Goal: Transaction & Acquisition: Purchase product/service

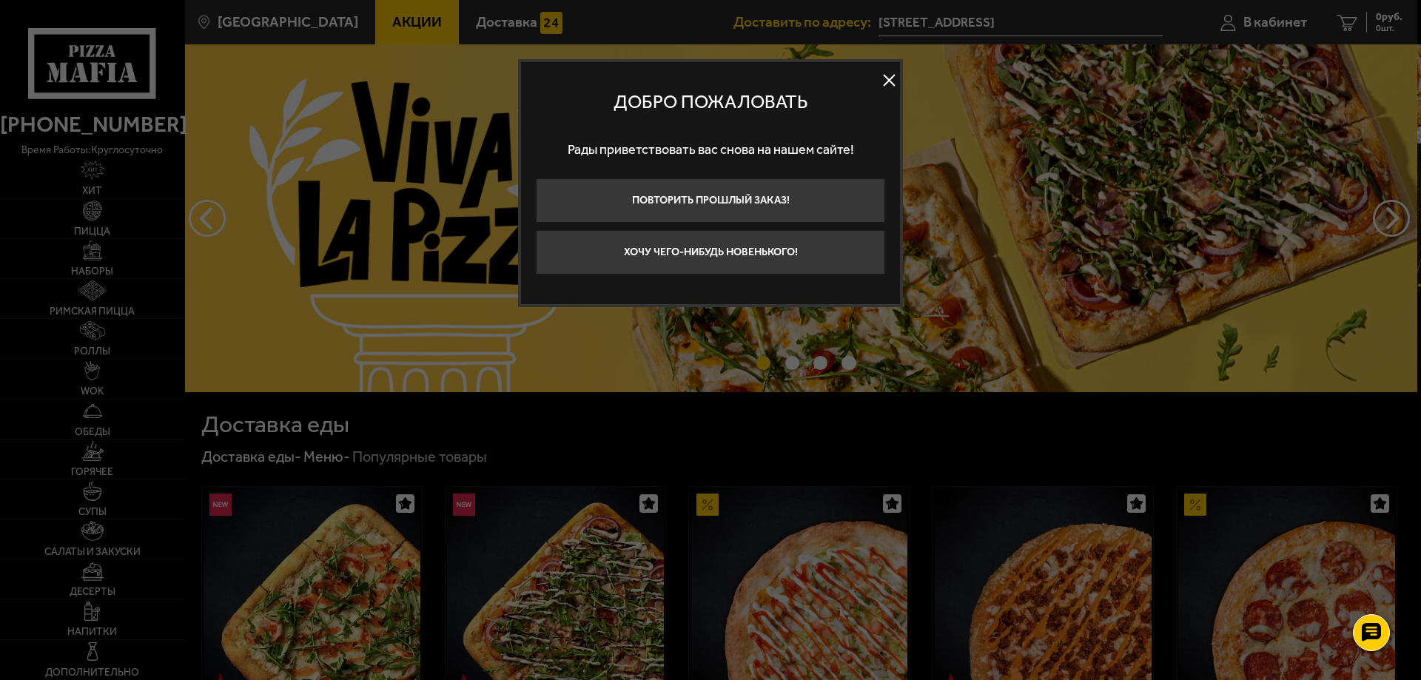
click at [897, 82] on button at bounding box center [888, 81] width 22 height 22
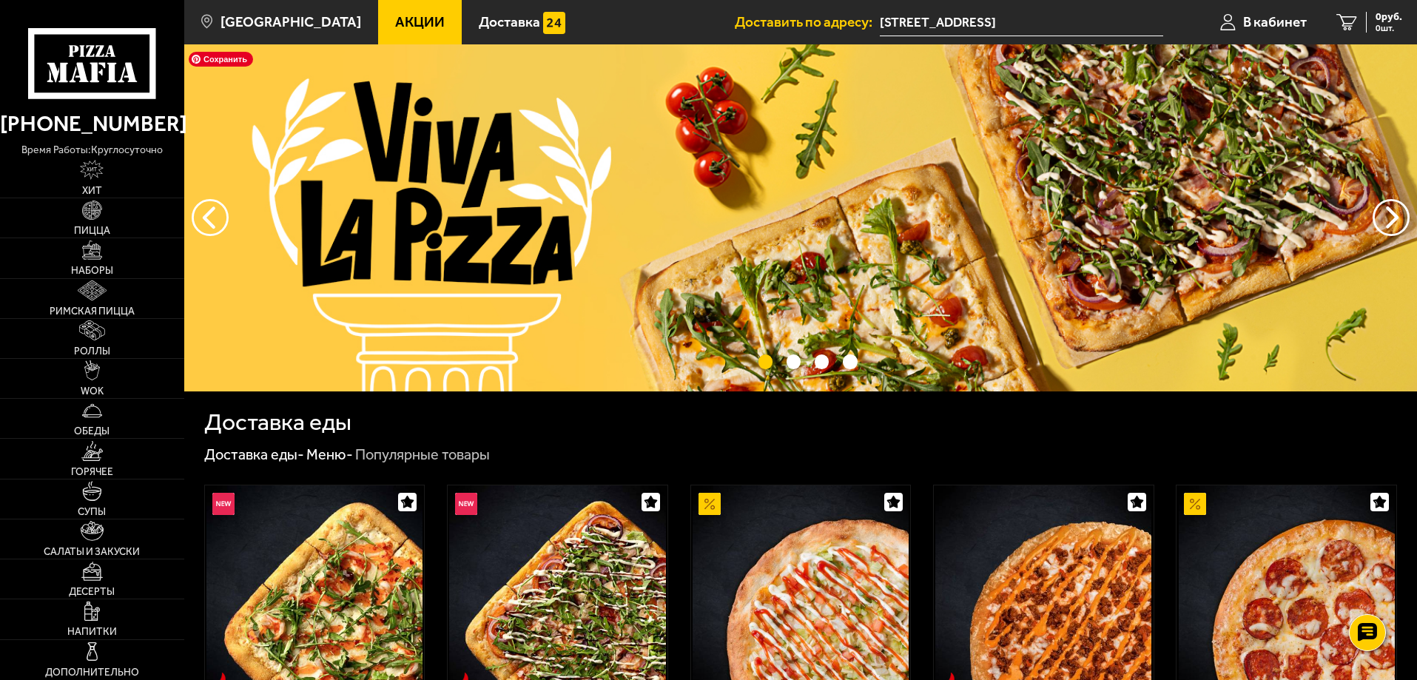
scroll to position [74, 0]
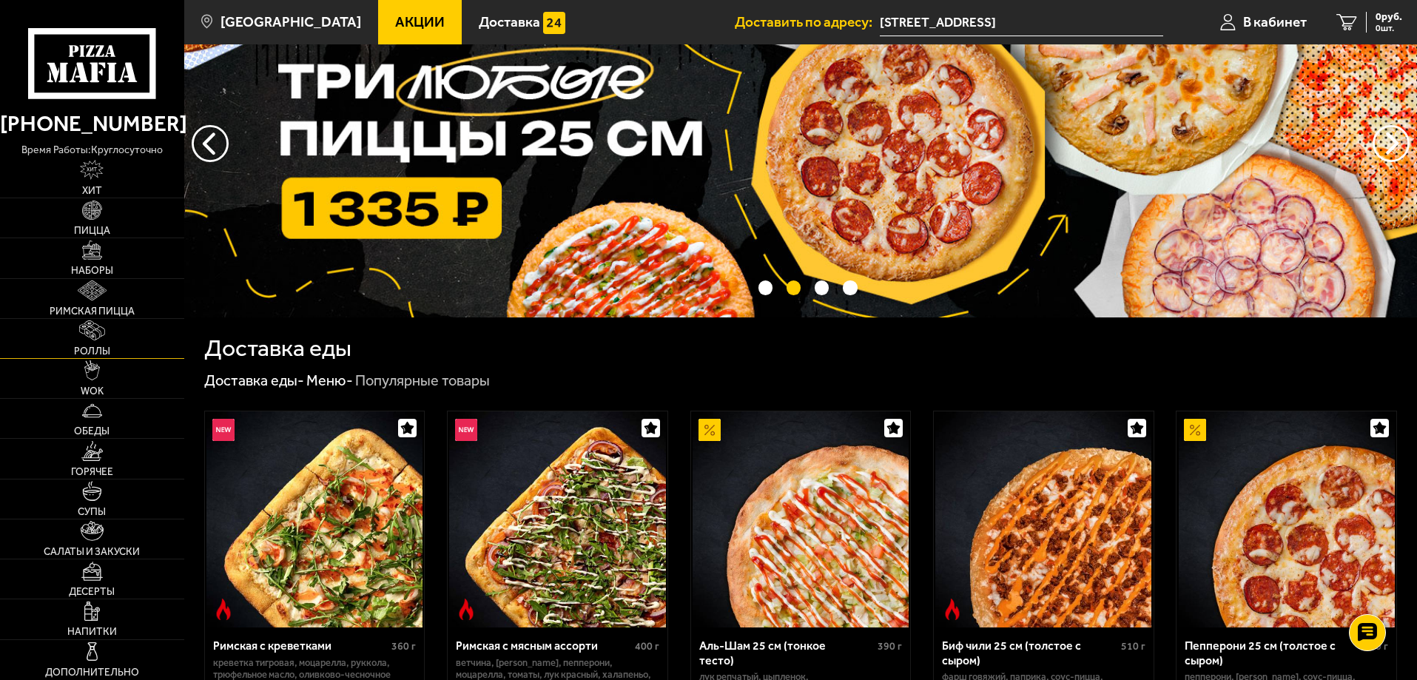
click at [96, 334] on img at bounding box center [91, 330] width 25 height 20
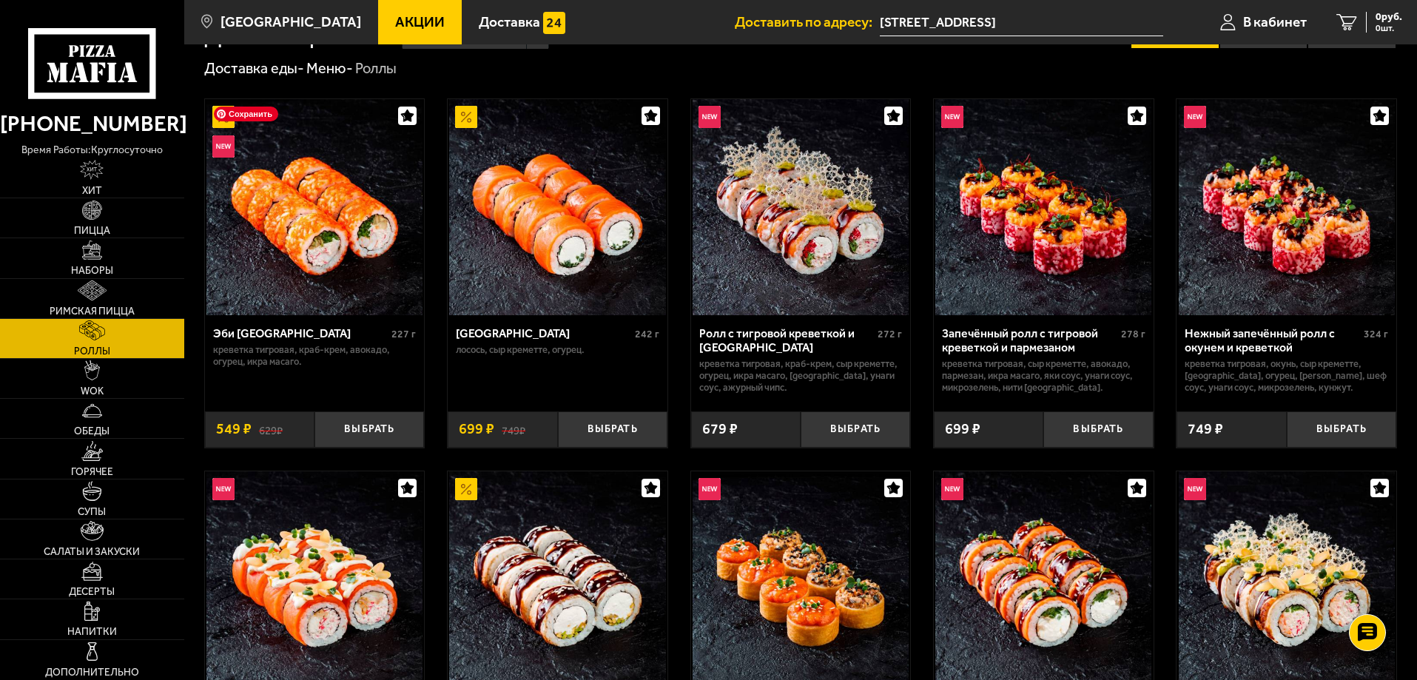
scroll to position [74, 0]
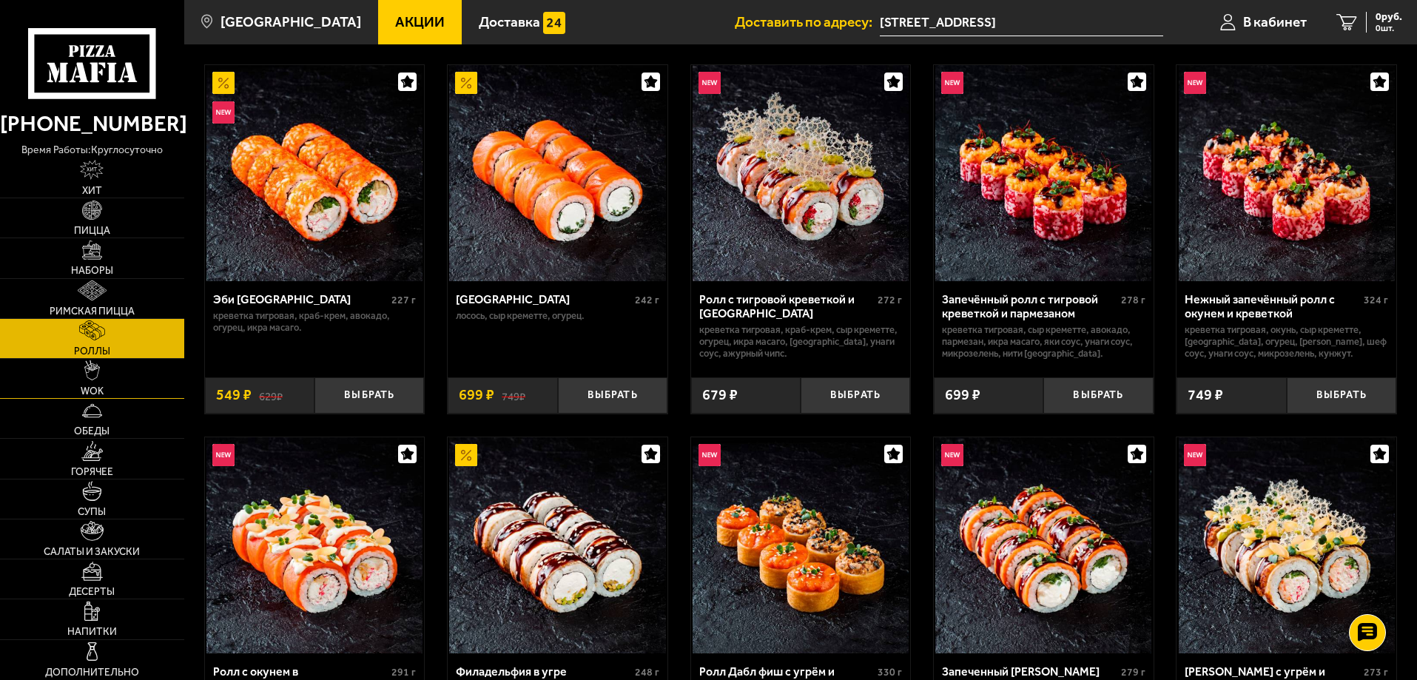
click at [134, 378] on link "WOK" at bounding box center [92, 378] width 184 height 39
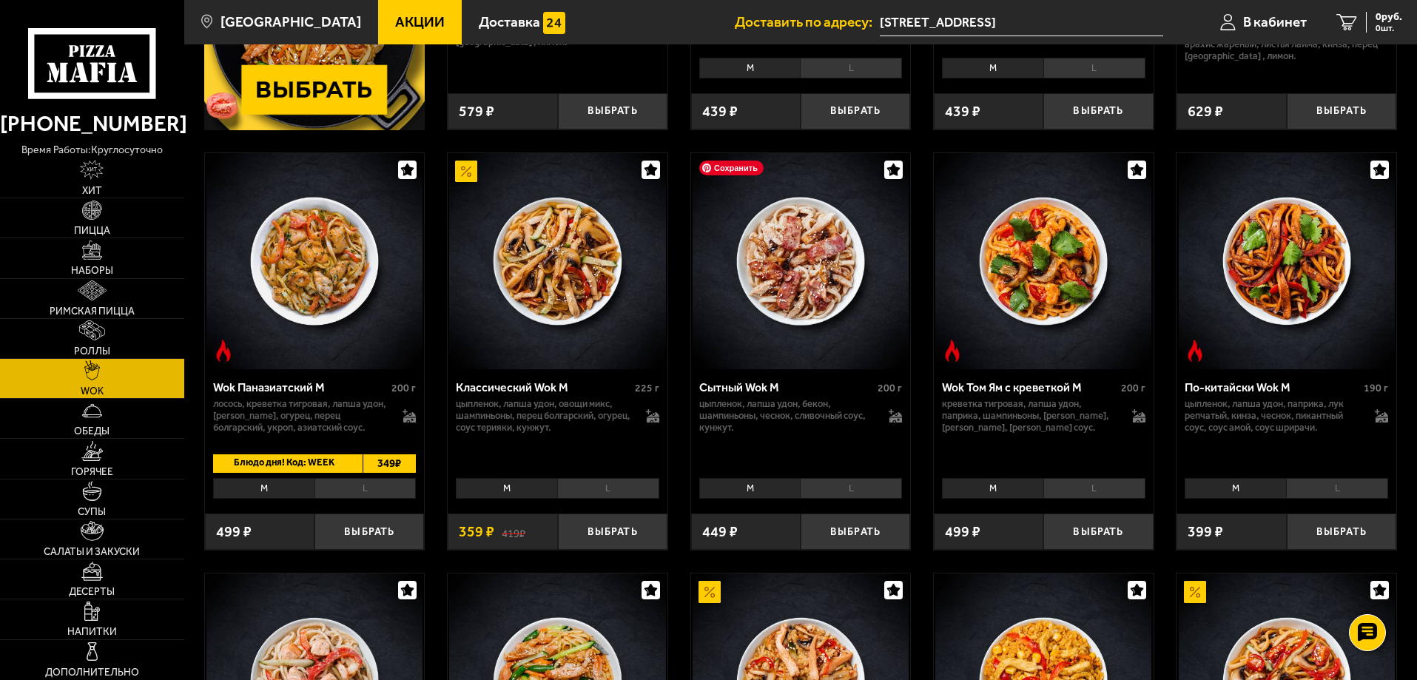
scroll to position [444, 0]
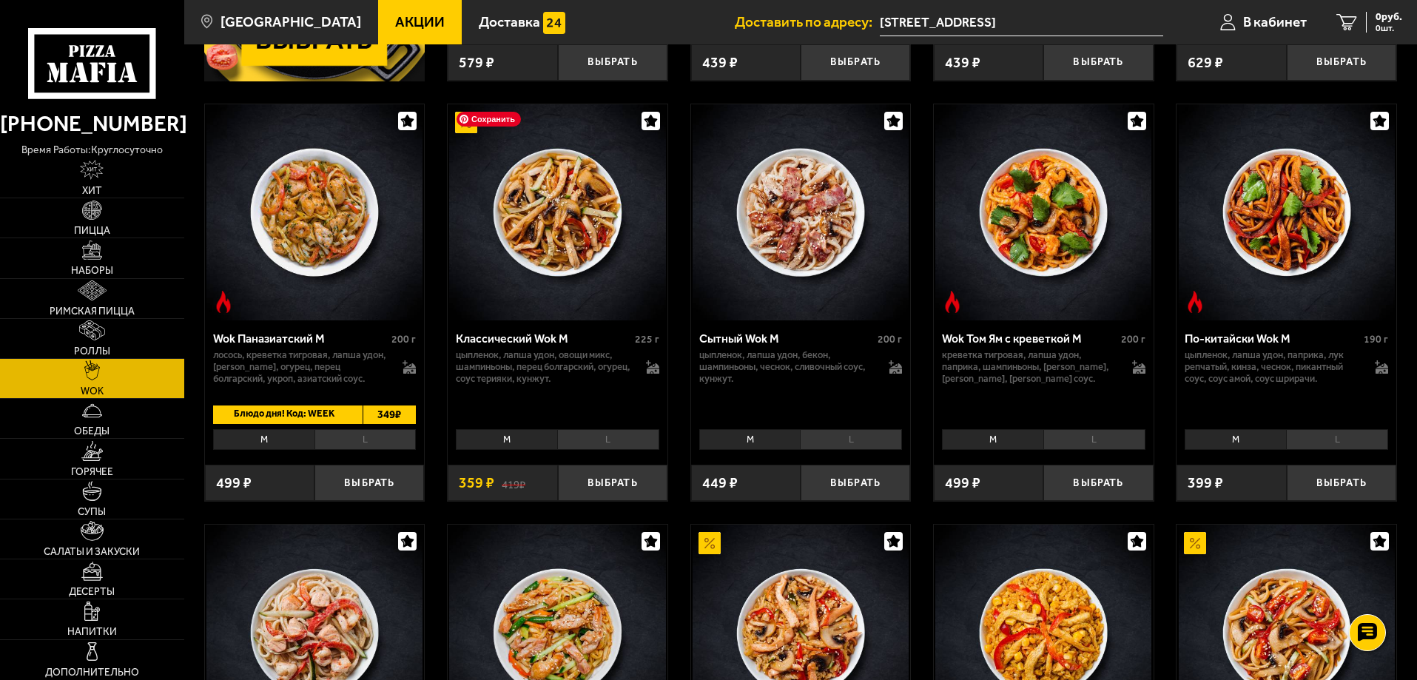
click at [564, 290] on img at bounding box center [557, 212] width 216 height 216
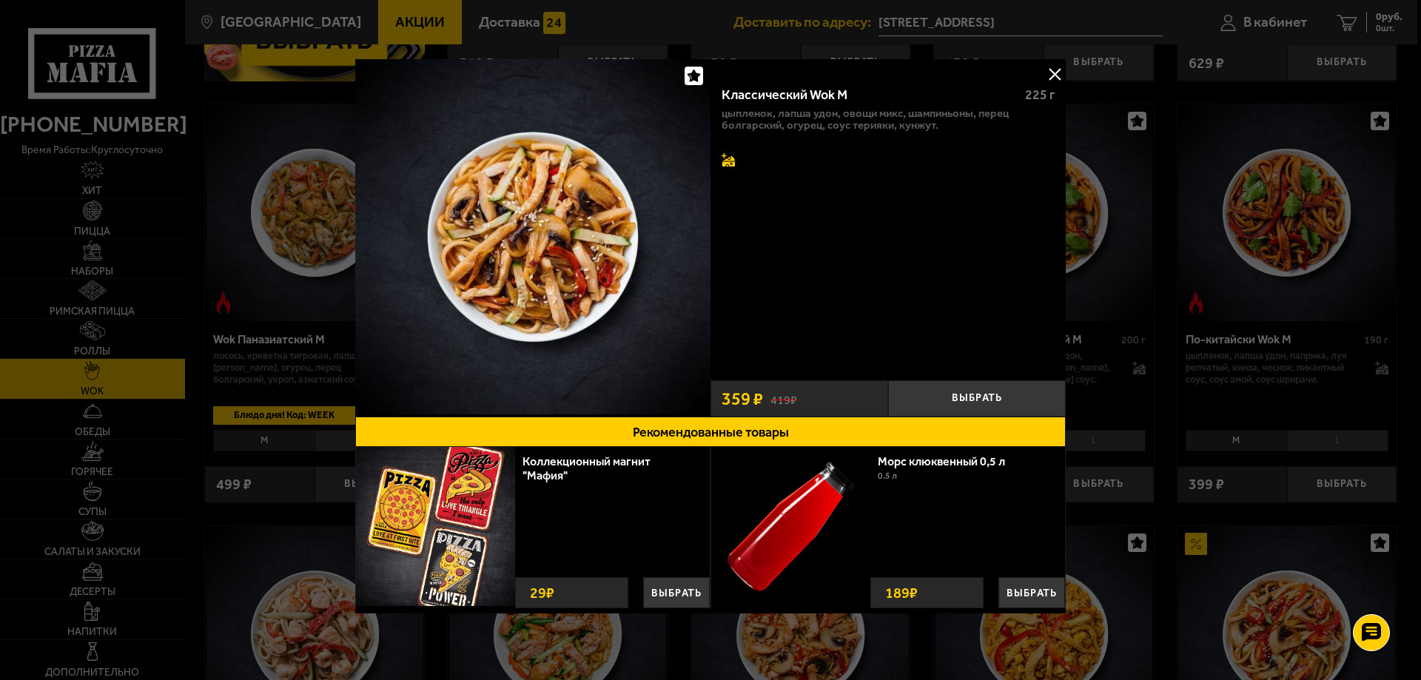
click at [722, 161] on icon at bounding box center [728, 161] width 13 height 10
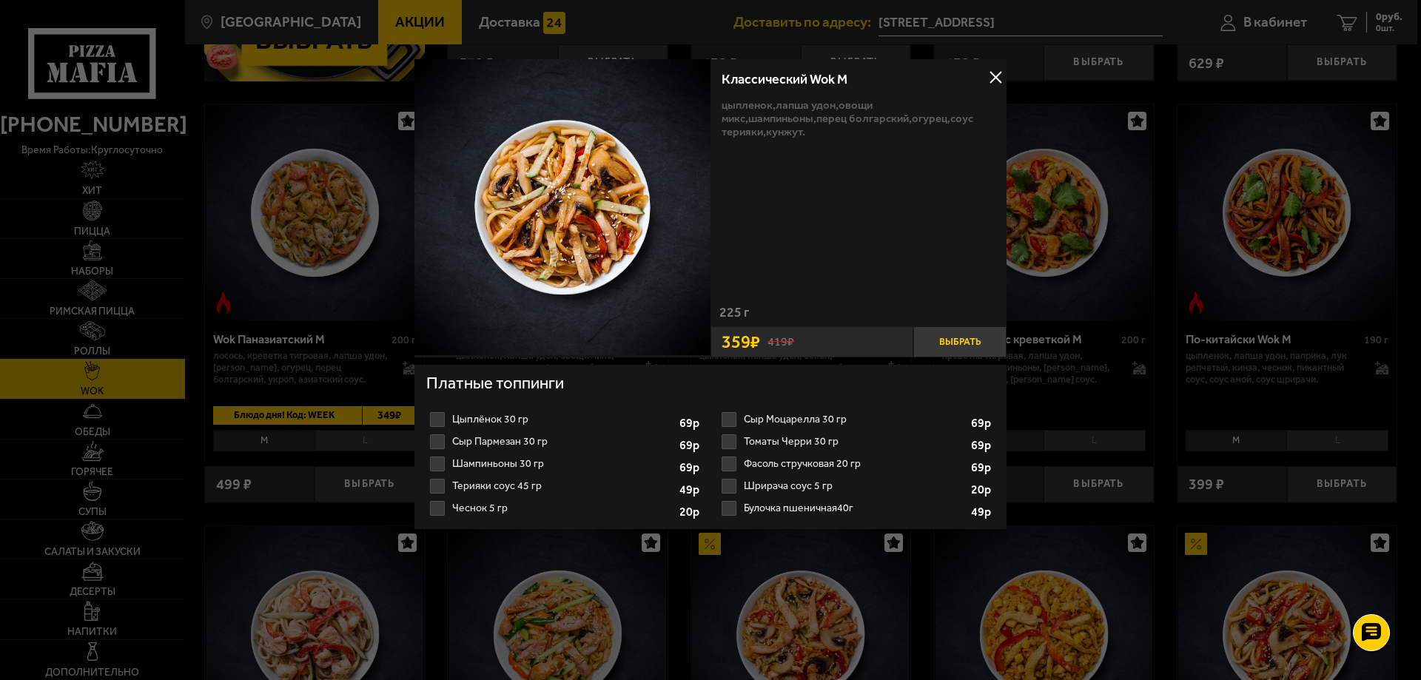
click at [944, 337] on button "Выбрать" at bounding box center [959, 341] width 93 height 31
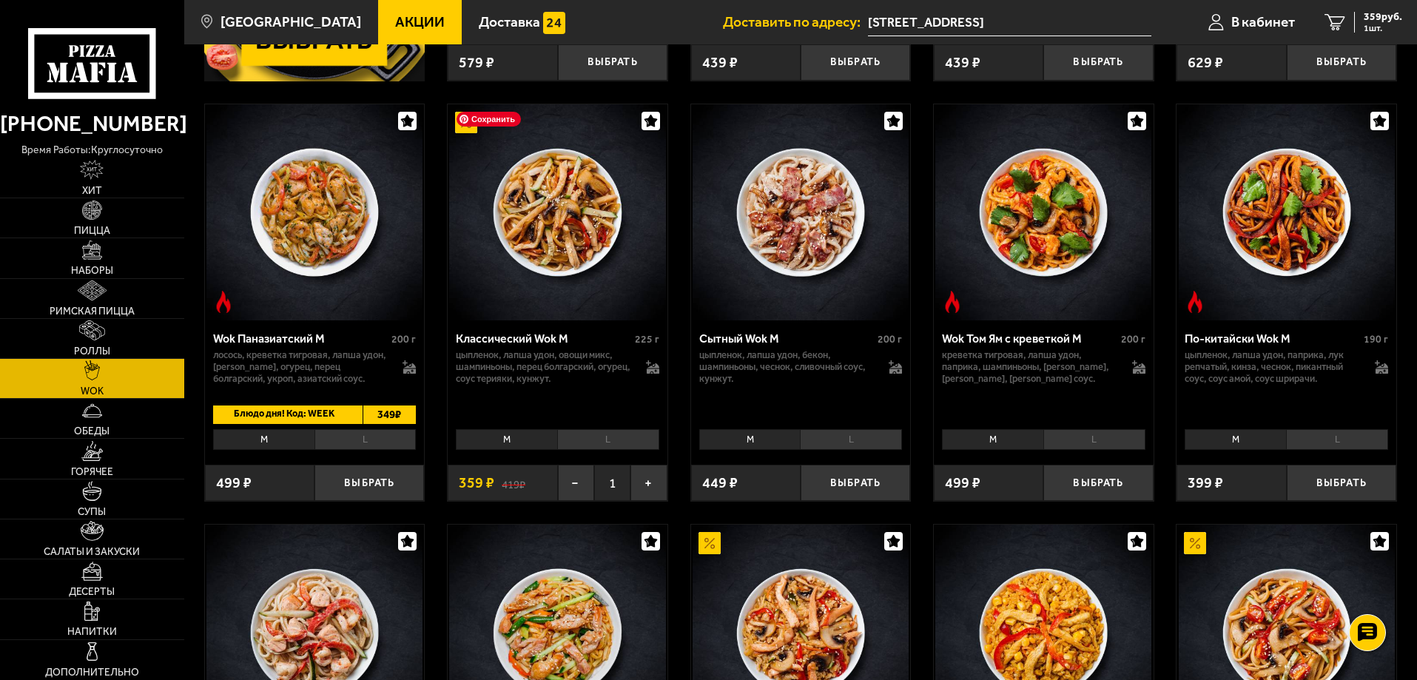
click at [516, 281] on img at bounding box center [557, 212] width 216 height 216
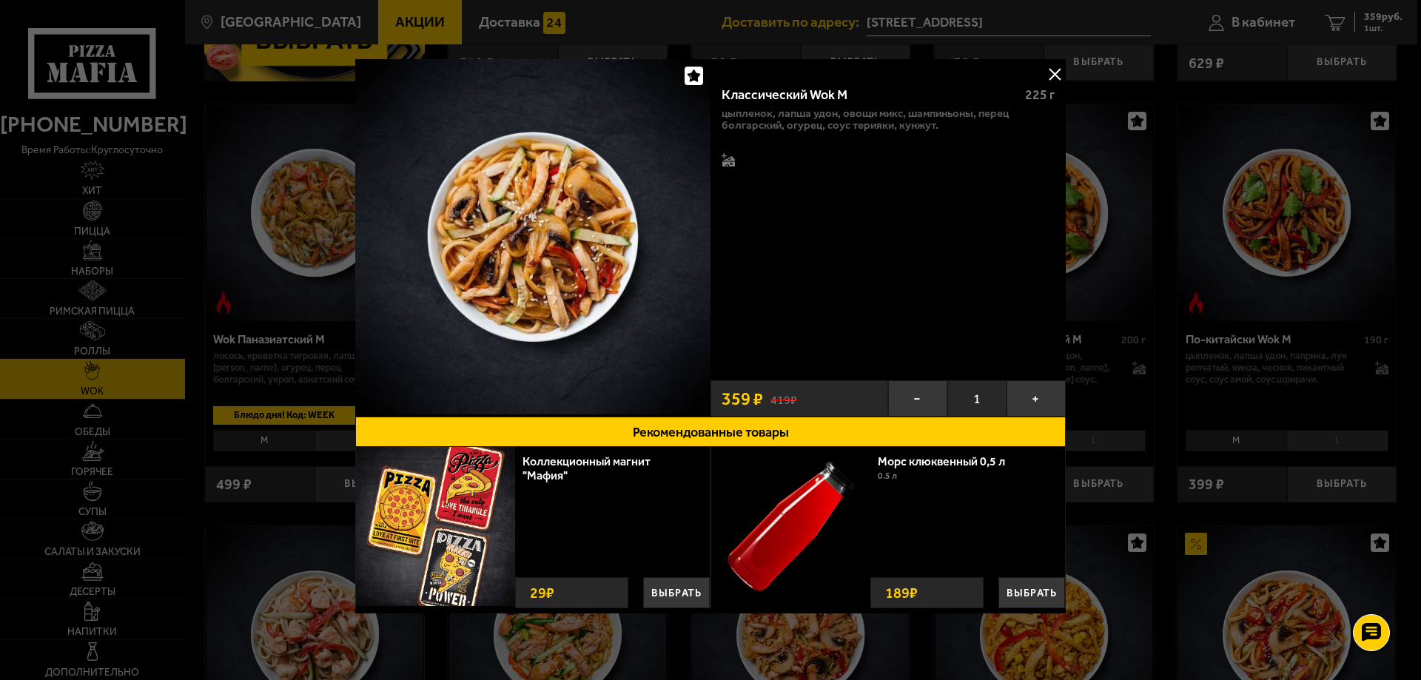
click at [1044, 73] on button at bounding box center [1054, 74] width 22 height 22
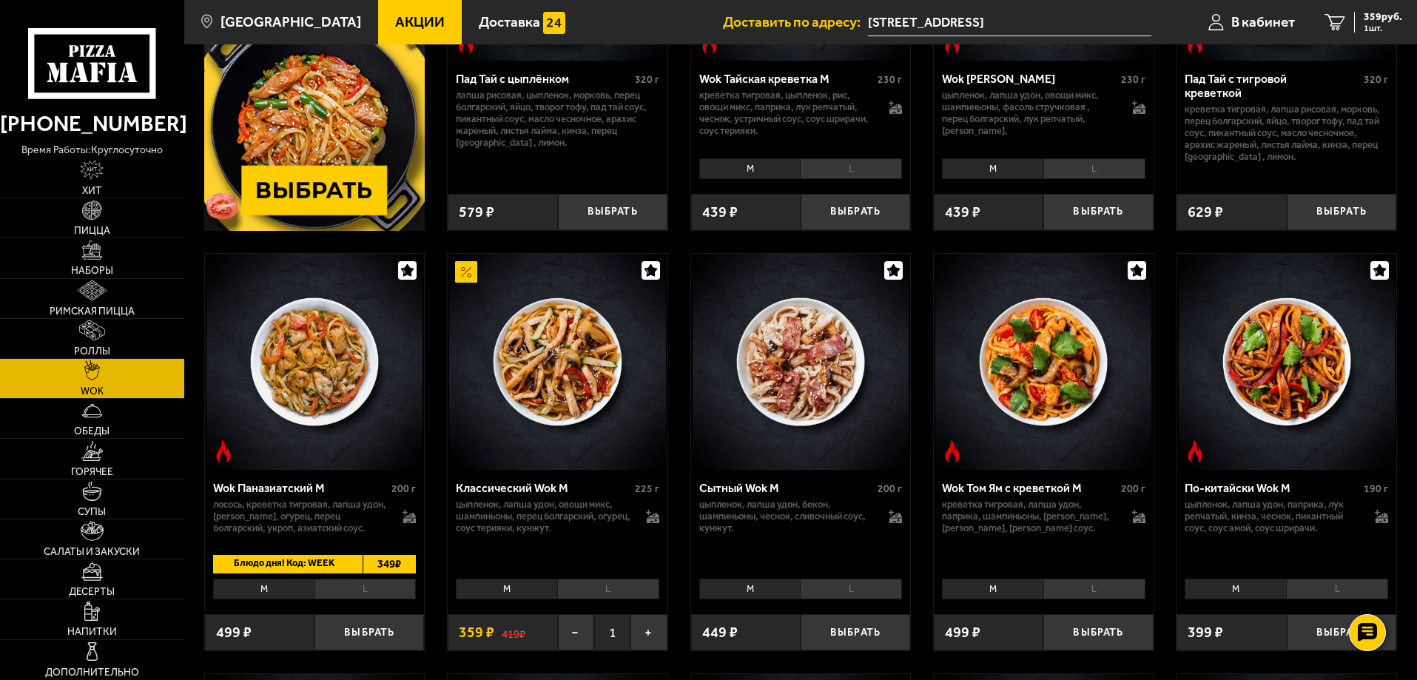
scroll to position [296, 0]
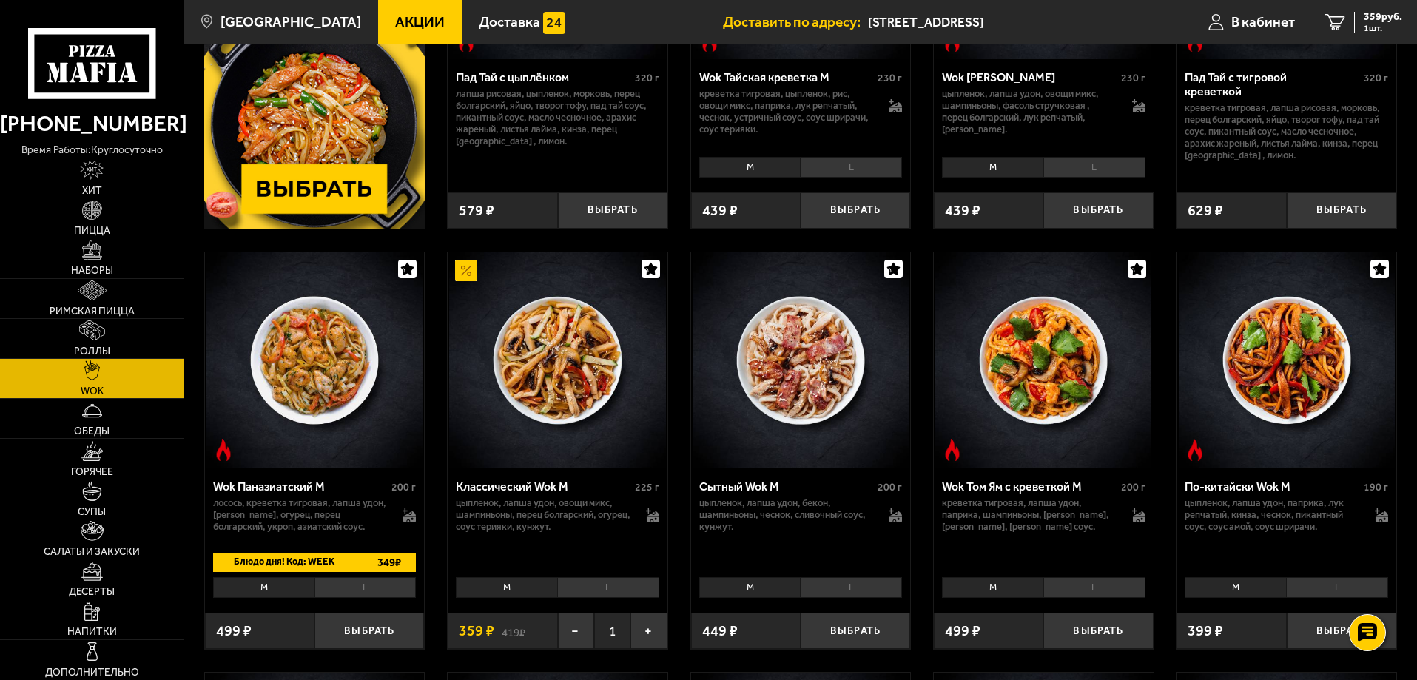
click at [108, 219] on link "Пицца" at bounding box center [92, 217] width 184 height 39
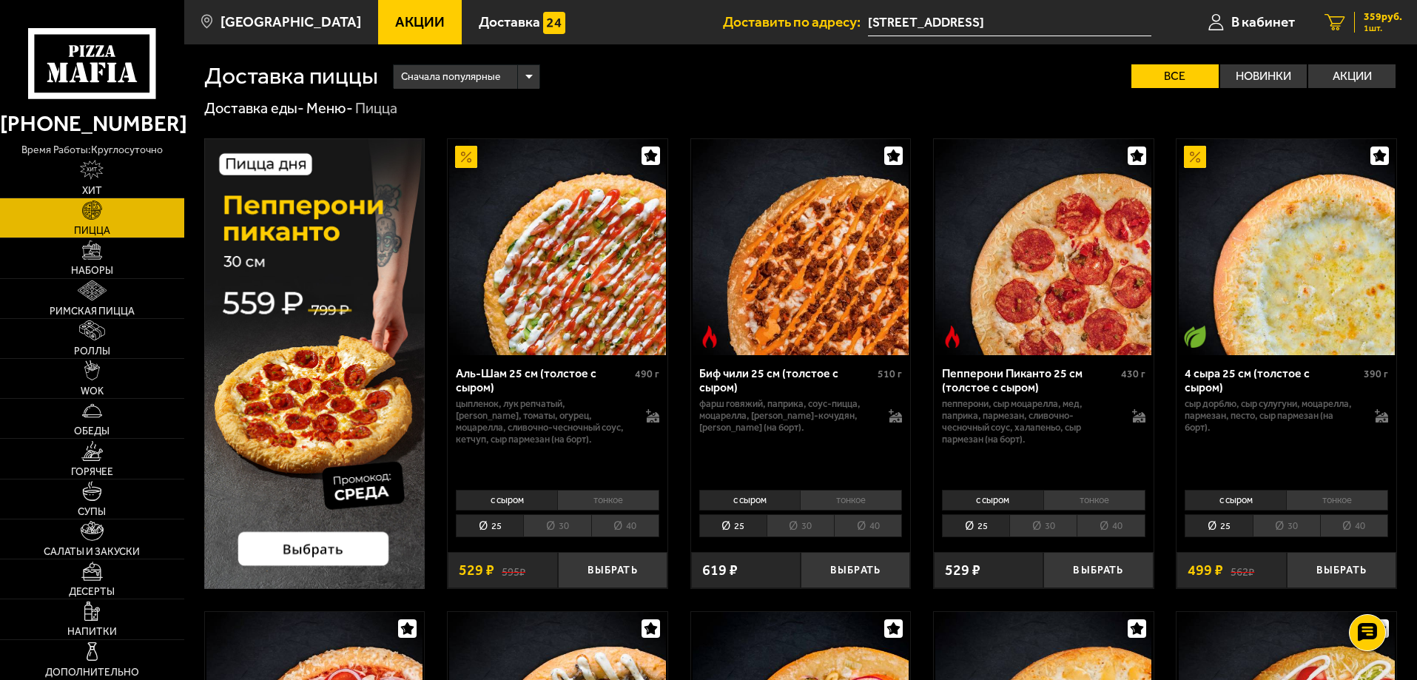
click at [1385, 9] on link "1 359 руб. 1 шт." at bounding box center [1363, 22] width 107 height 44
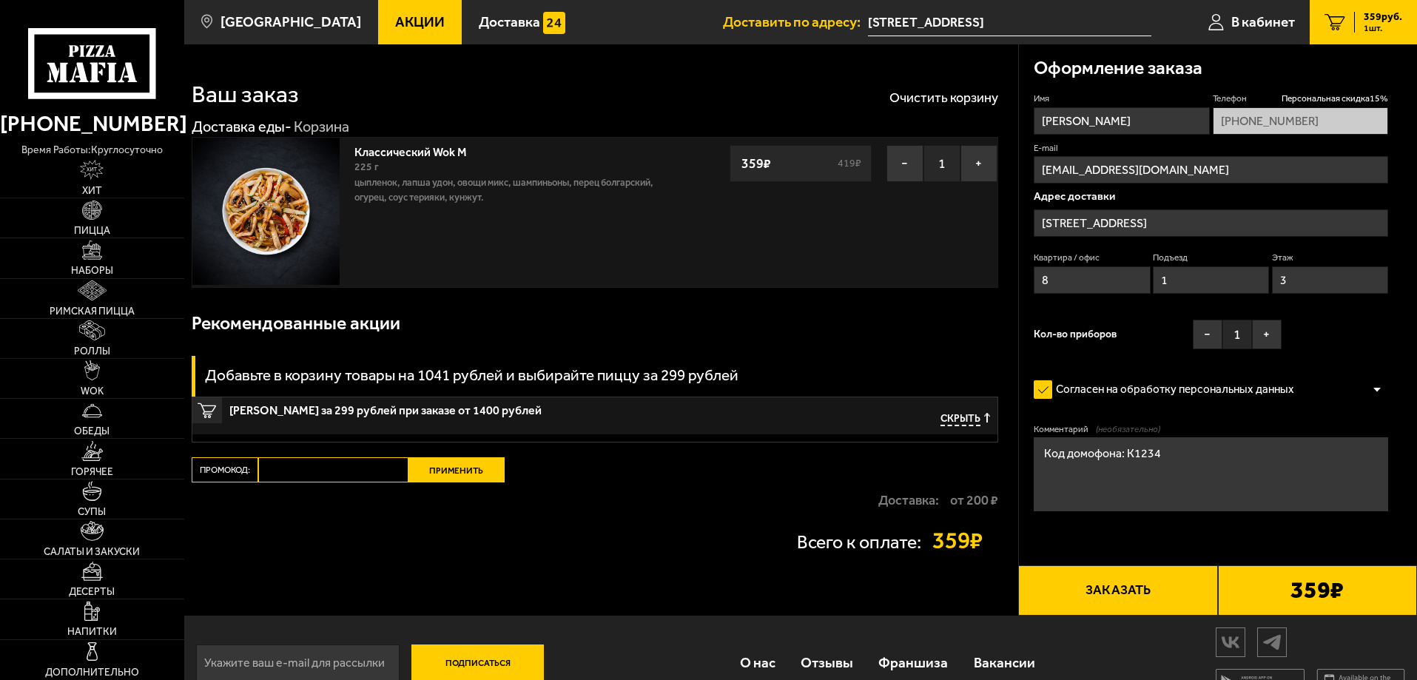
type input "[STREET_ADDRESS]"
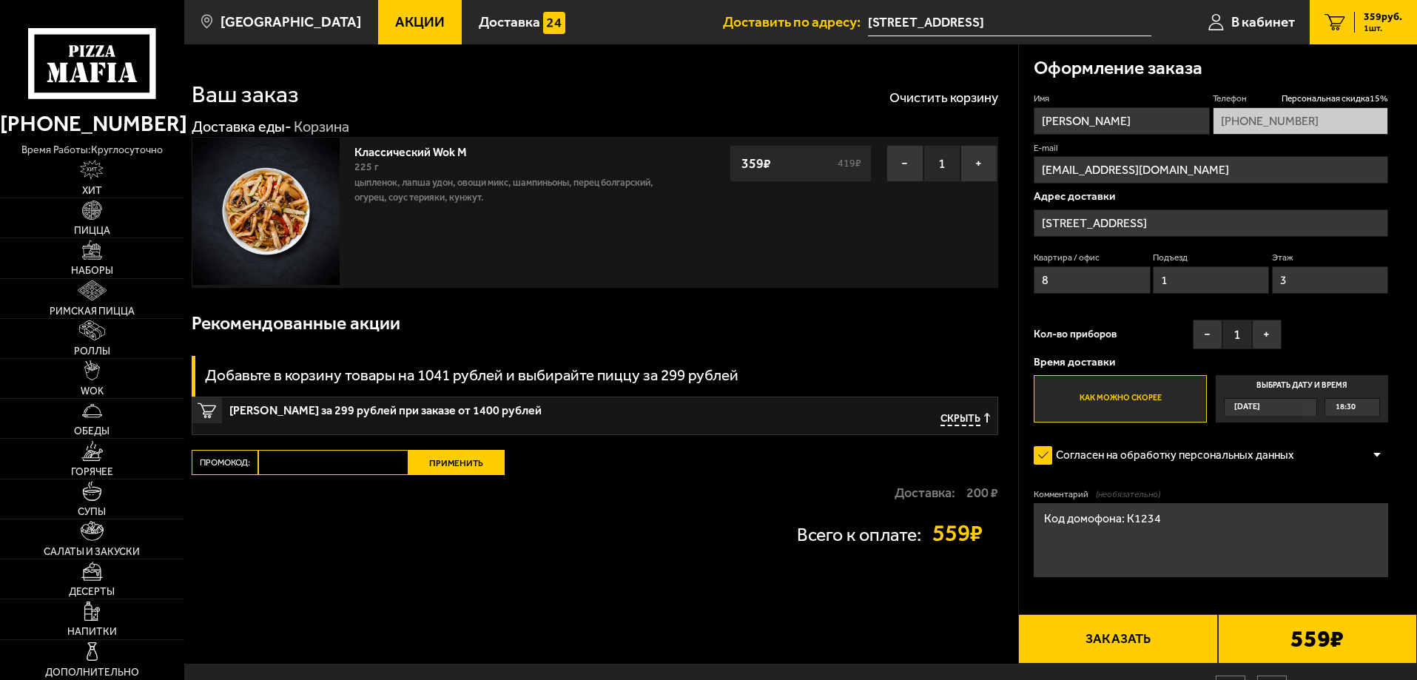
drag, startPoint x: 1385, startPoint y: 9, endPoint x: 699, endPoint y: 101, distance: 692.0
click at [699, 101] on div "Ваш заказ Очистить корзину" at bounding box center [595, 85] width 806 height 44
click at [577, 192] on p "цыпленок, лапша удон, овощи микс, шампиньоны, перец болгарский, огурец, соус те…" at bounding box center [518, 190] width 328 height 30
click at [448, 155] on link "Классический Wok M" at bounding box center [417, 150] width 127 height 18
click at [900, 171] on button "−" at bounding box center [904, 163] width 37 height 37
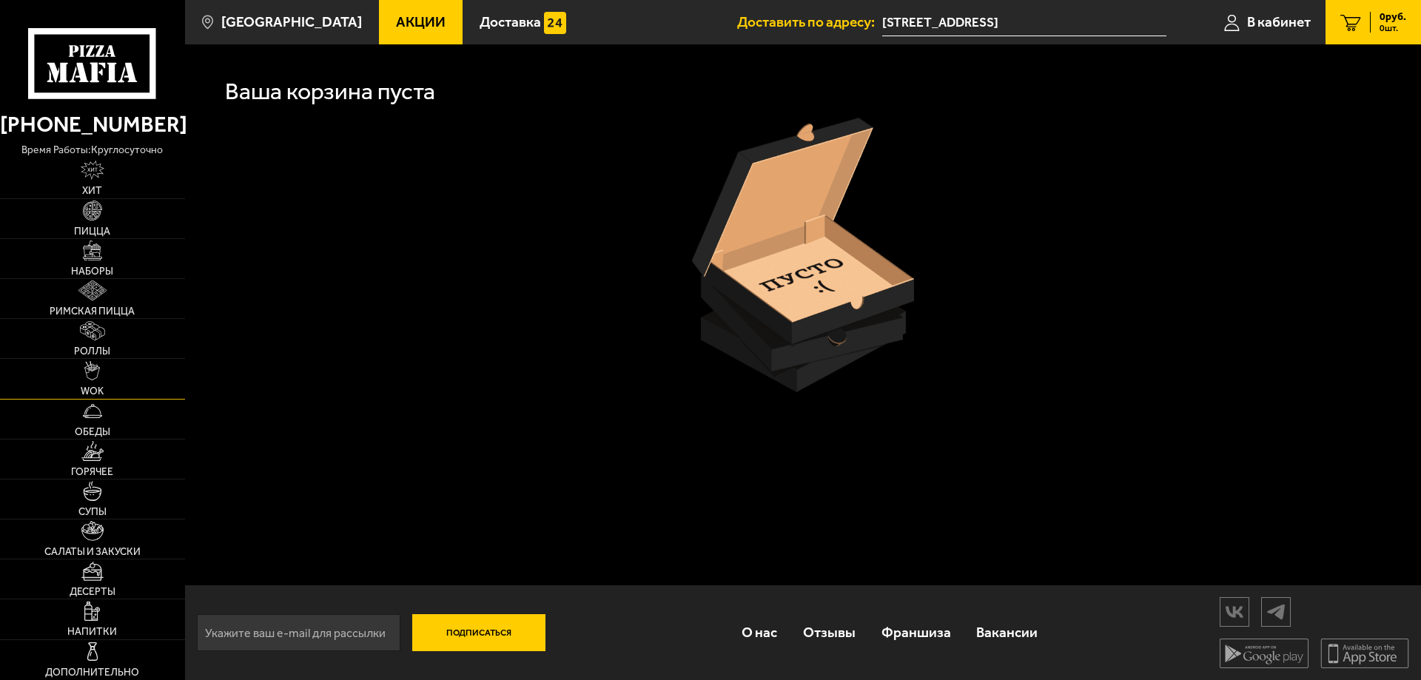
click at [94, 384] on link "WOK" at bounding box center [92, 378] width 185 height 39
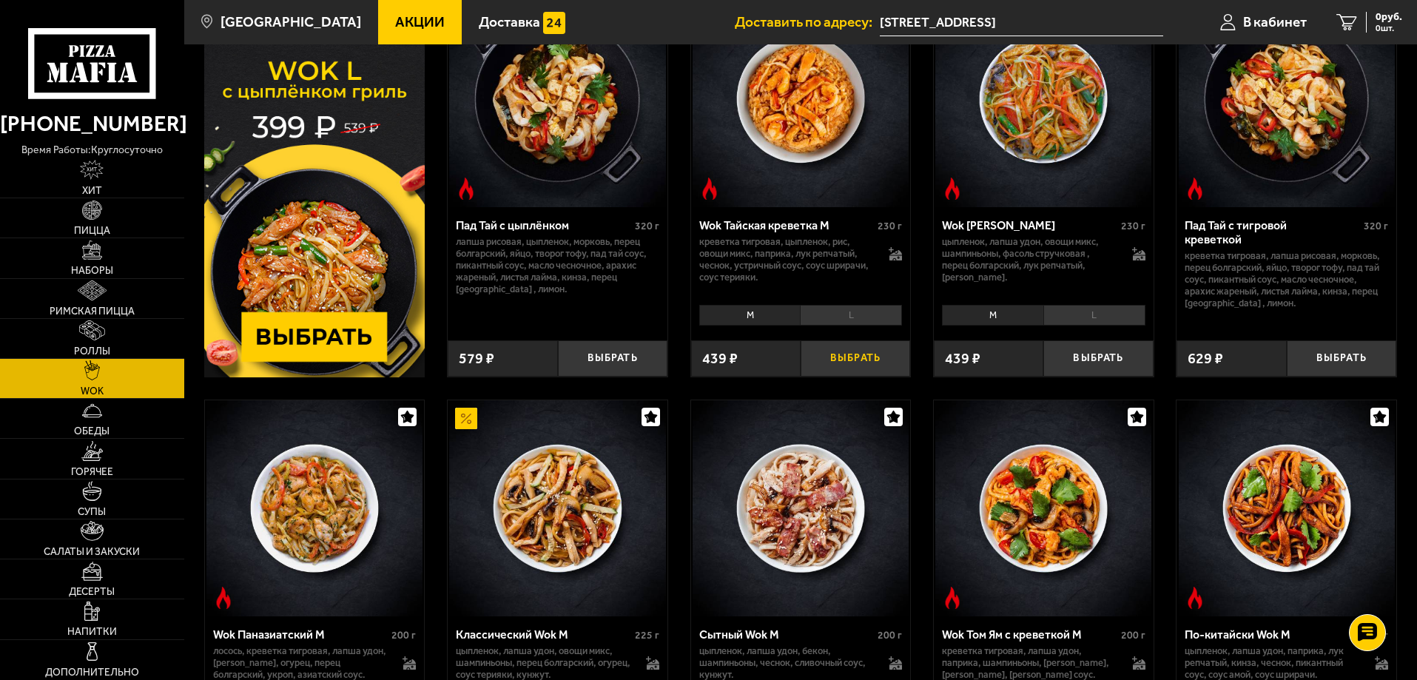
scroll to position [296, 0]
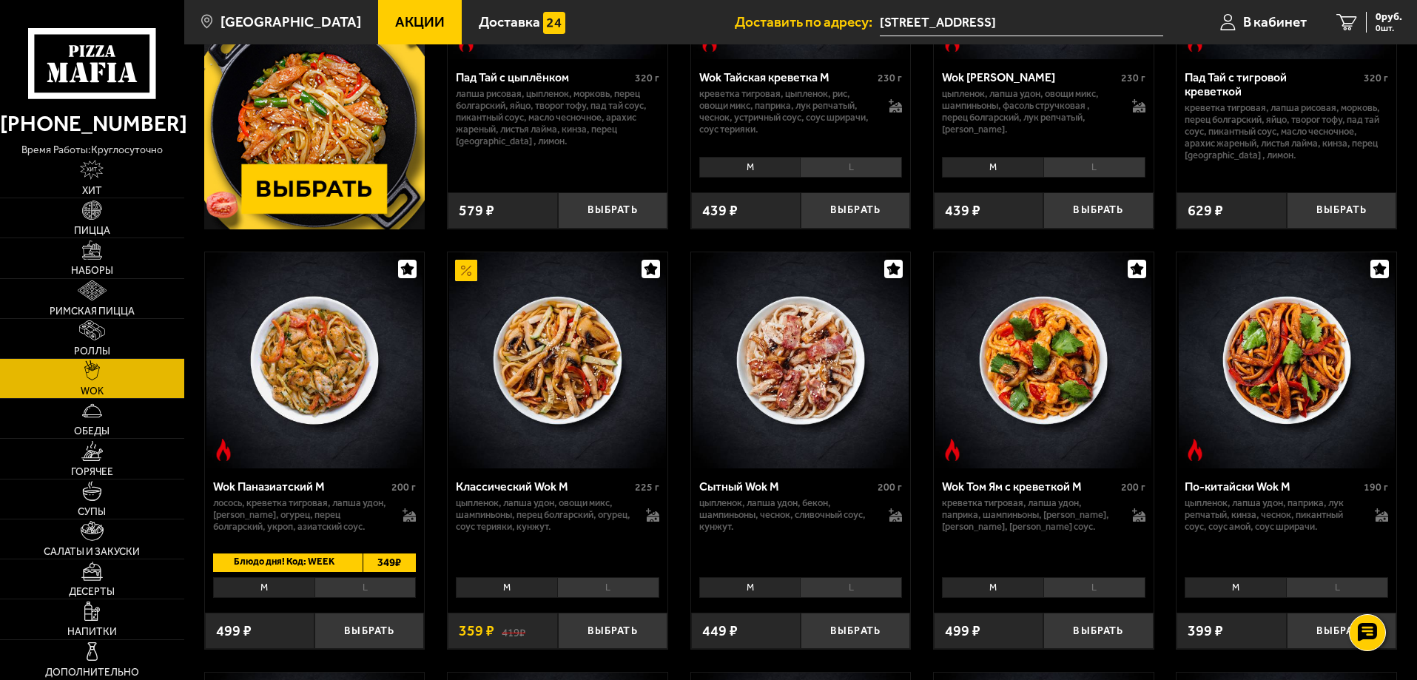
click at [593, 580] on li "L" at bounding box center [608, 587] width 102 height 21
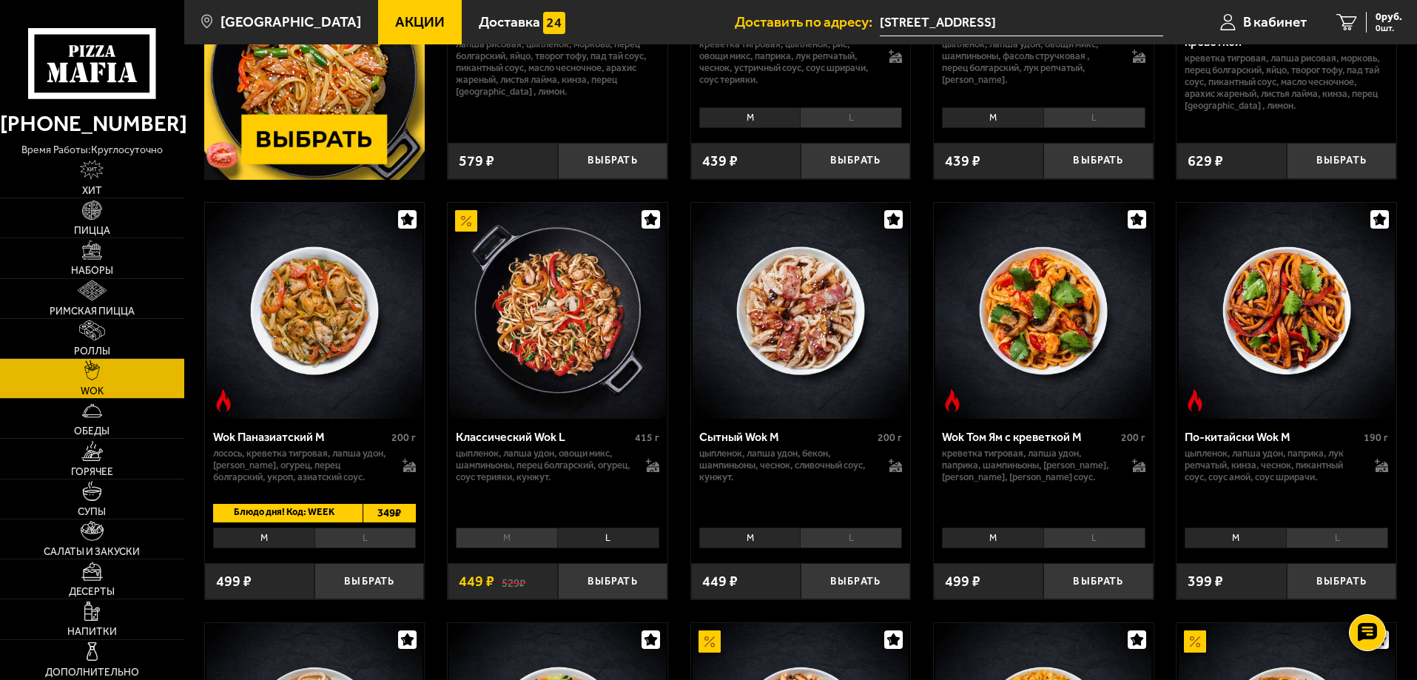
scroll to position [444, 0]
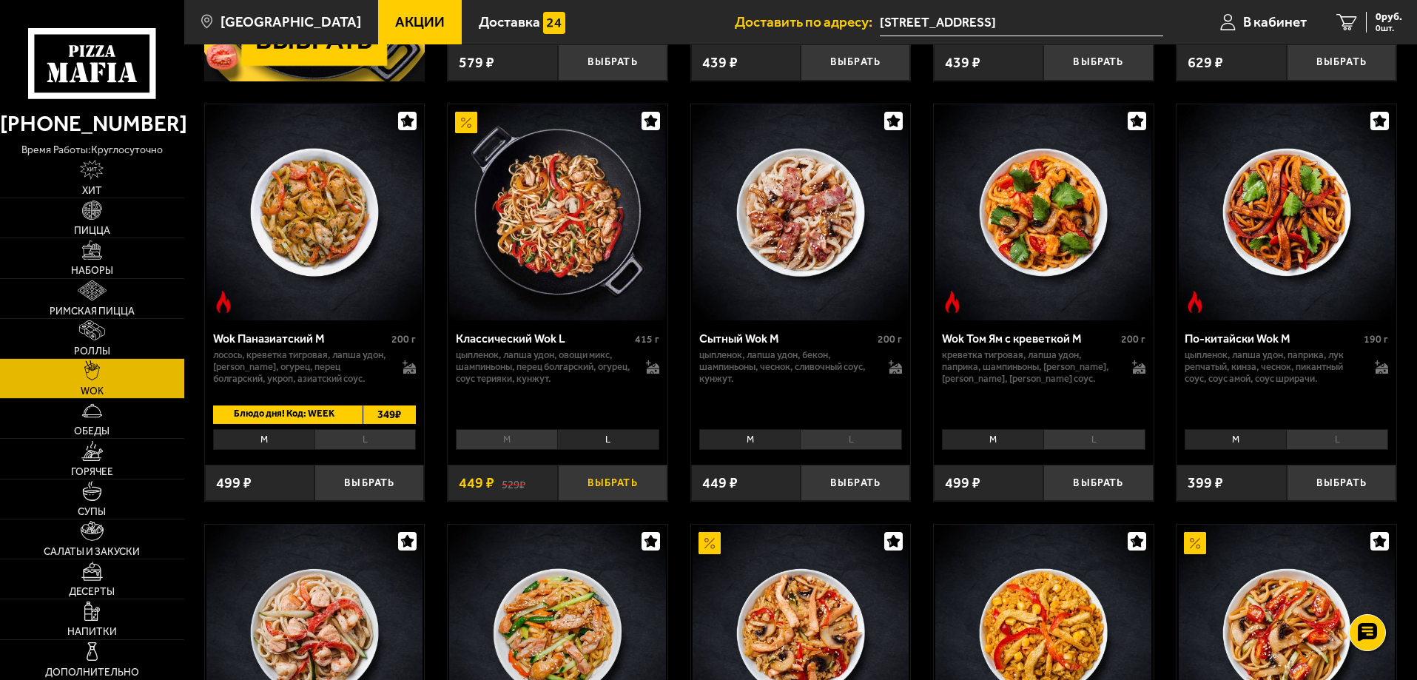
click at [594, 486] on button "Выбрать" at bounding box center [612, 483] width 109 height 36
click at [95, 227] on span "Пицца" at bounding box center [92, 231] width 36 height 10
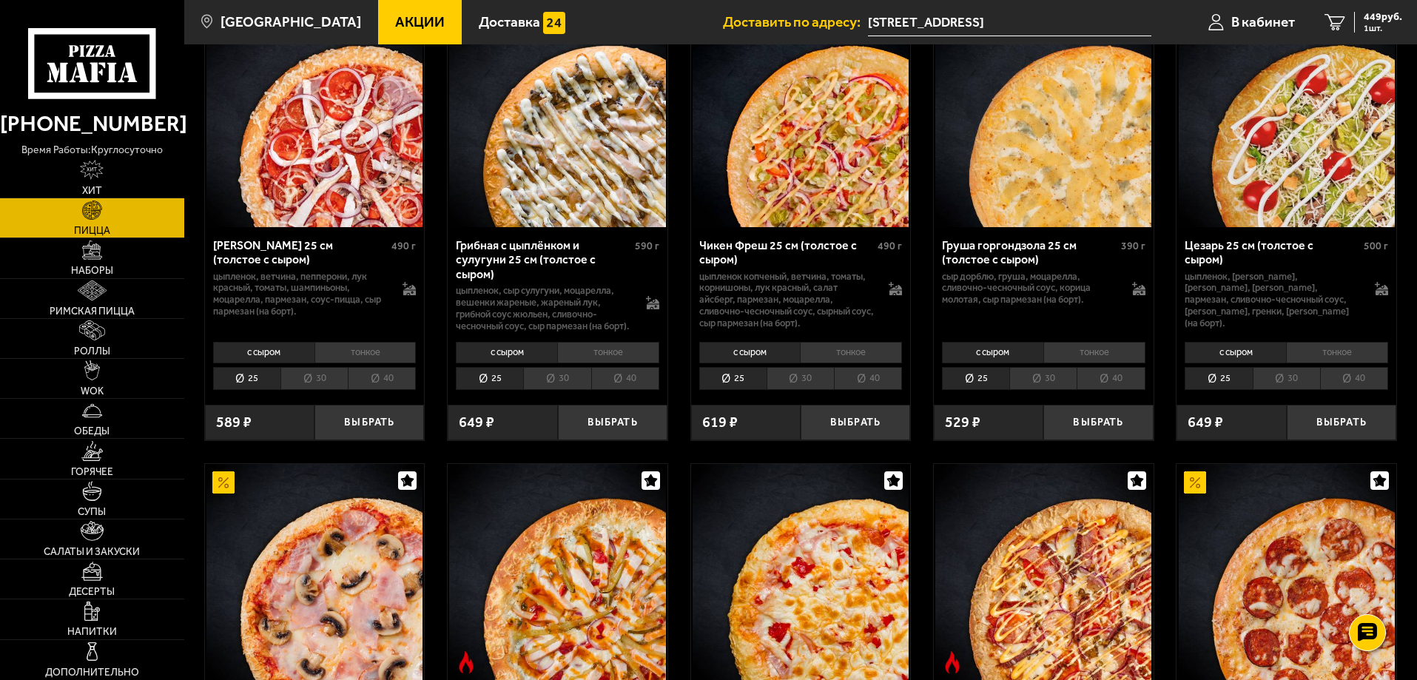
scroll to position [592, 0]
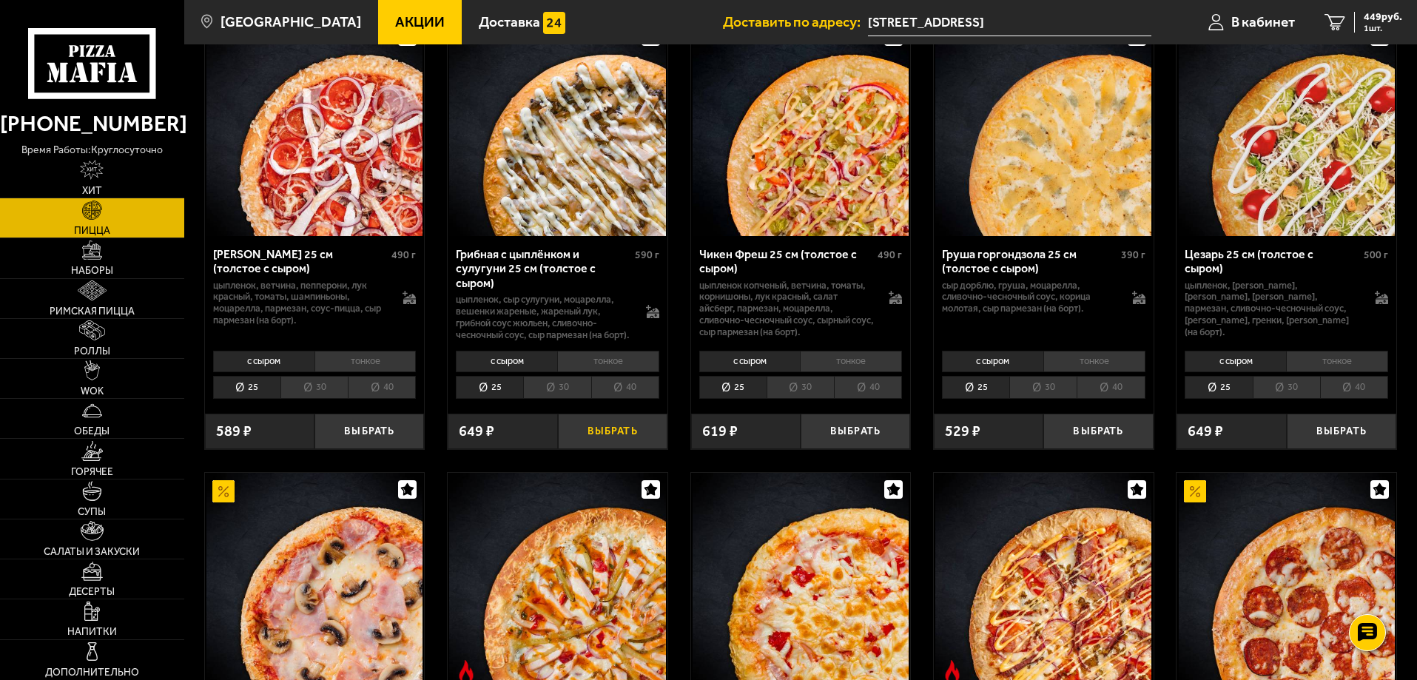
click at [576, 445] on button "Выбрать" at bounding box center [612, 432] width 109 height 36
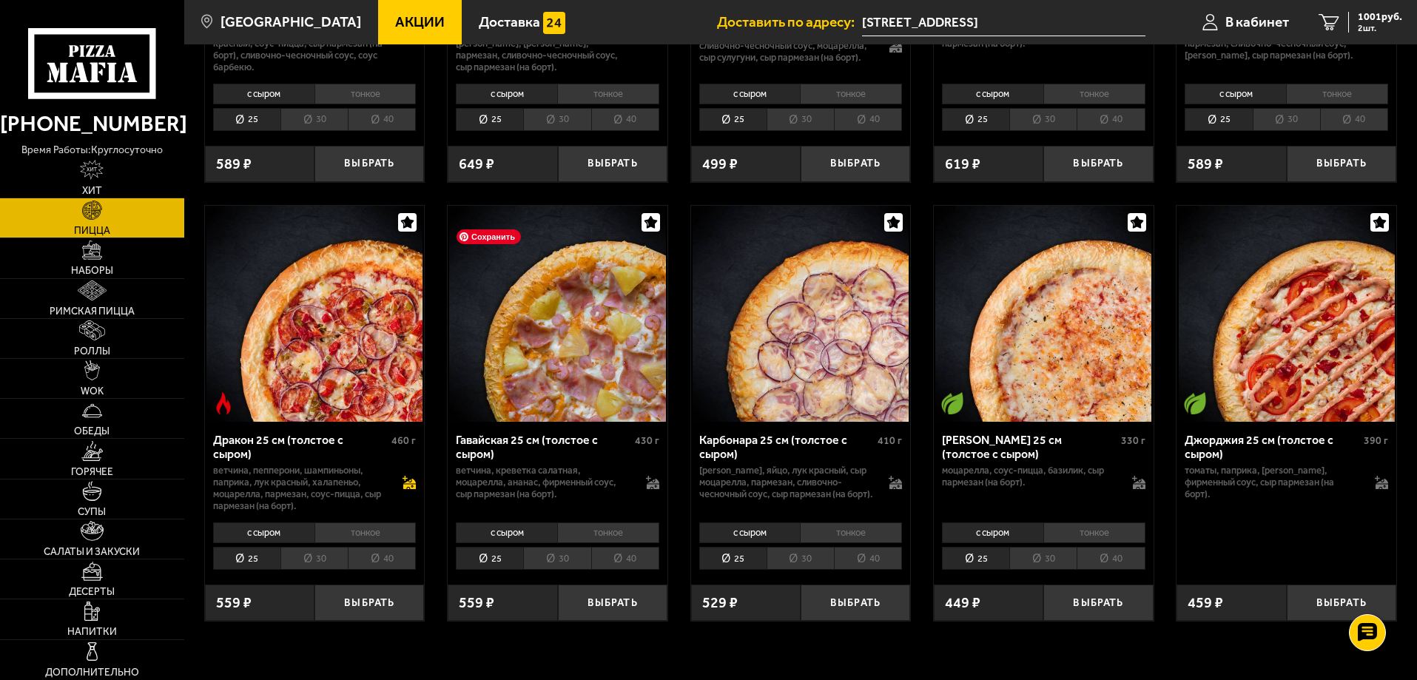
scroll to position [2220, 0]
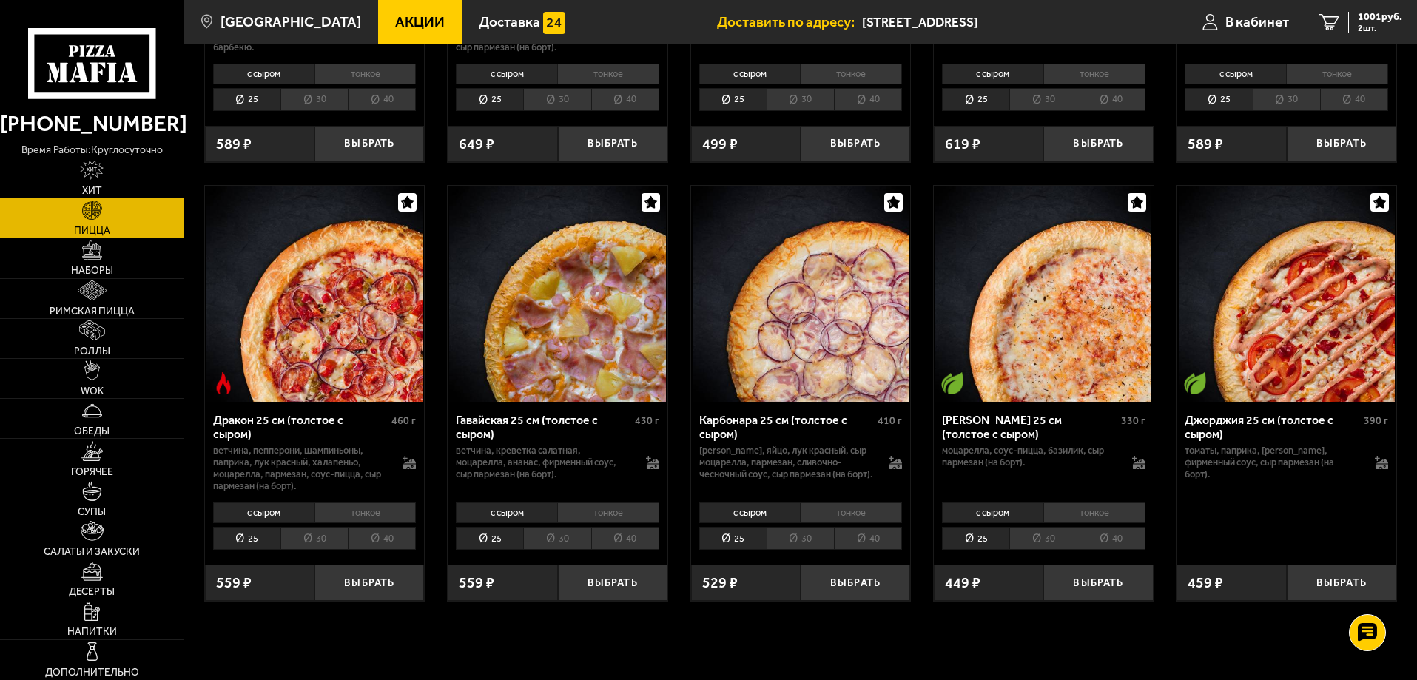
click at [322, 550] on li "30" at bounding box center [313, 538] width 67 height 23
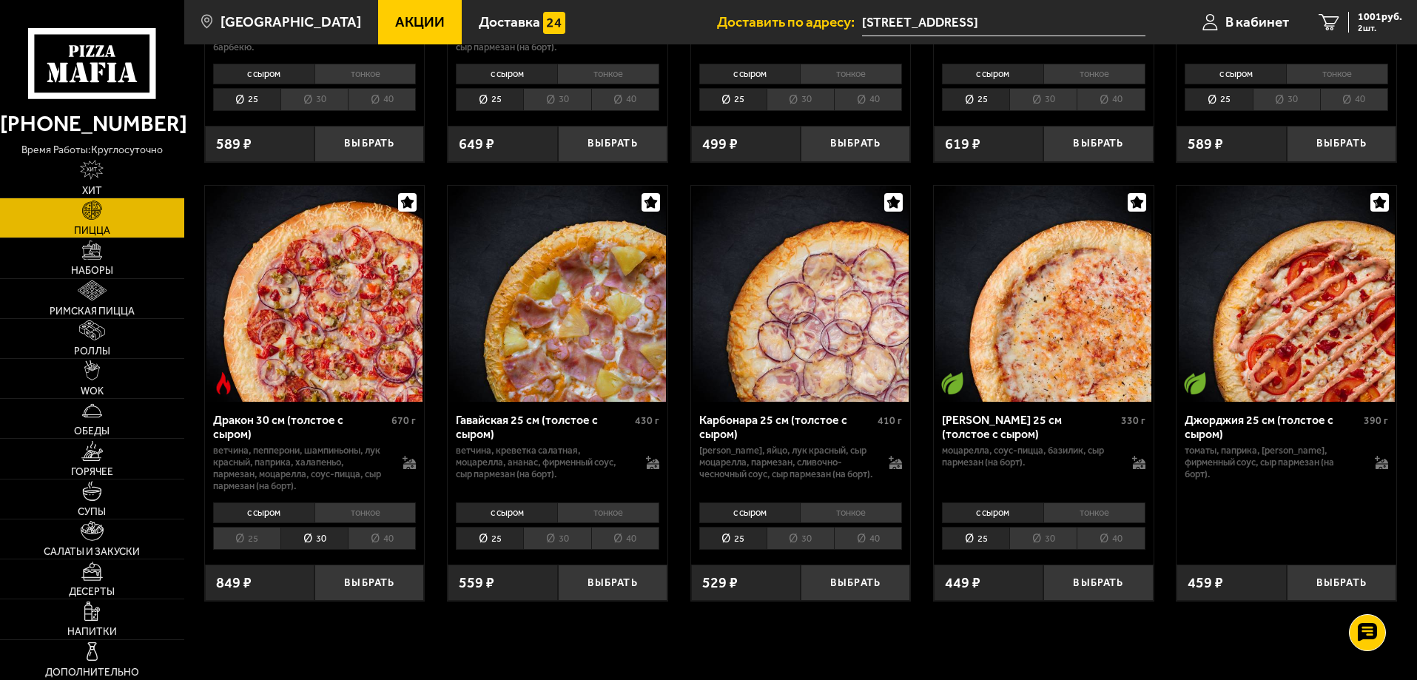
click at [261, 550] on li "25" at bounding box center [246, 538] width 67 height 23
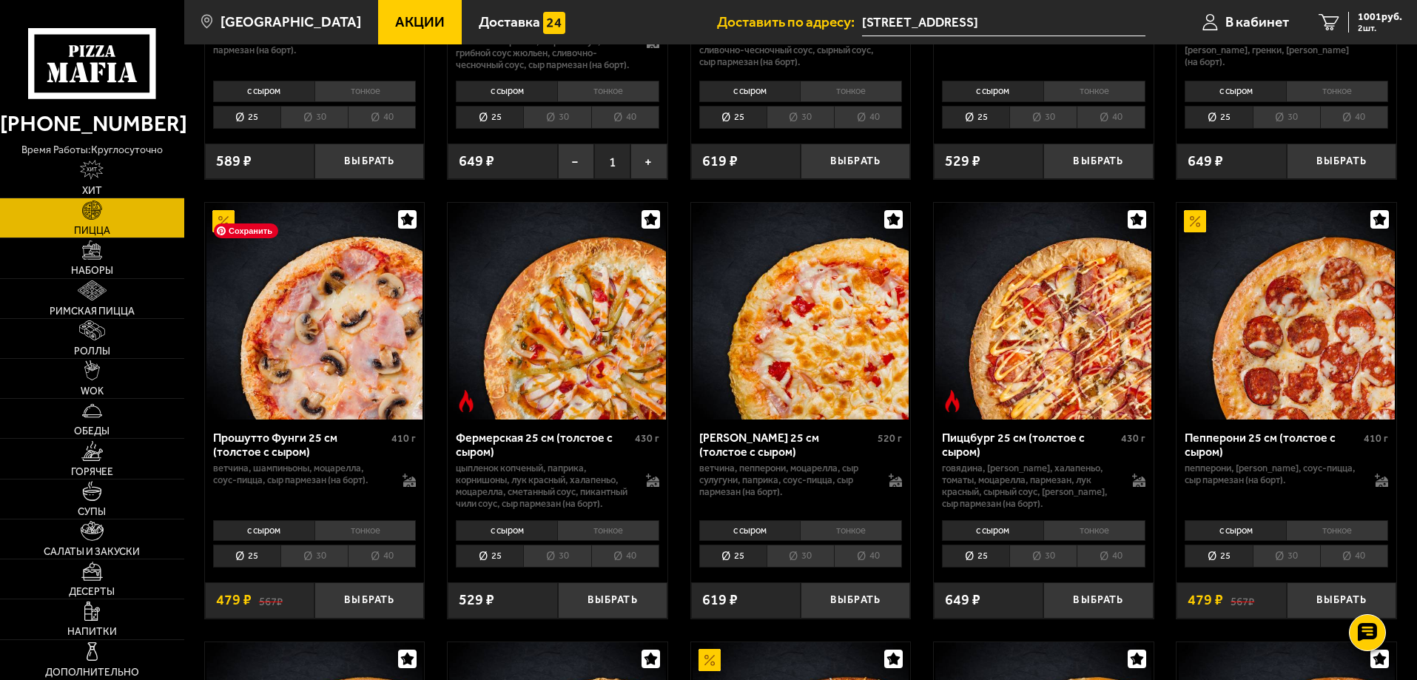
scroll to position [888, 0]
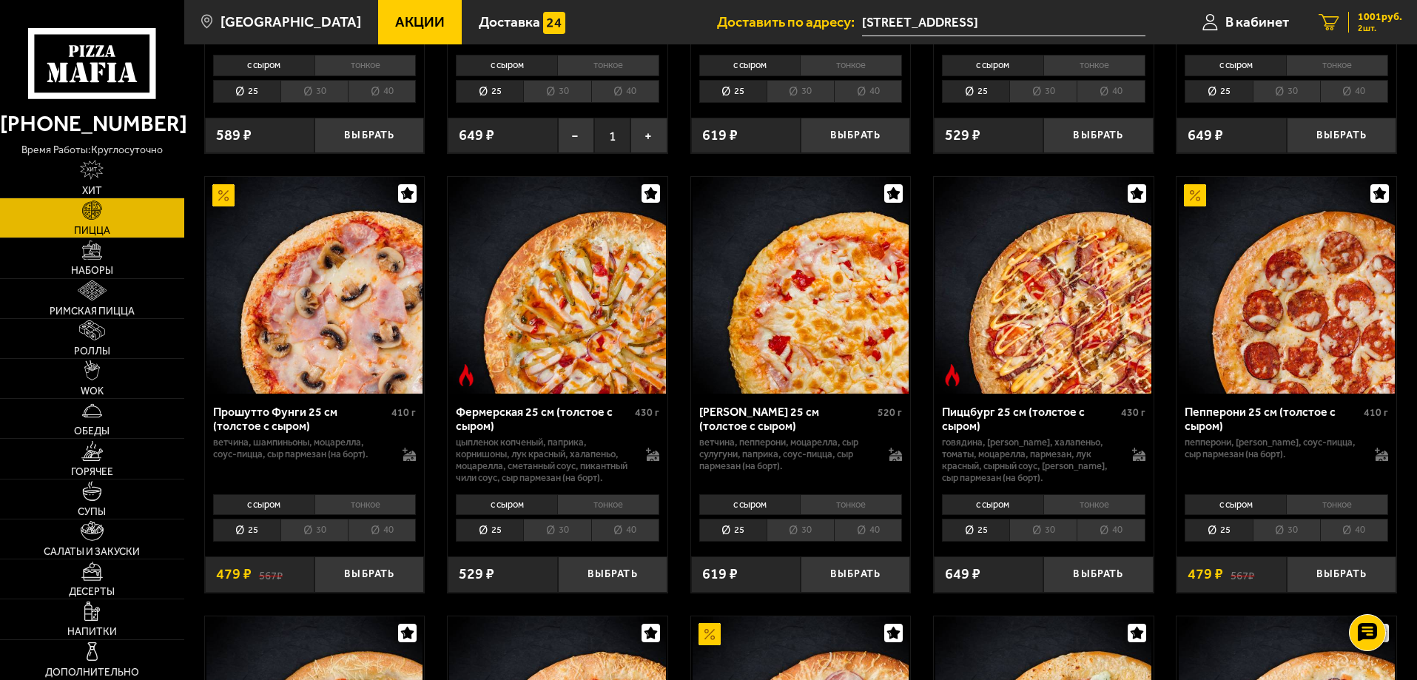
click at [1344, 14] on link "2 1001 руб. 2 шт." at bounding box center [1360, 22] width 113 height 44
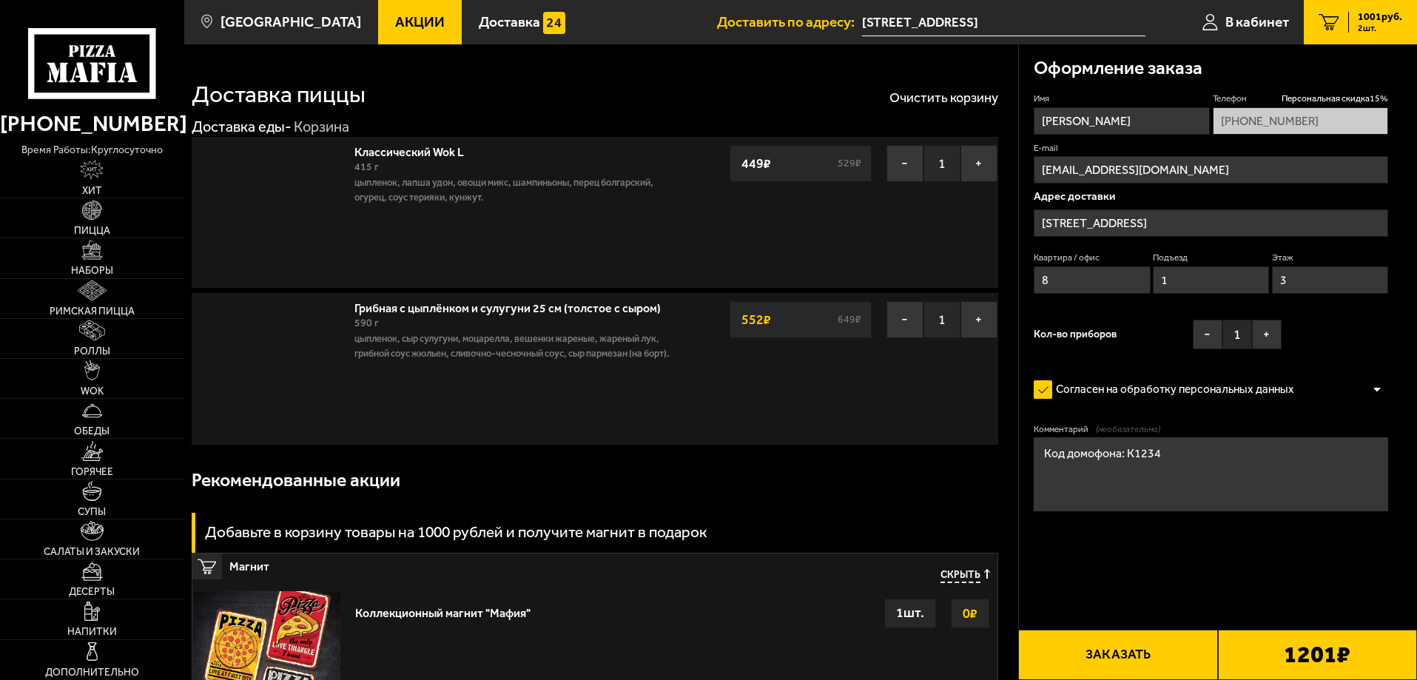
type input "[STREET_ADDRESS]"
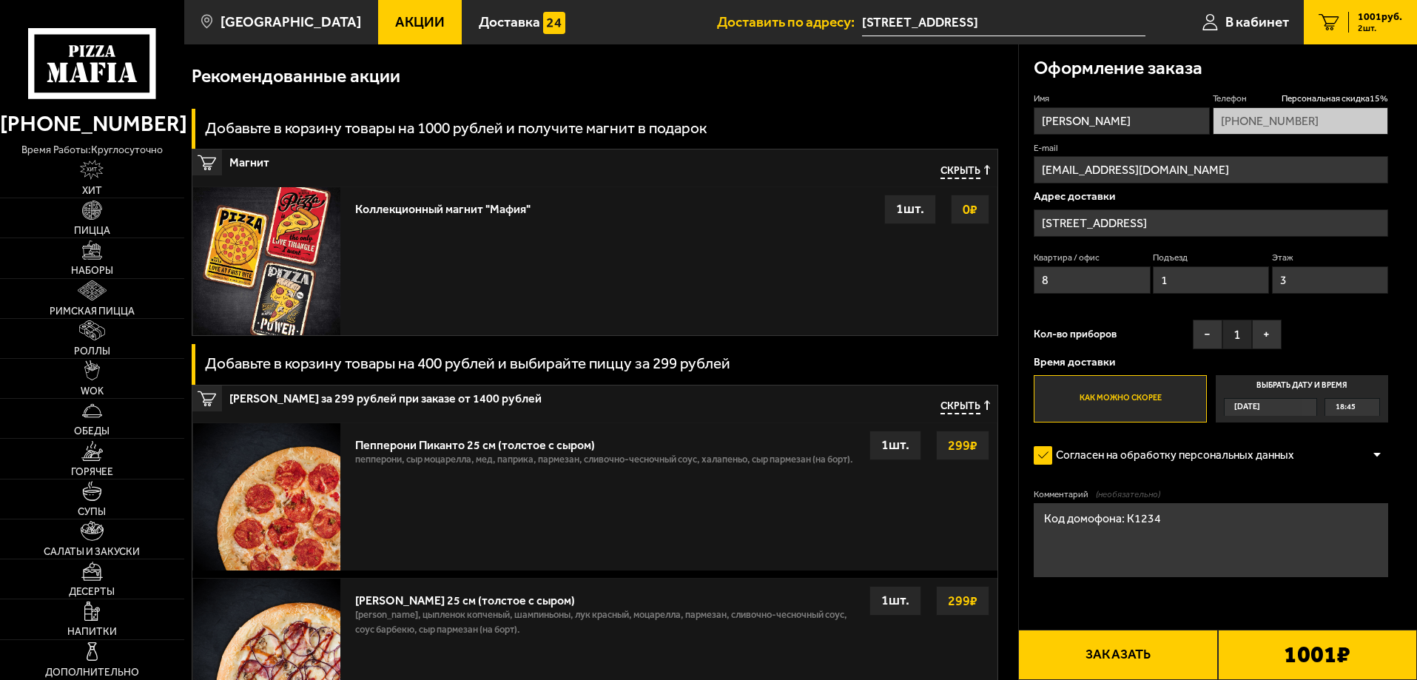
scroll to position [370, 0]
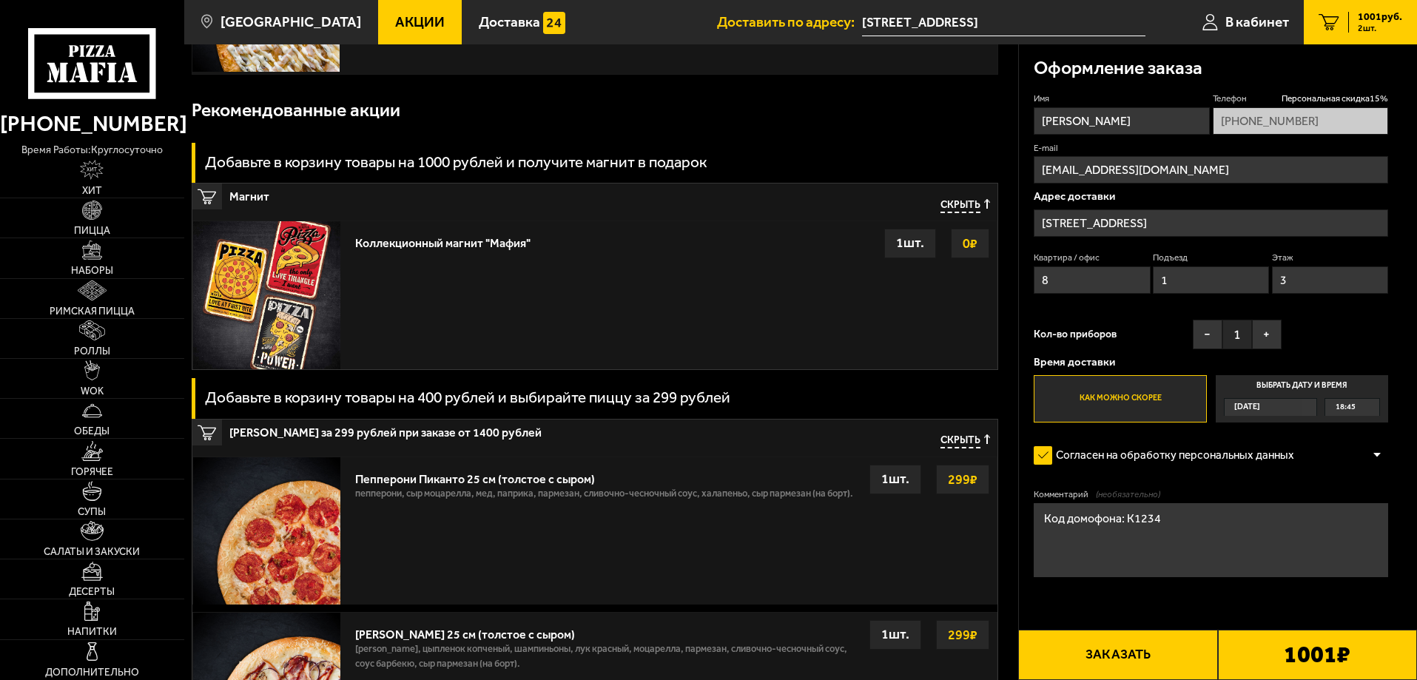
click at [906, 251] on div "1 шт." at bounding box center [910, 244] width 52 height 30
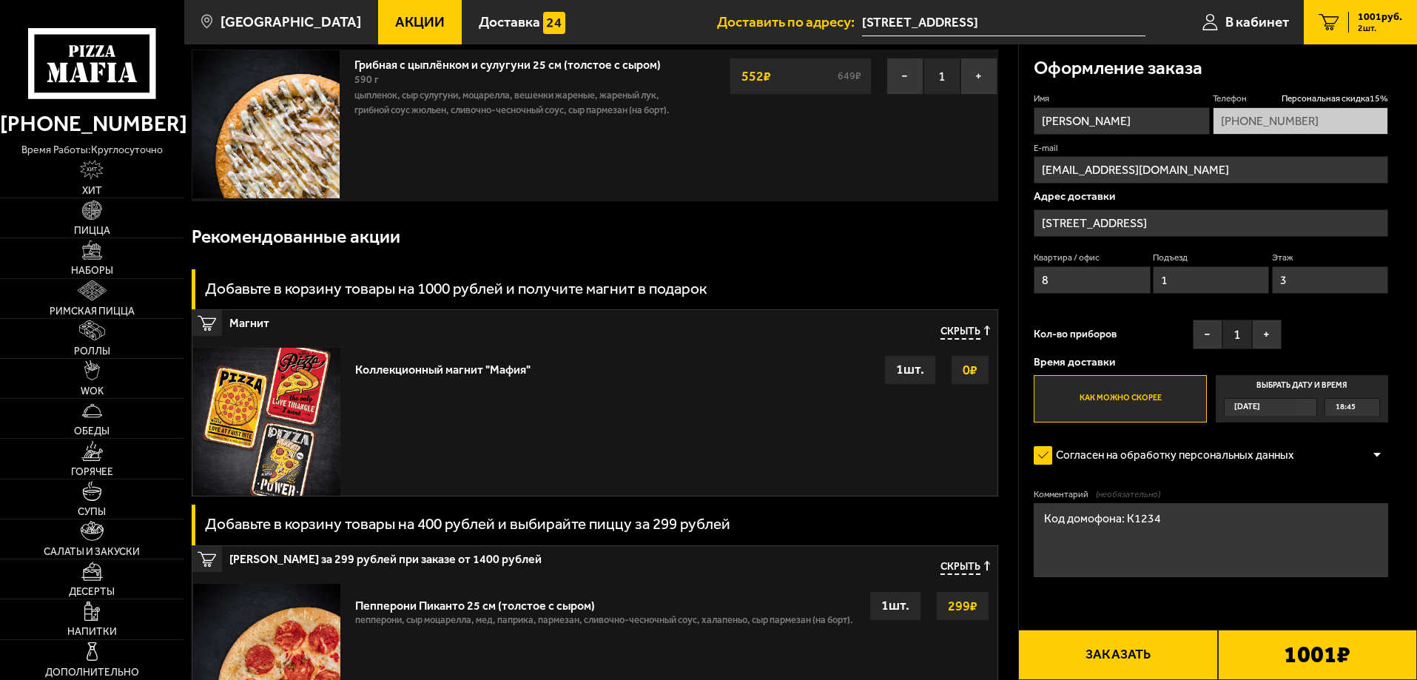
scroll to position [0, 0]
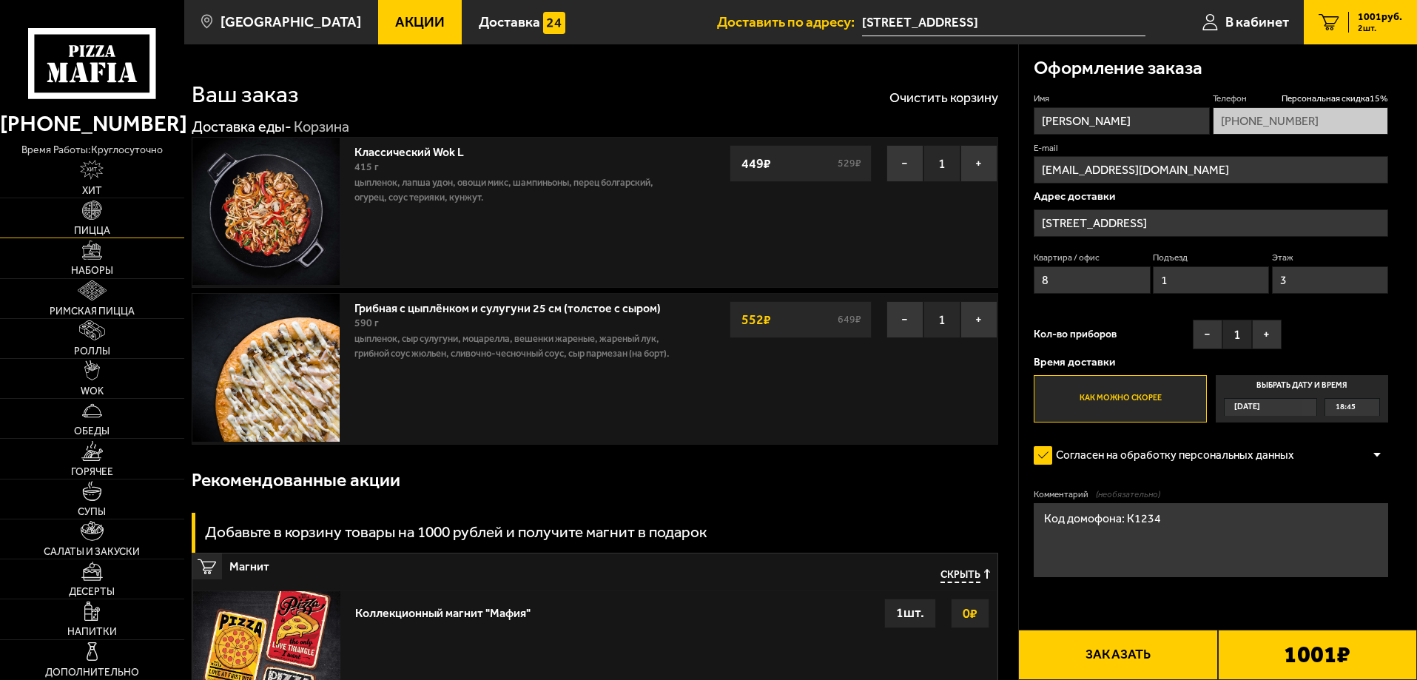
click at [133, 215] on link "Пицца" at bounding box center [92, 217] width 184 height 39
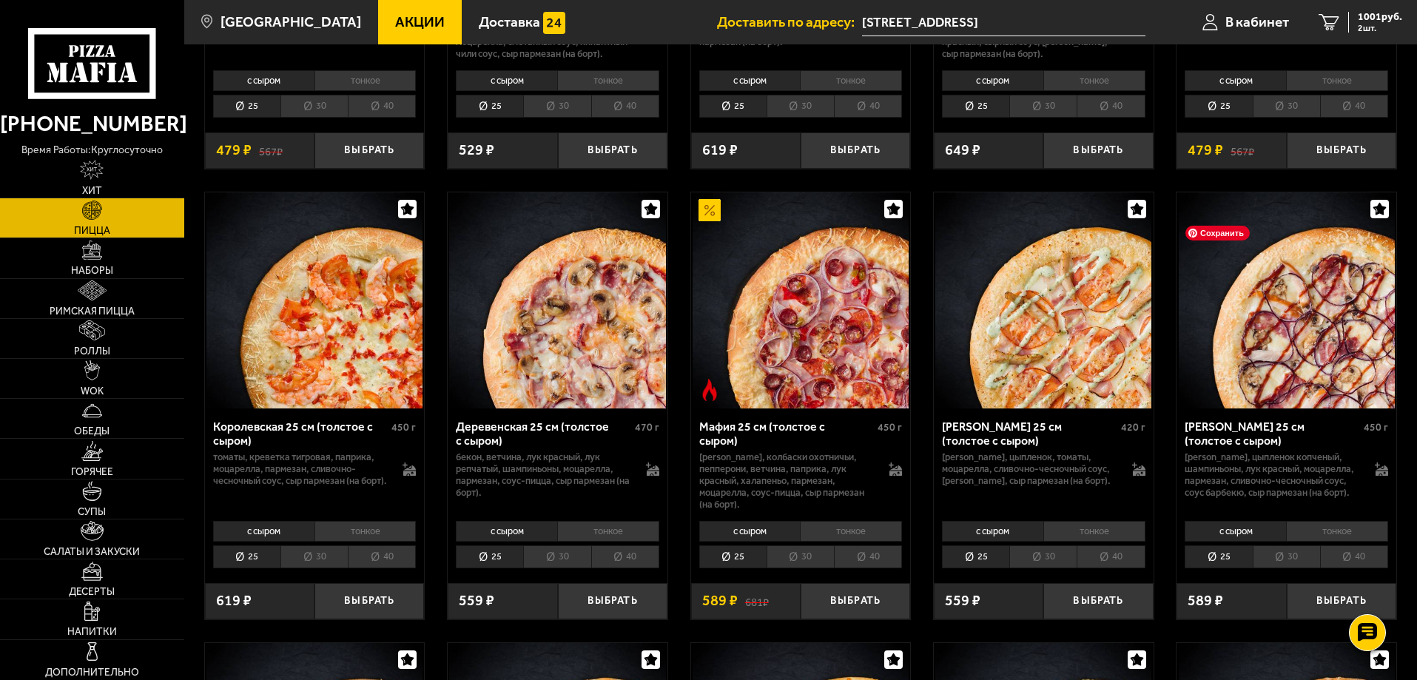
scroll to position [1332, 0]
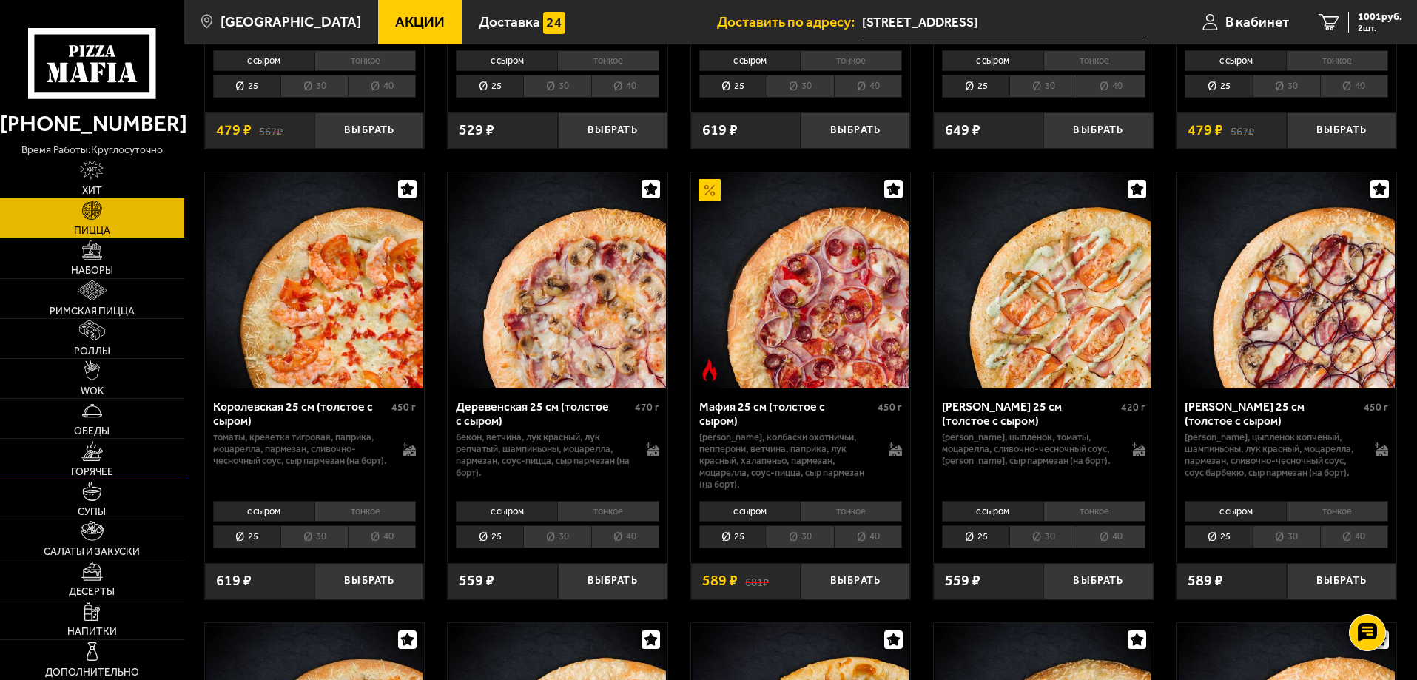
click at [92, 463] on link "Горячее" at bounding box center [92, 458] width 184 height 39
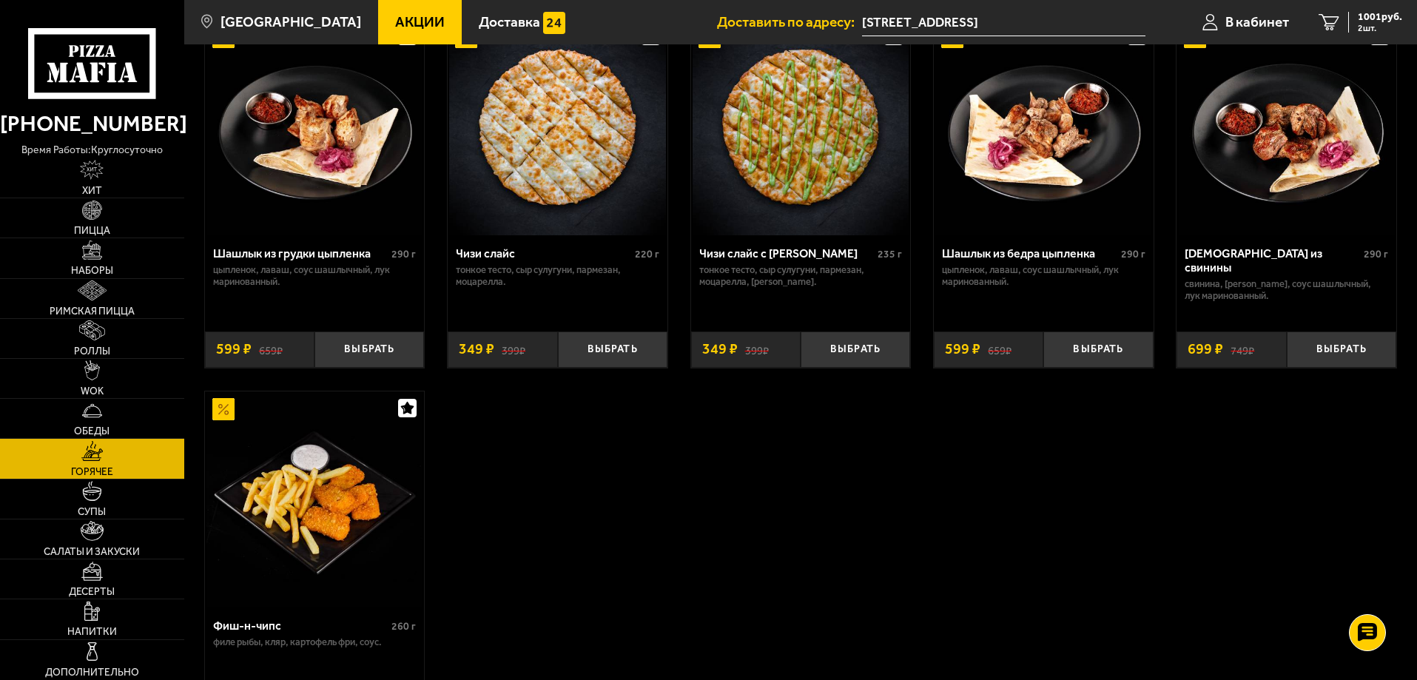
scroll to position [1162, 0]
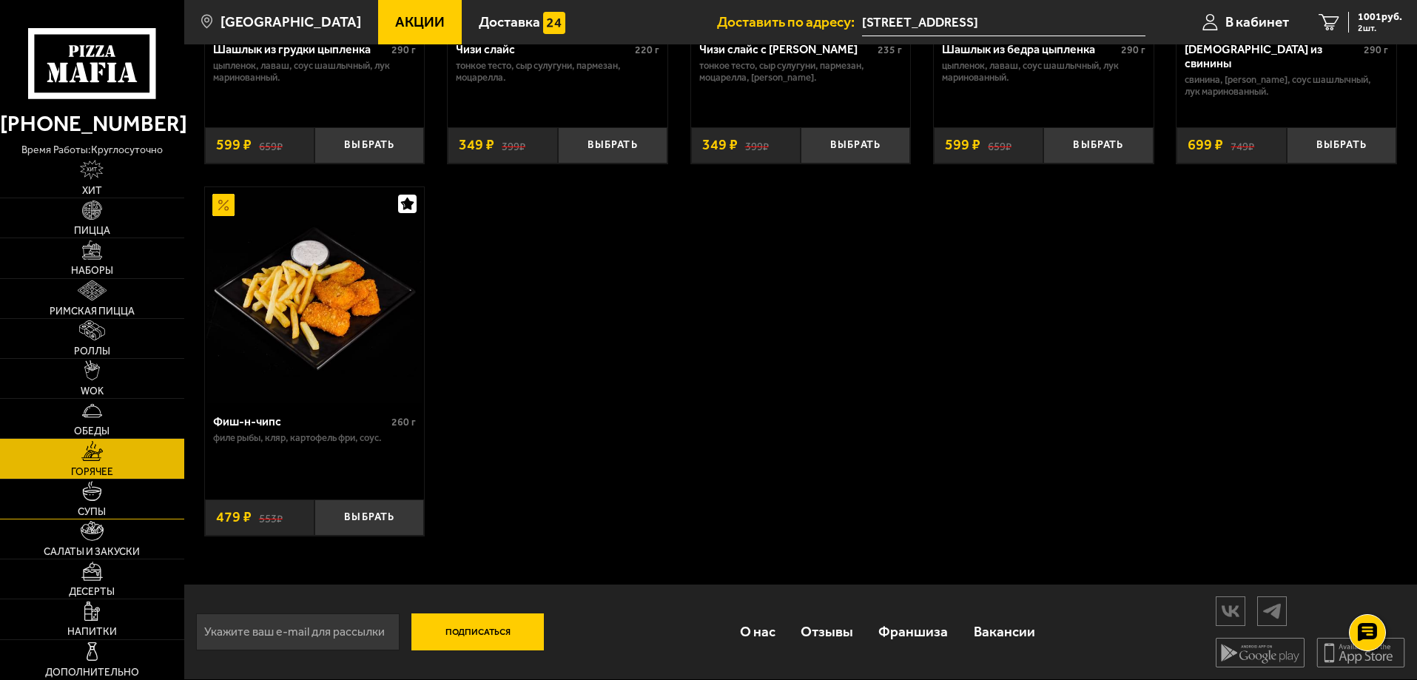
click at [145, 508] on link "Супы" at bounding box center [92, 498] width 184 height 39
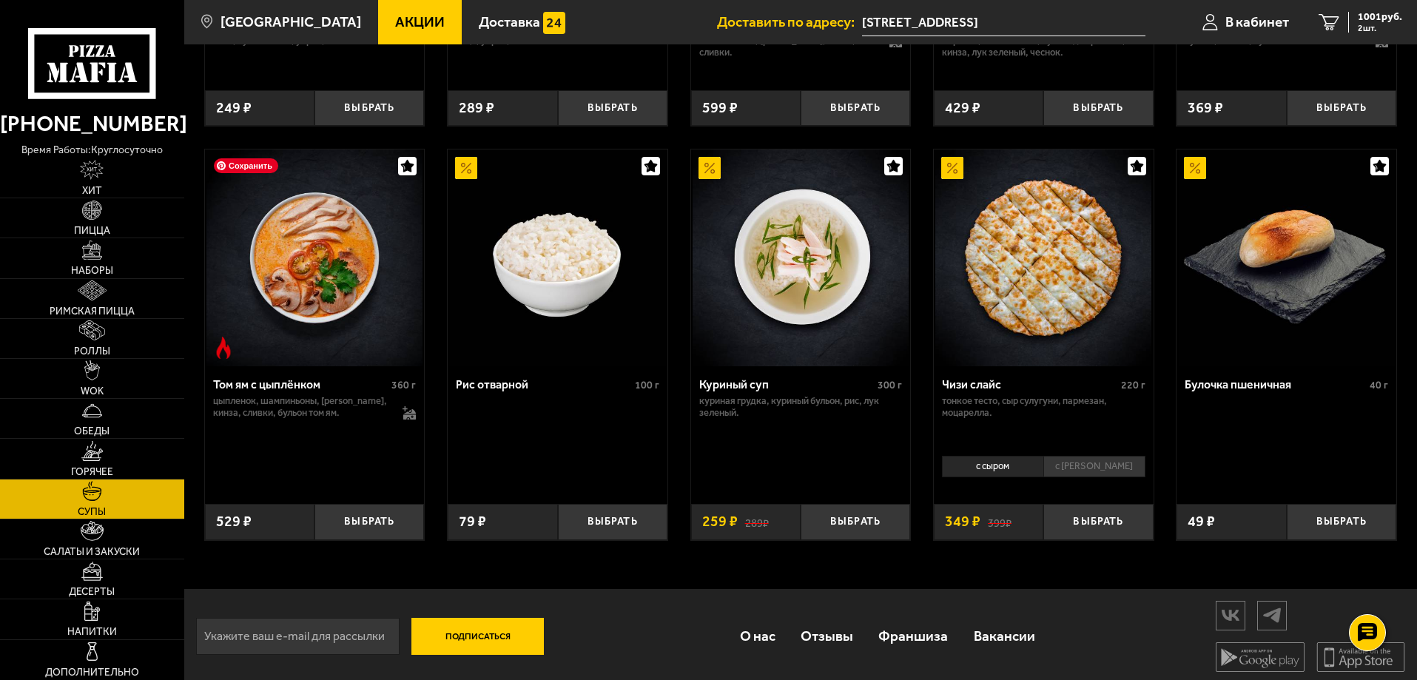
scroll to position [537, 0]
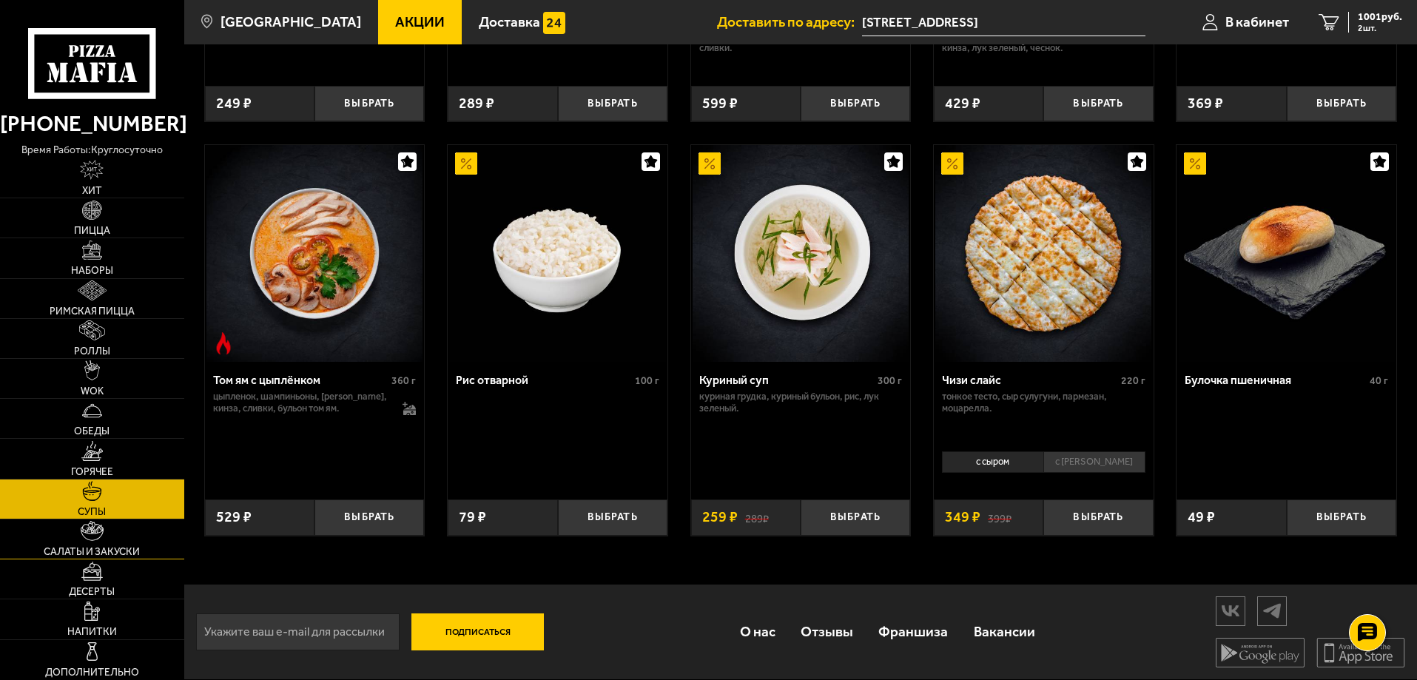
click at [143, 544] on link "Салаты и закуски" at bounding box center [92, 538] width 184 height 39
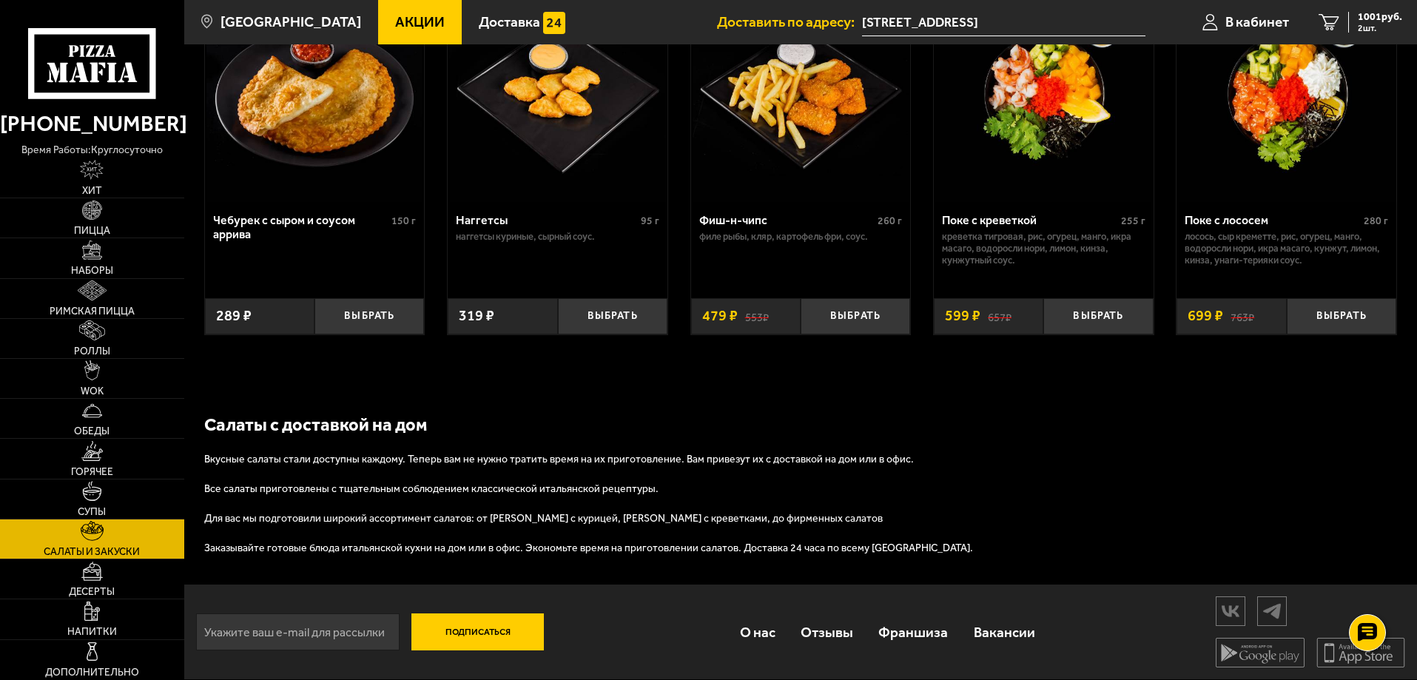
scroll to position [983, 0]
click at [84, 588] on span "Десерты" at bounding box center [92, 592] width 46 height 10
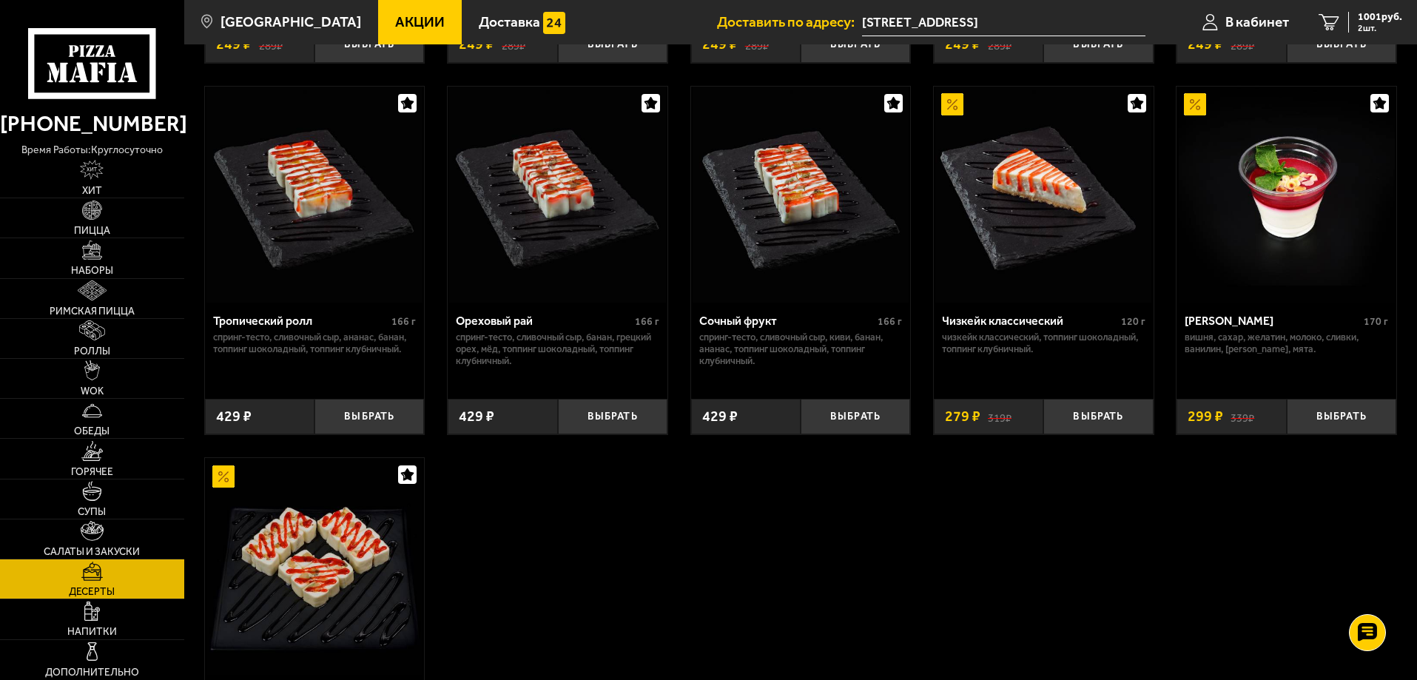
scroll to position [444, 0]
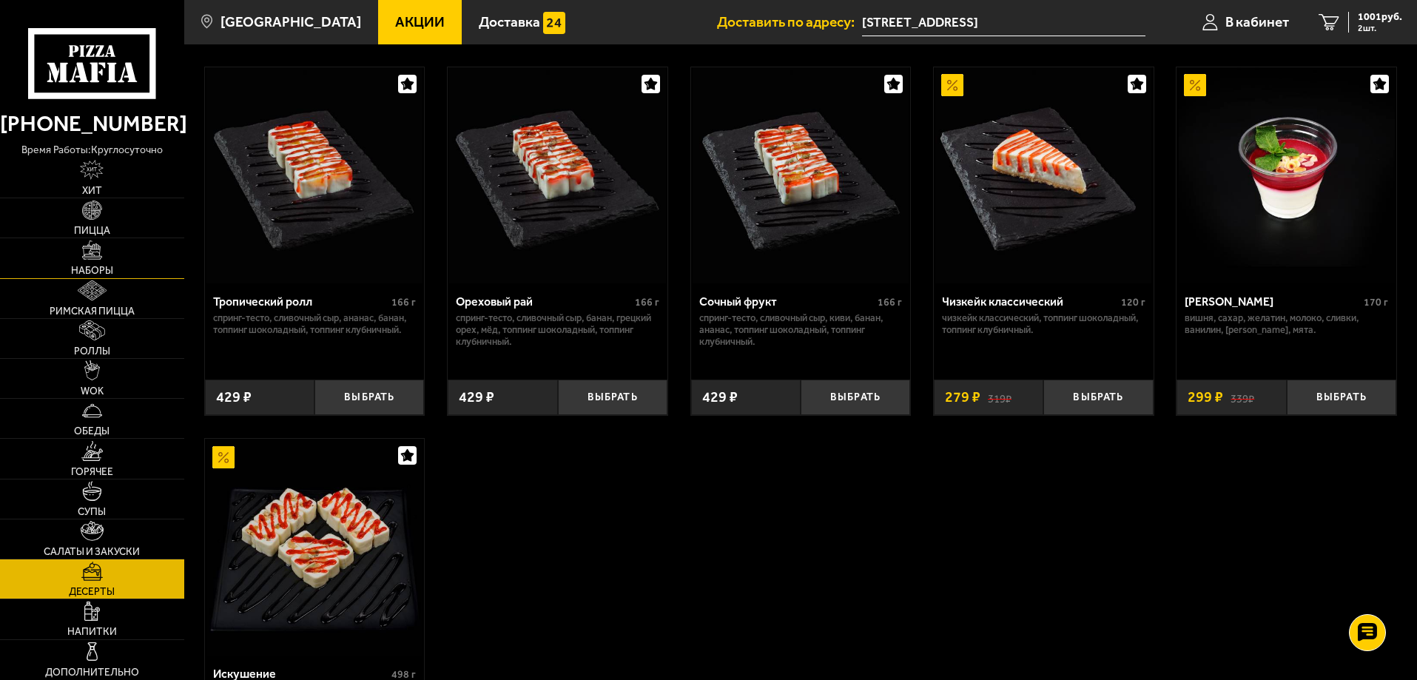
click at [138, 277] on link "Наборы" at bounding box center [92, 257] width 184 height 39
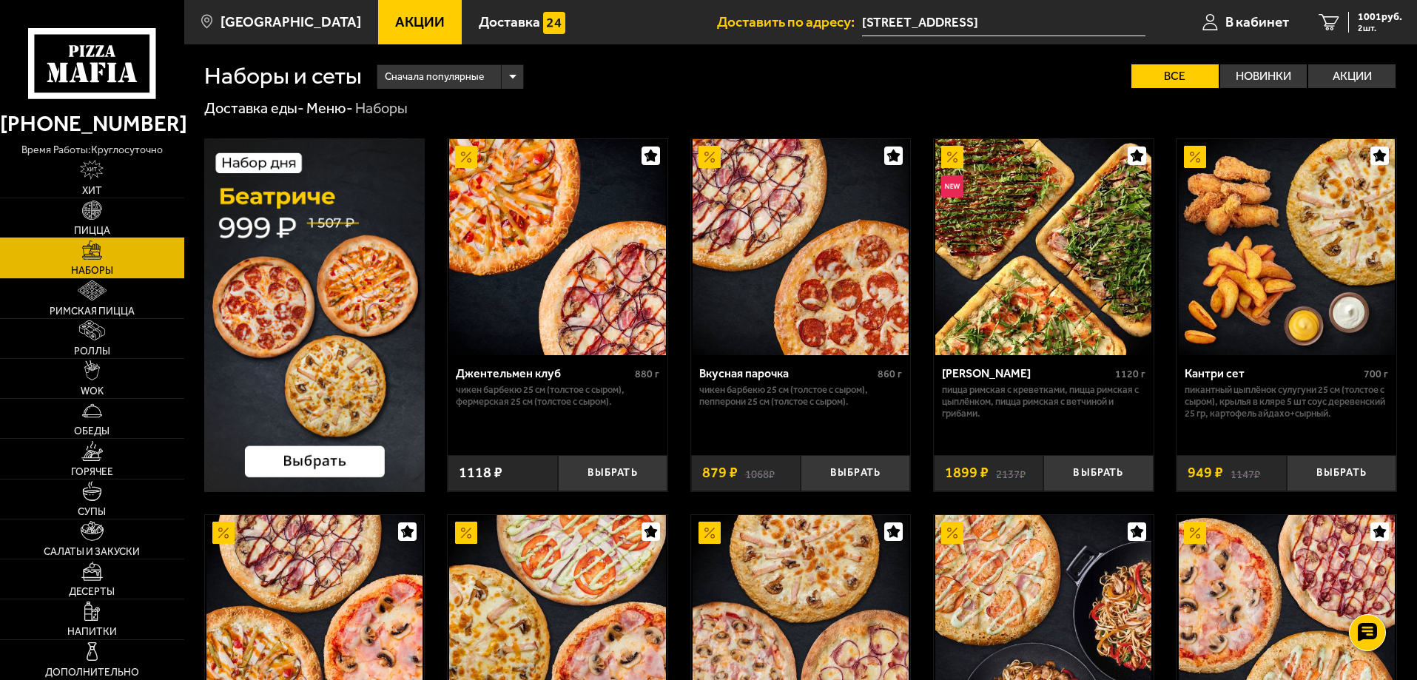
click at [112, 205] on link "Пицца" at bounding box center [92, 217] width 184 height 39
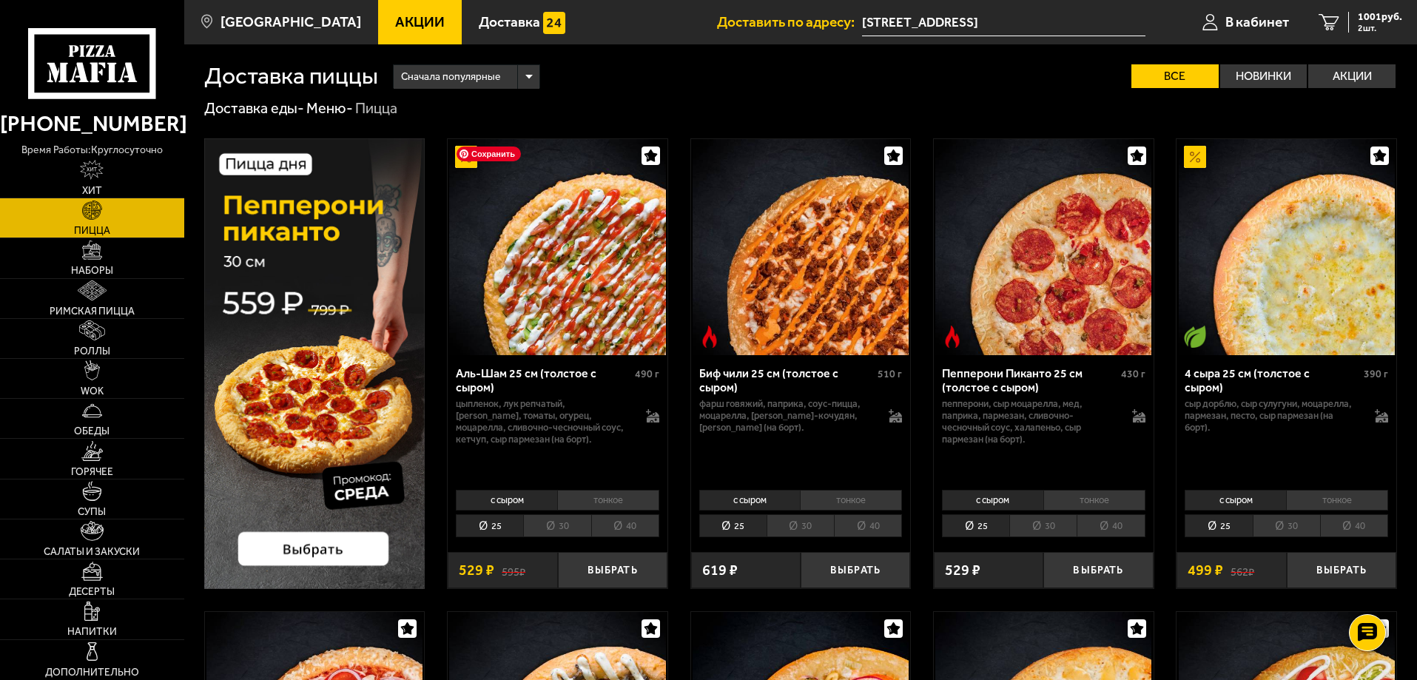
click at [595, 281] on img at bounding box center [557, 247] width 216 height 216
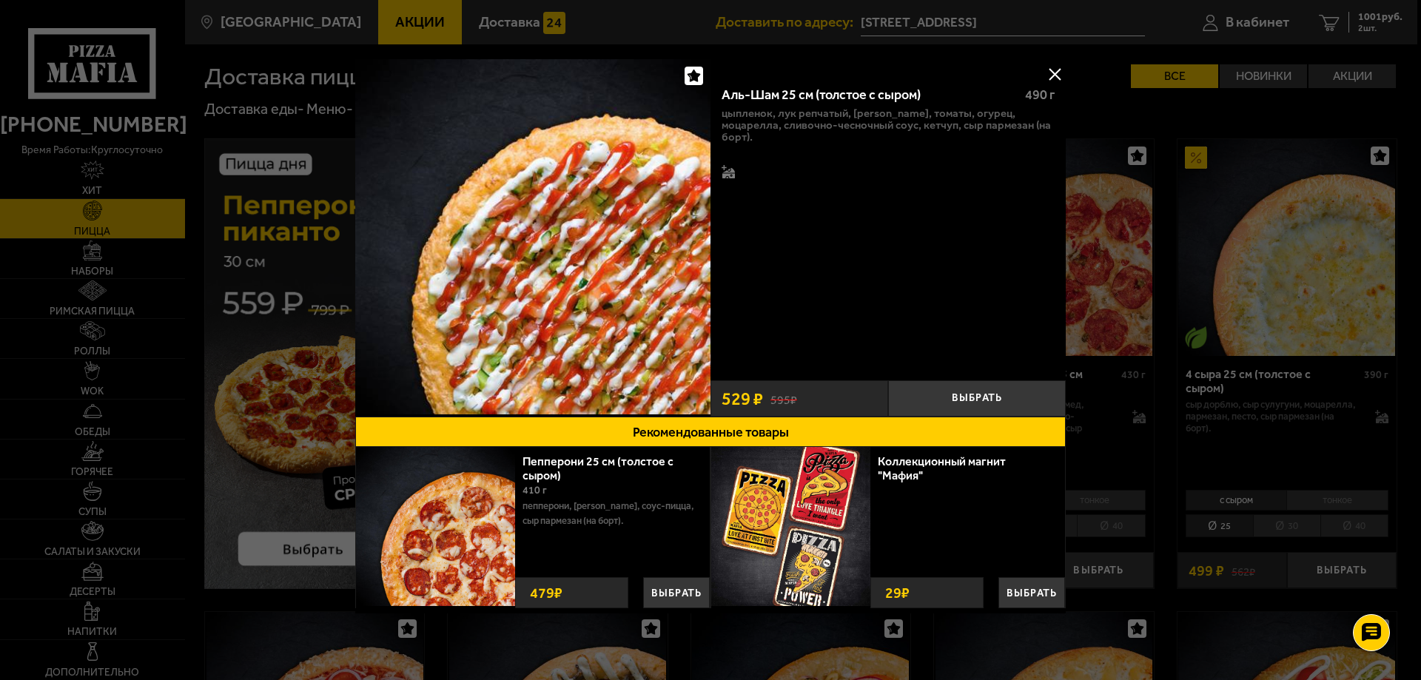
click at [1051, 78] on button at bounding box center [1054, 74] width 22 height 22
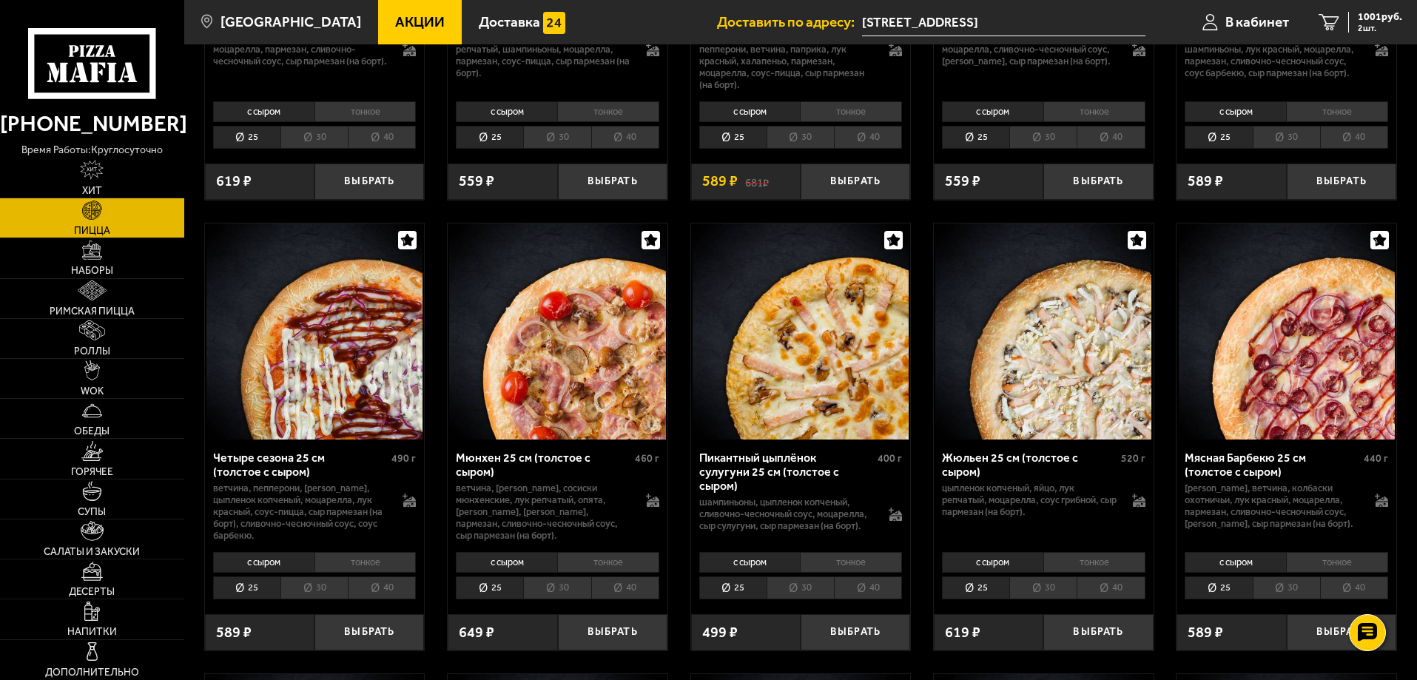
scroll to position [1776, 0]
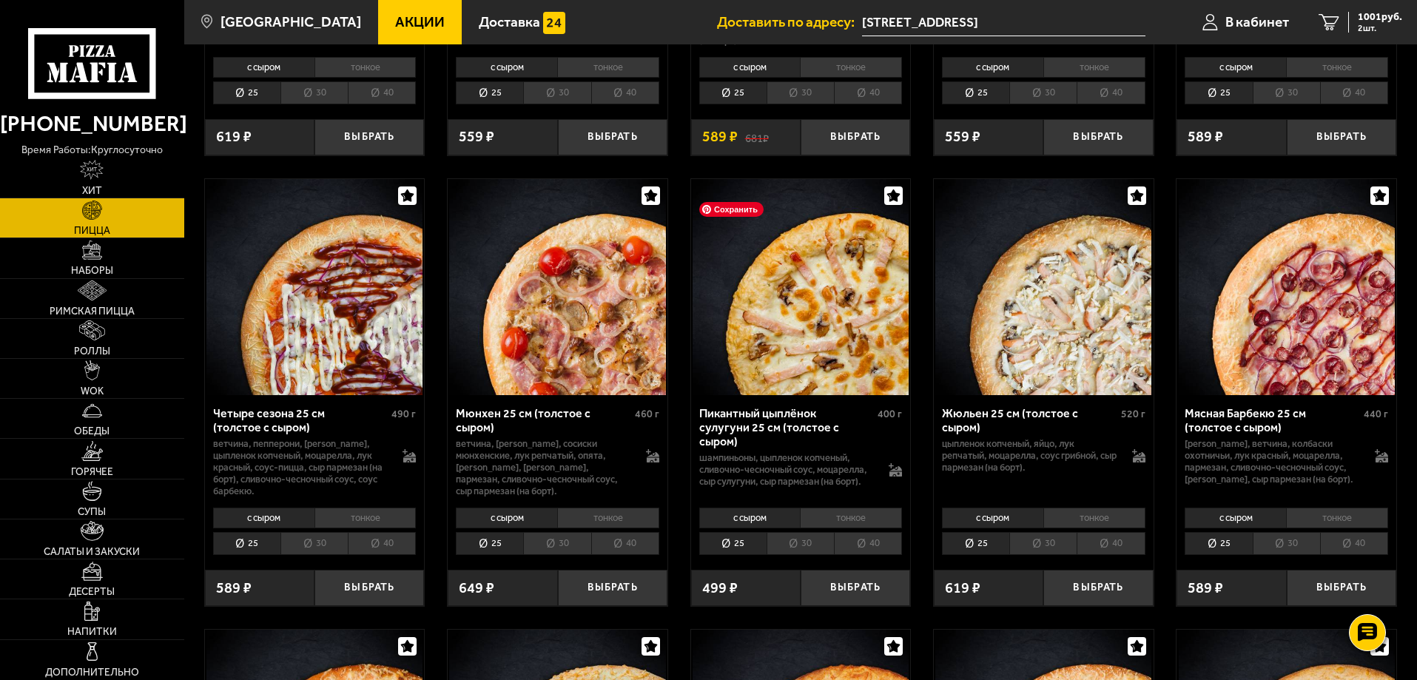
click at [724, 306] on img at bounding box center [800, 287] width 216 height 216
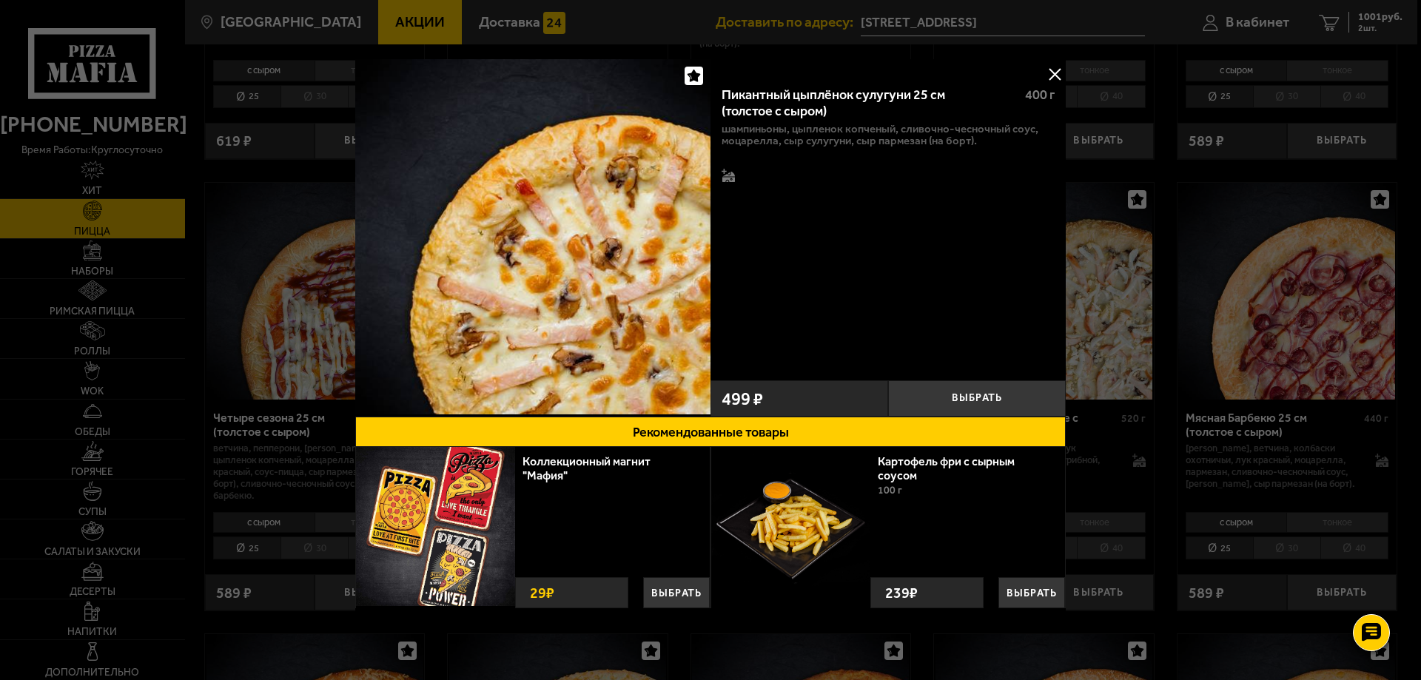
click at [1053, 80] on button at bounding box center [1054, 74] width 22 height 22
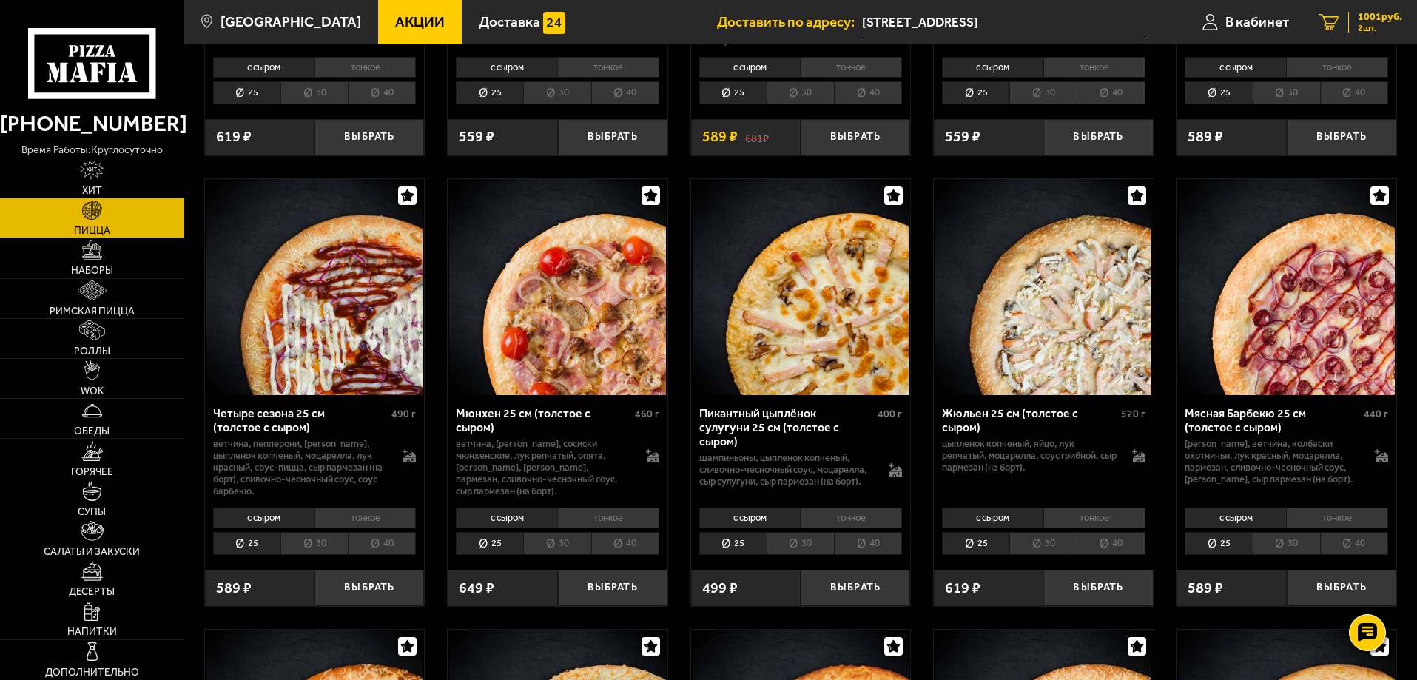
click at [1378, 15] on span "1001 руб." at bounding box center [1380, 17] width 44 height 10
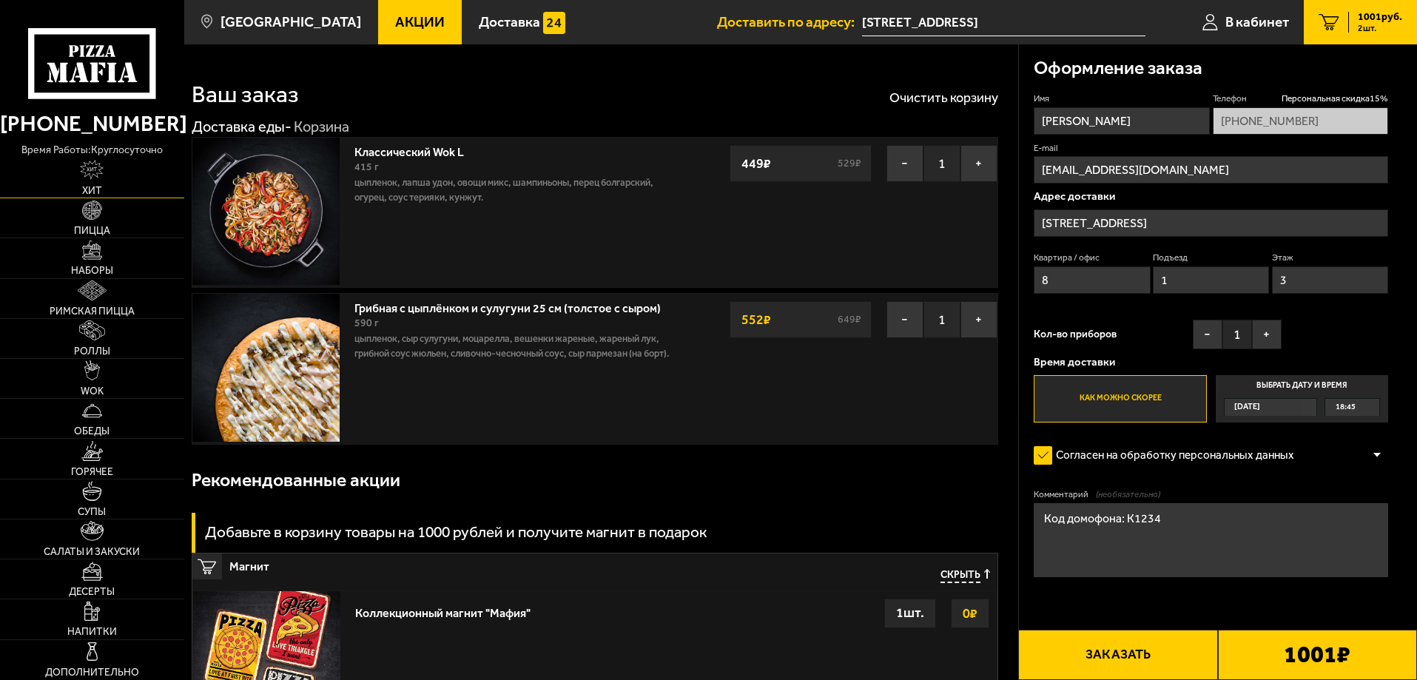
click at [134, 195] on link "Хит" at bounding box center [92, 177] width 184 height 39
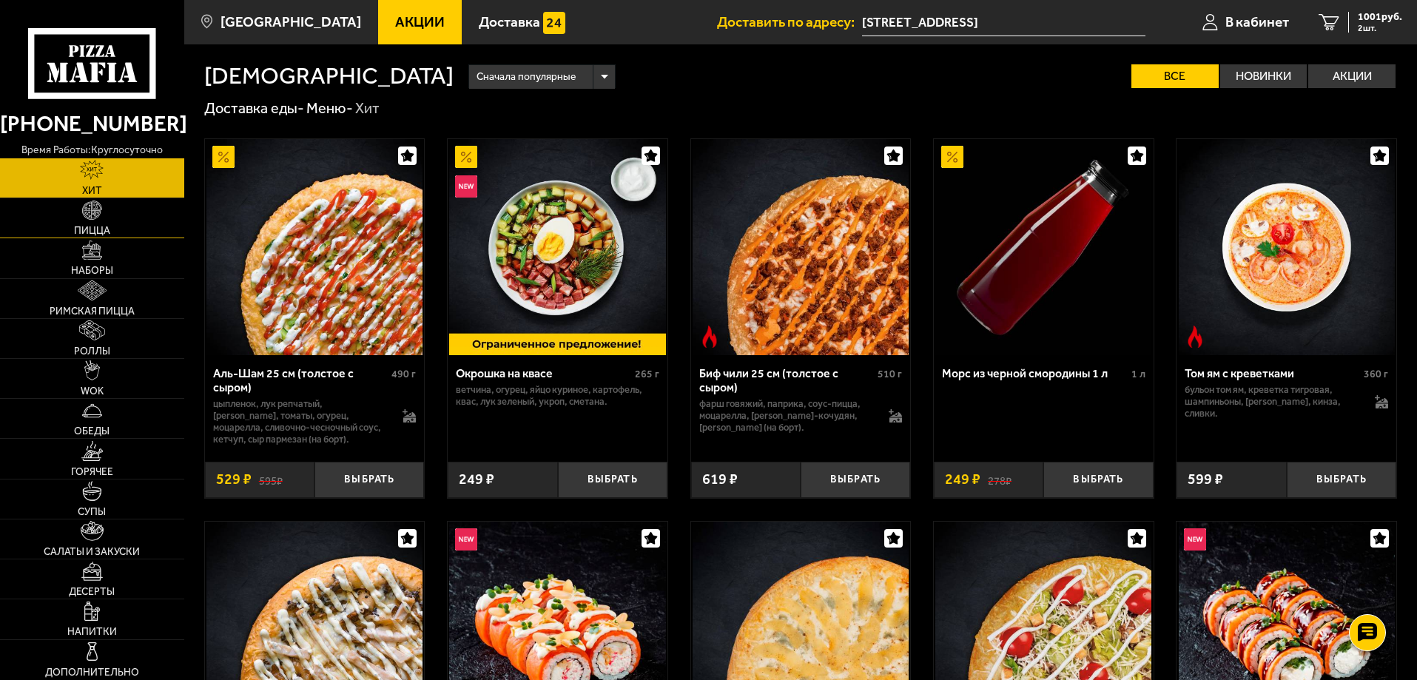
click at [126, 212] on link "Пицца" at bounding box center [92, 217] width 184 height 39
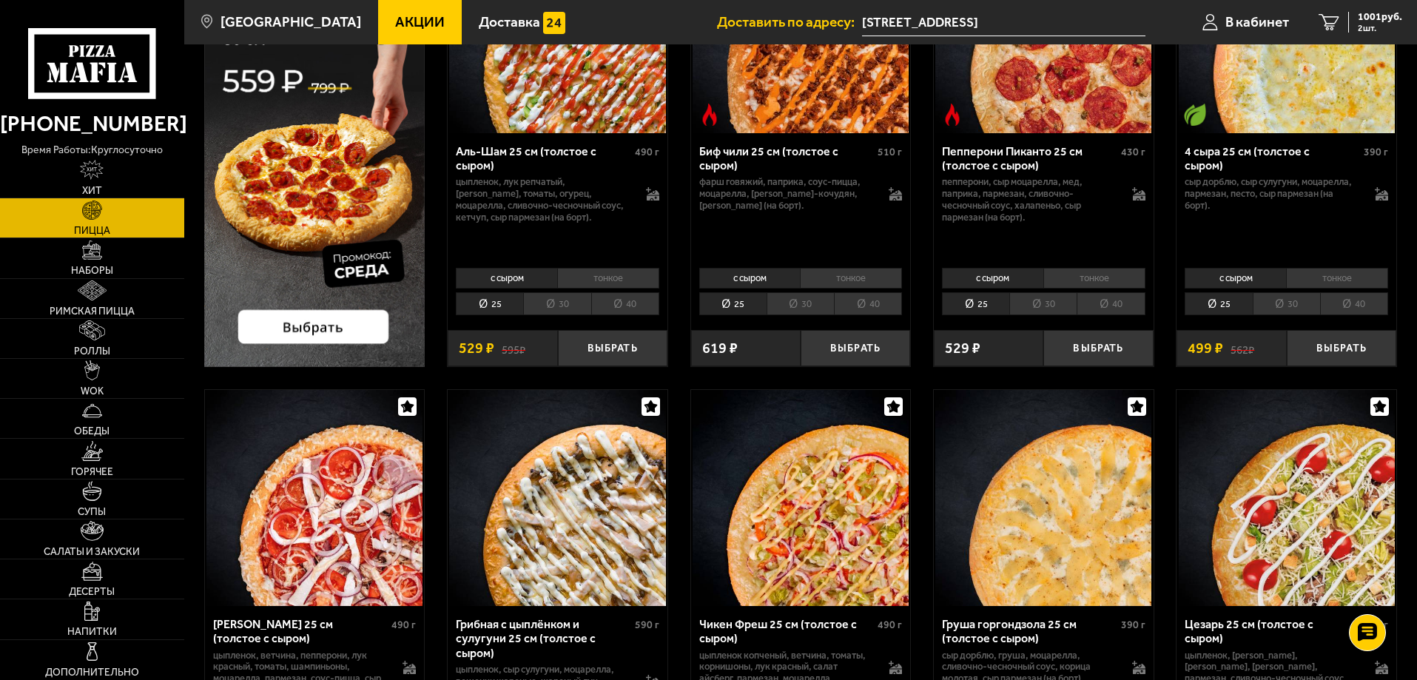
scroll to position [518, 0]
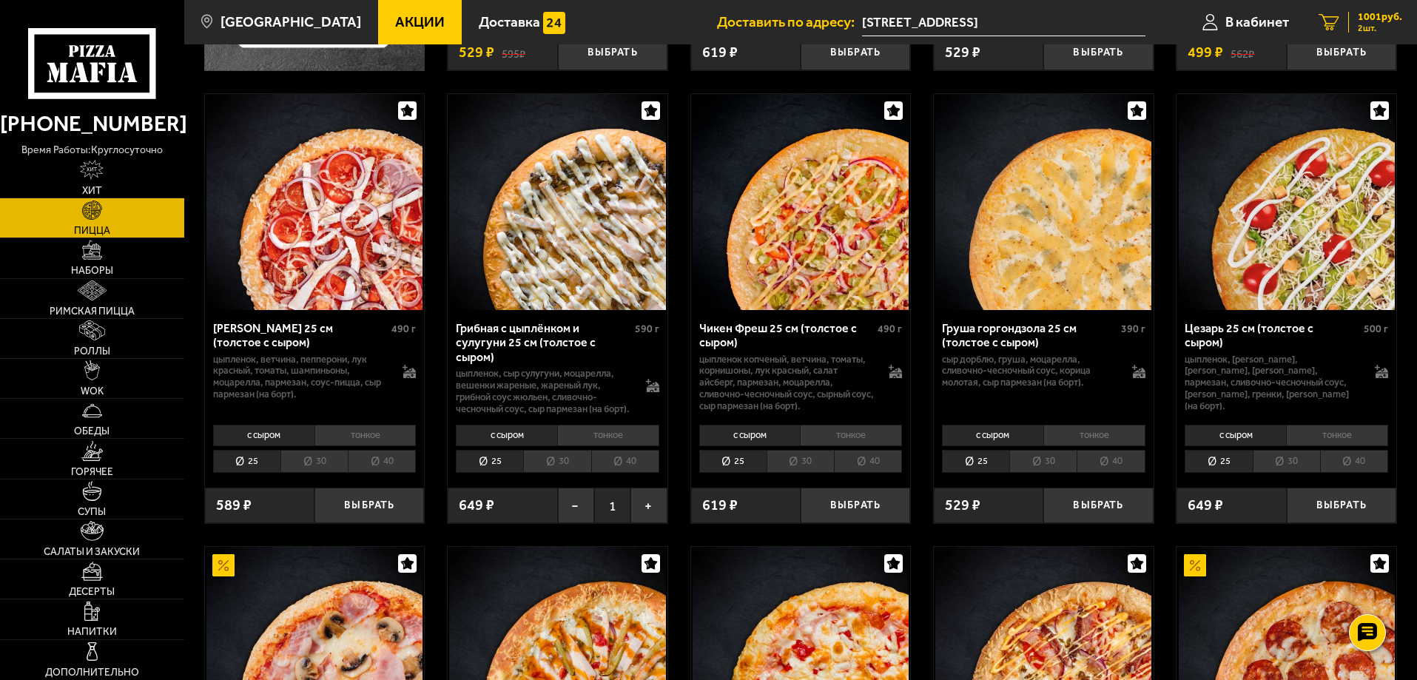
click at [1358, 15] on span "1001 руб." at bounding box center [1380, 17] width 44 height 10
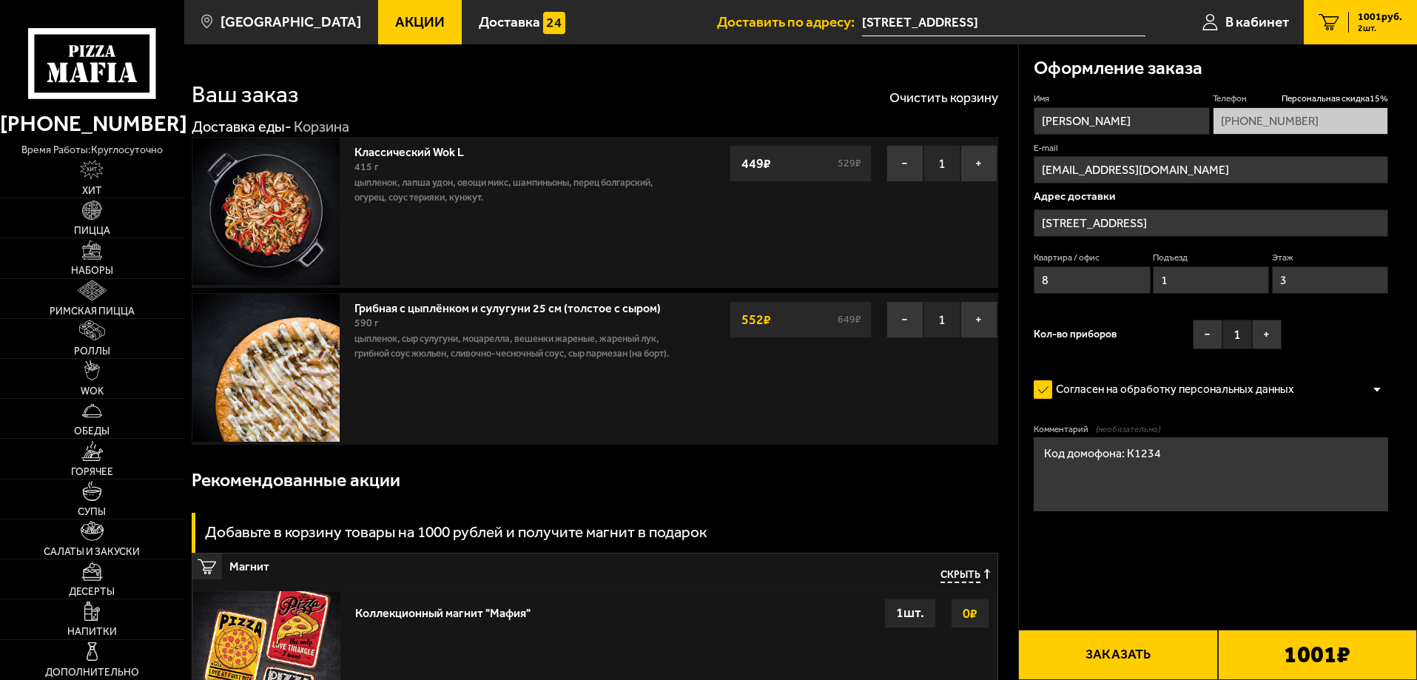
type input "[STREET_ADDRESS]"
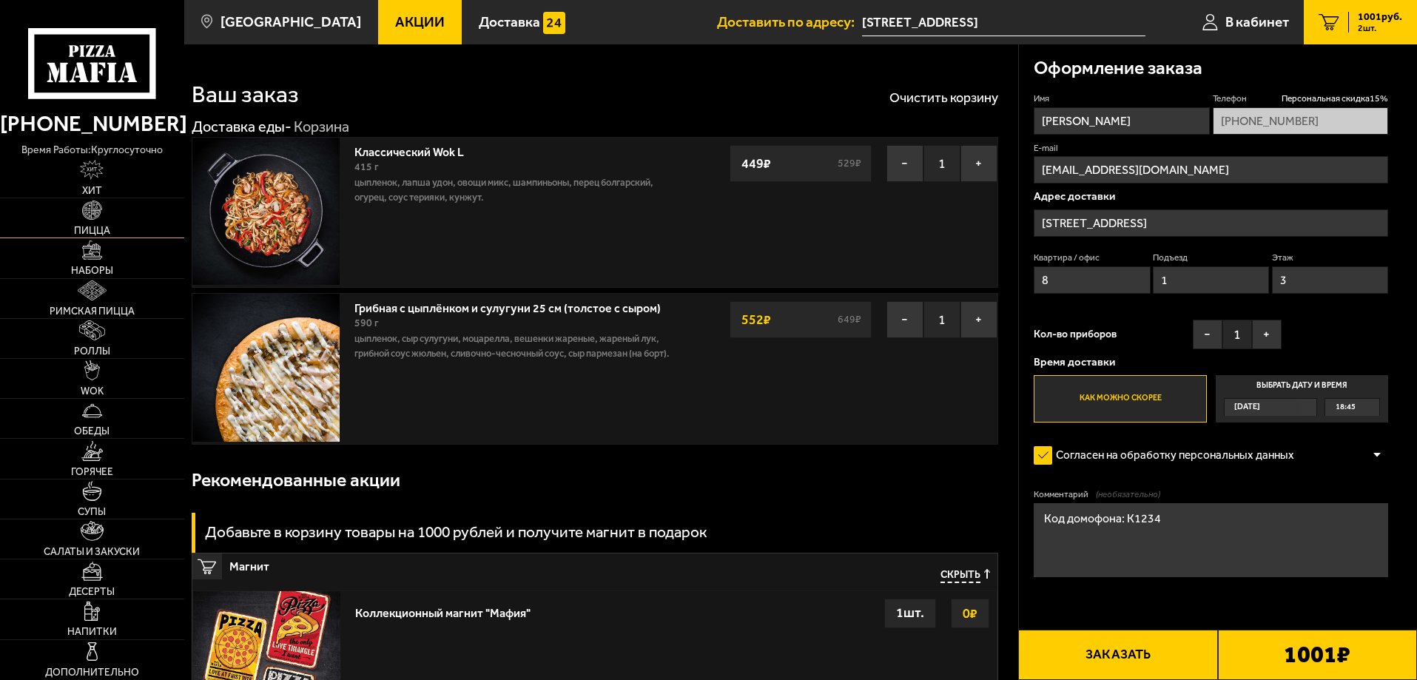
click at [103, 229] on span "Пицца" at bounding box center [92, 231] width 36 height 10
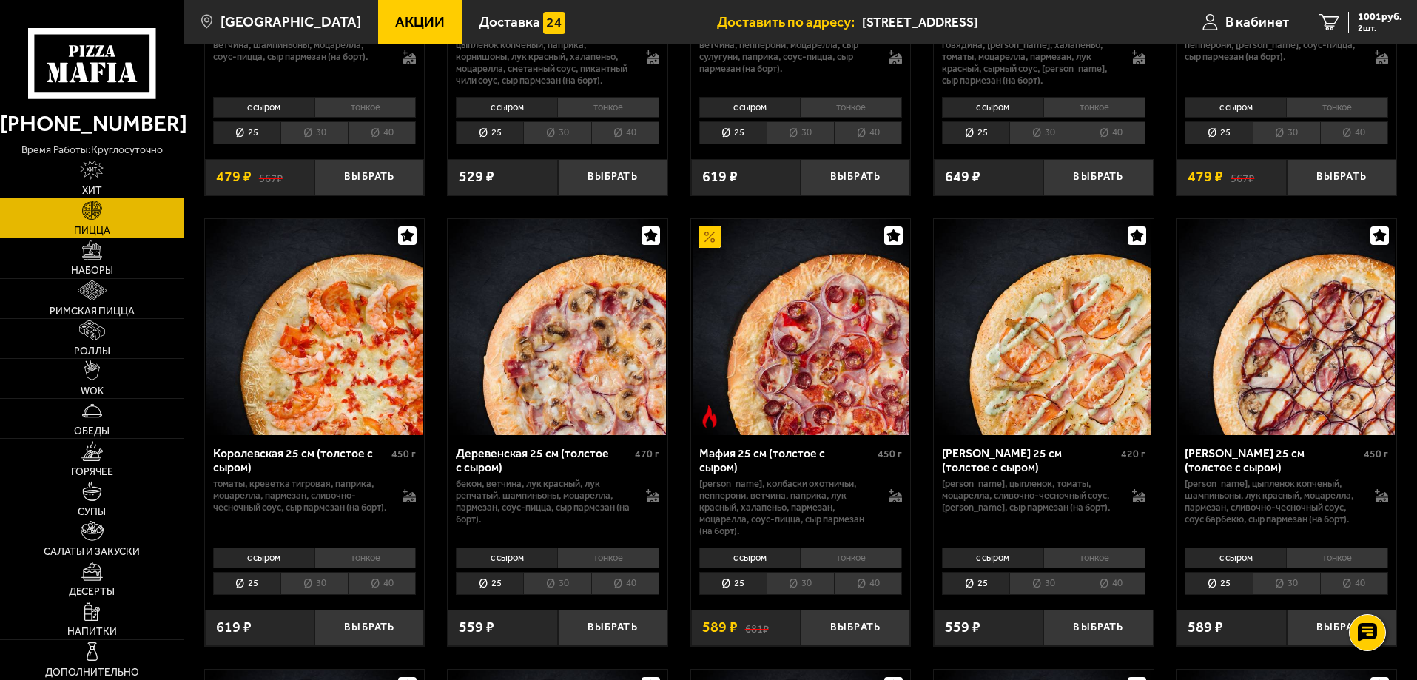
scroll to position [1332, 0]
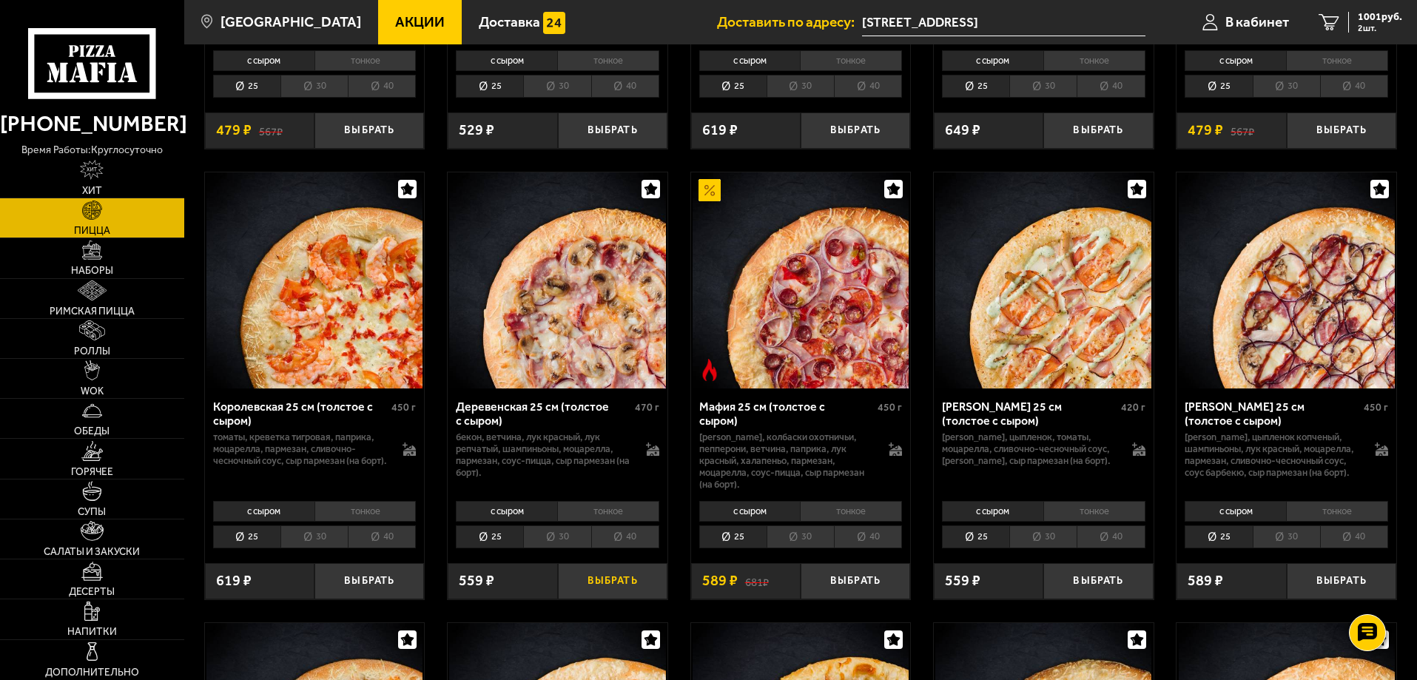
click at [585, 596] on button "Выбрать" at bounding box center [612, 581] width 109 height 36
click at [1363, 21] on span "1476 руб." at bounding box center [1380, 17] width 44 height 10
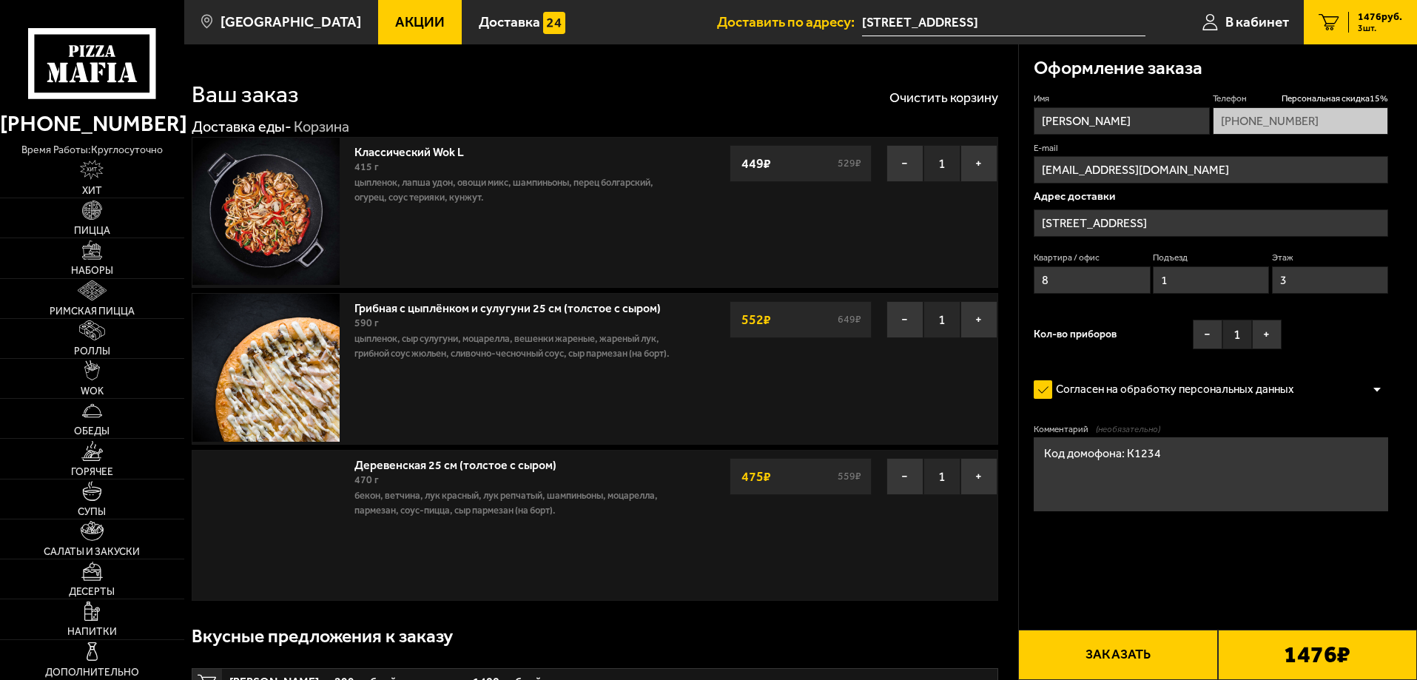
type input "[STREET_ADDRESS]"
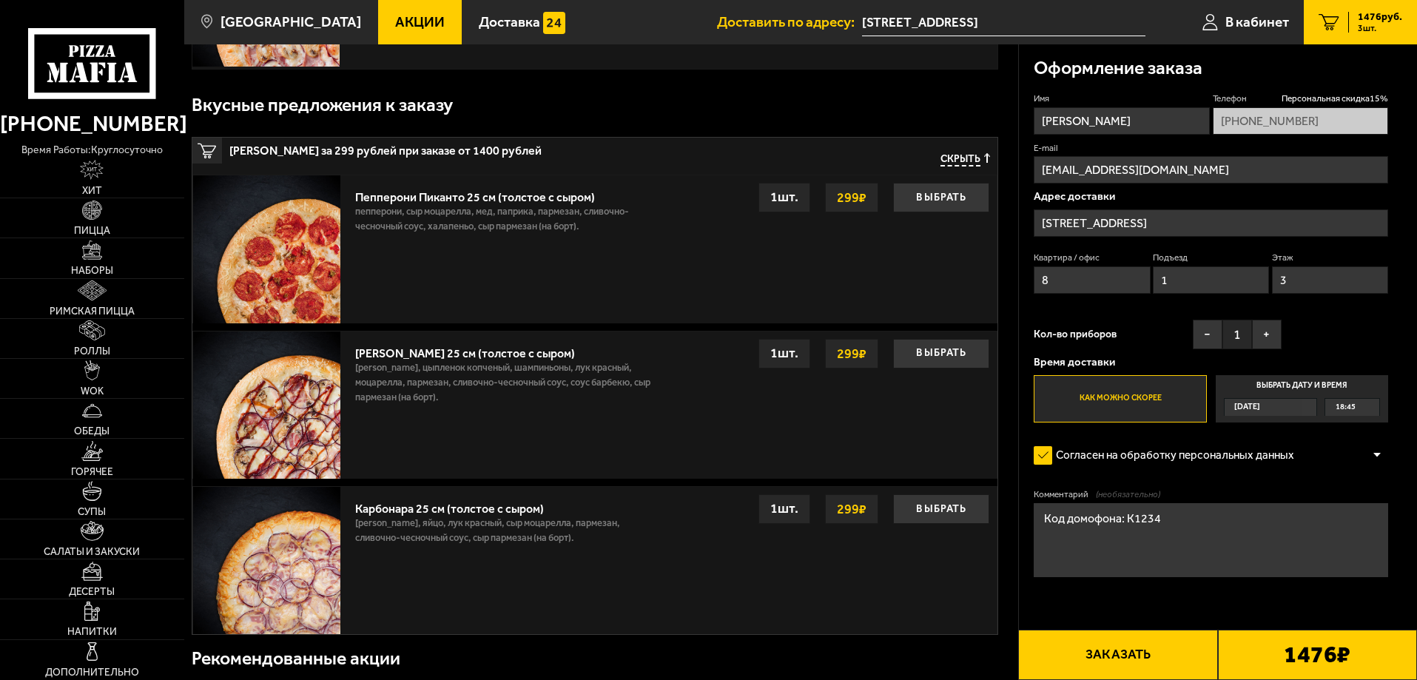
scroll to position [518, 0]
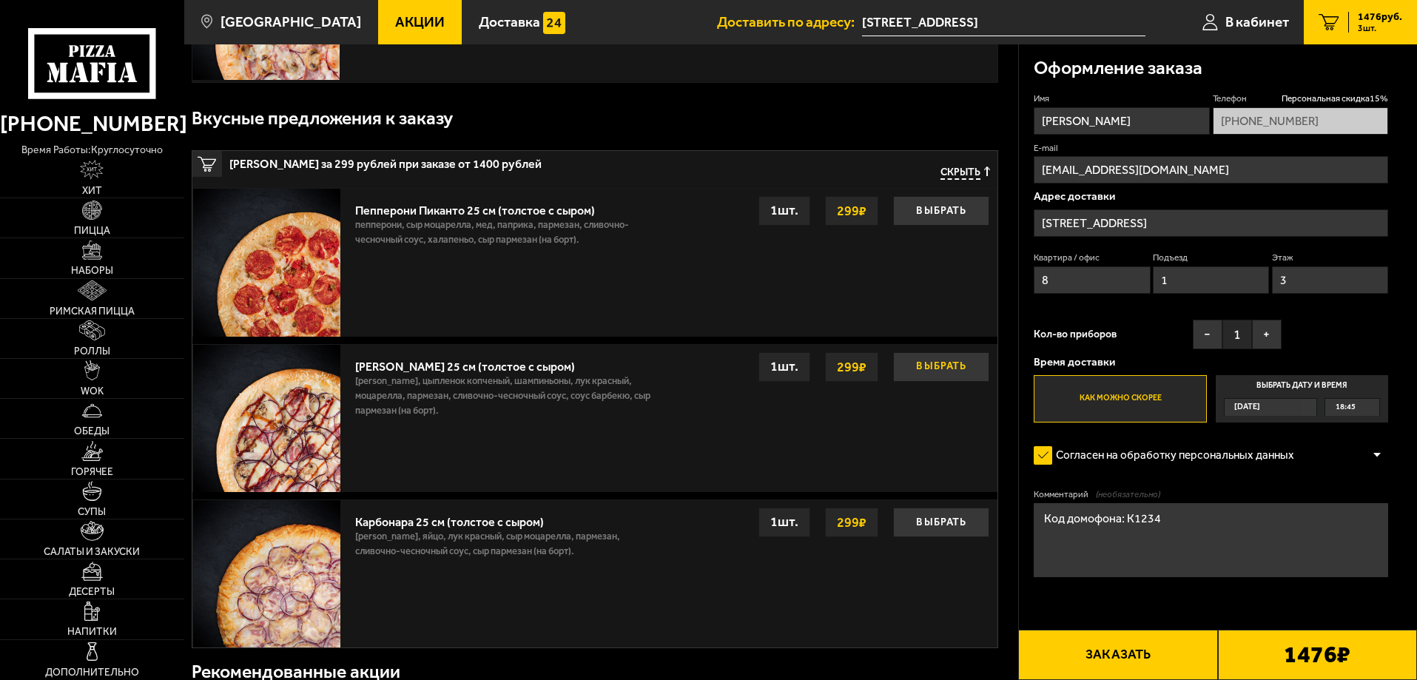
click at [963, 377] on button "Выбрать" at bounding box center [941, 367] width 96 height 30
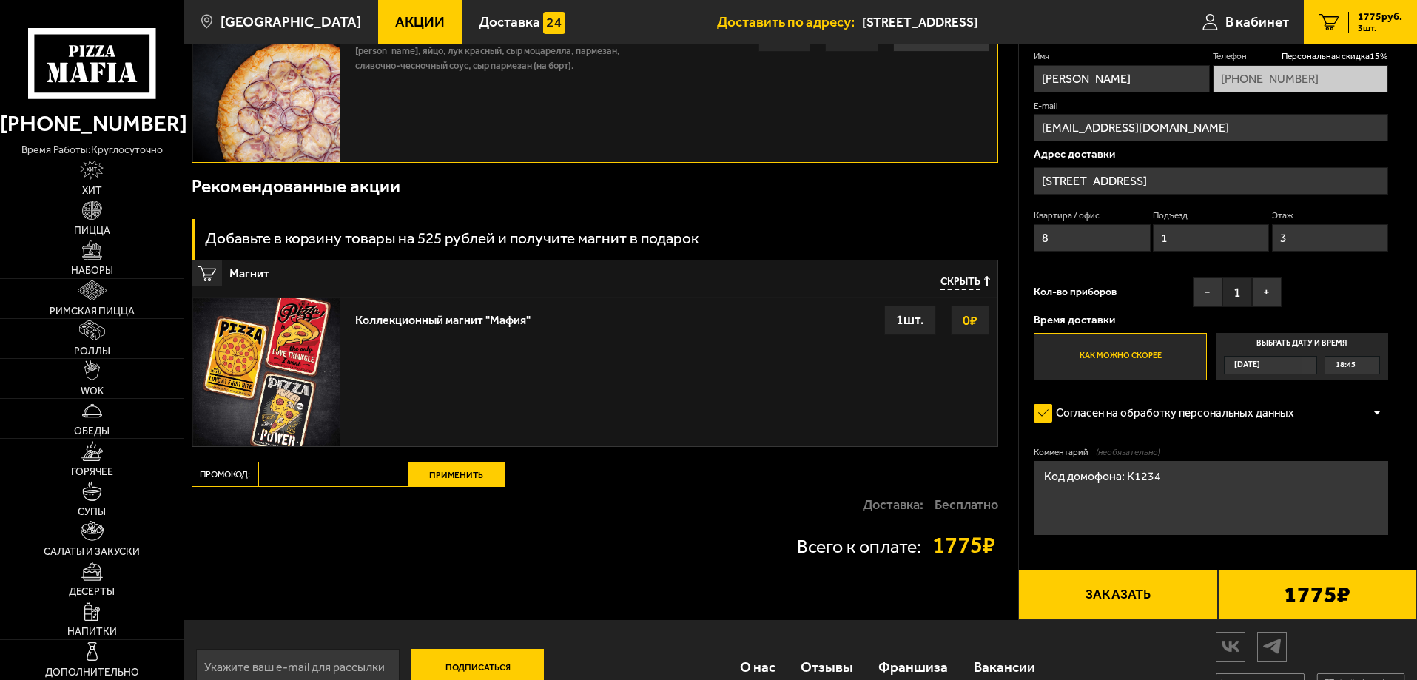
scroll to position [1048, 0]
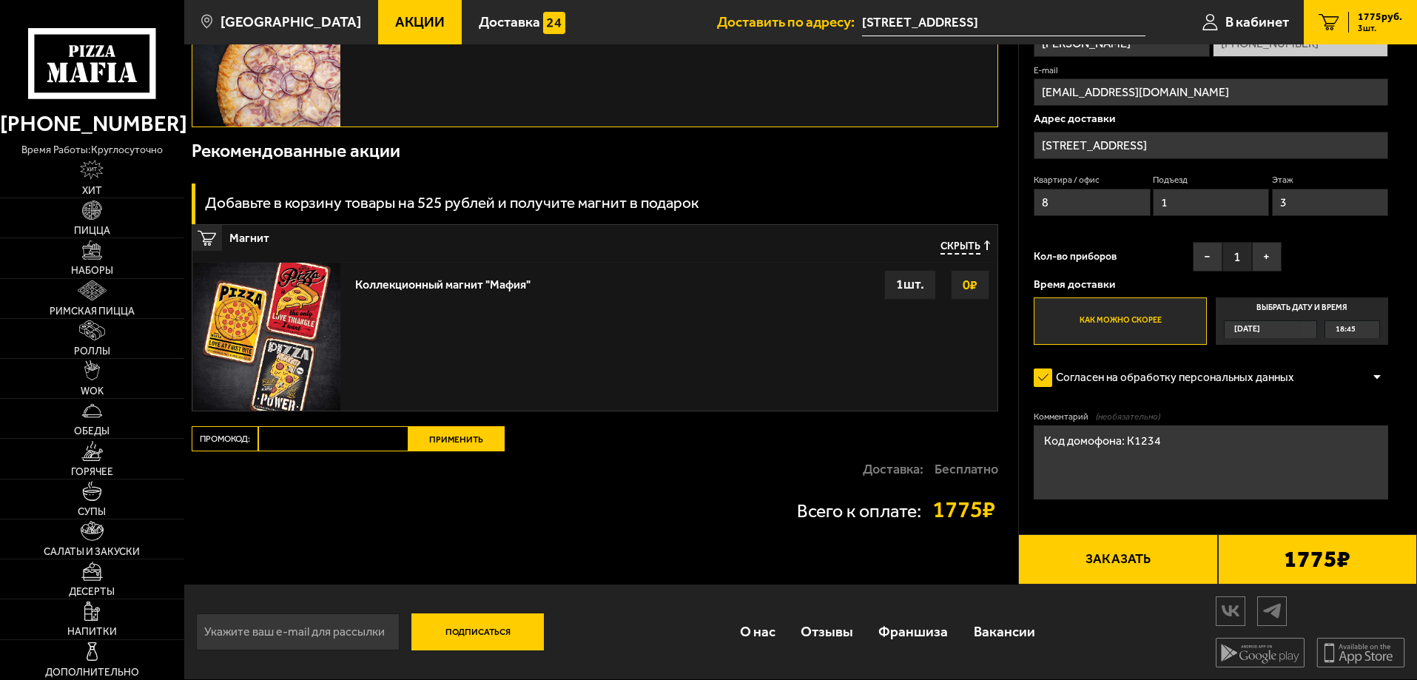
click at [899, 288] on div "1 шт." at bounding box center [910, 285] width 52 height 30
click at [120, 610] on link "Напитки" at bounding box center [92, 618] width 184 height 39
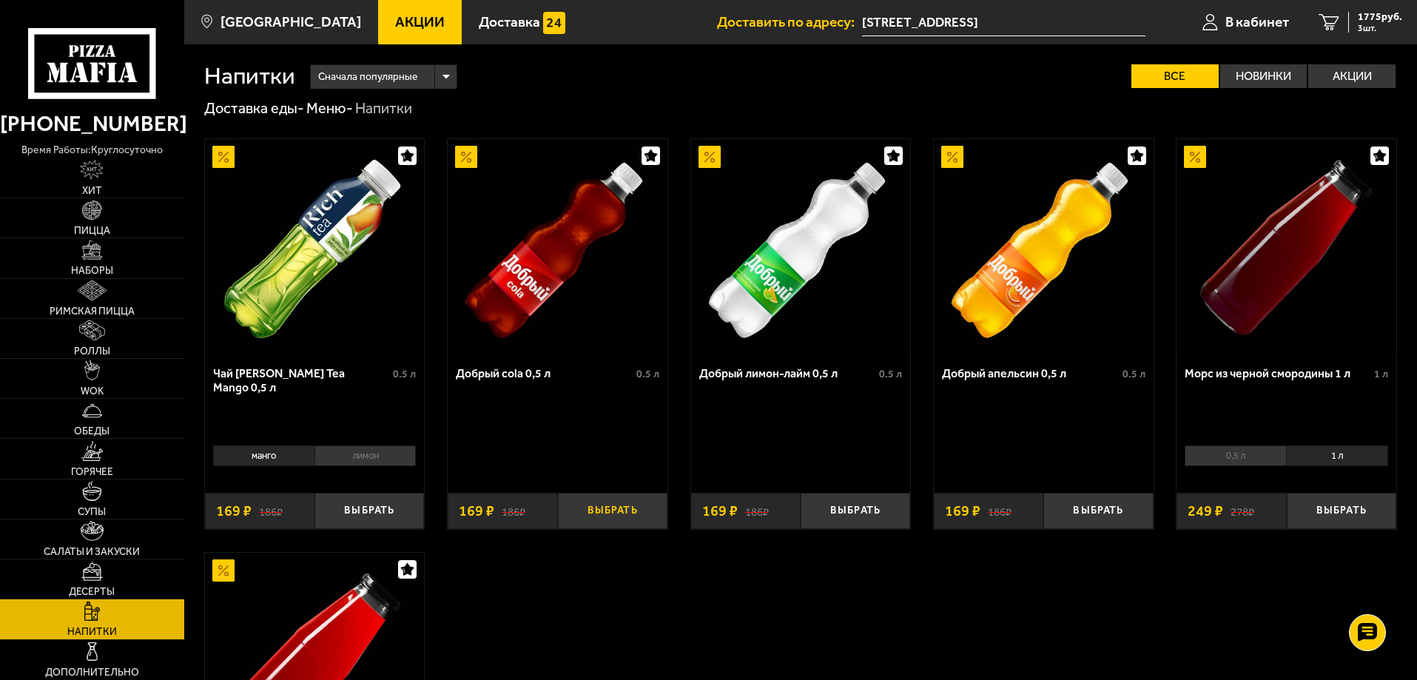
click at [585, 512] on button "Выбрать" at bounding box center [612, 511] width 109 height 36
click at [1321, 504] on button "Выбрать" at bounding box center [1341, 511] width 109 height 36
click at [1372, 16] on span "1894 руб." at bounding box center [1380, 17] width 44 height 10
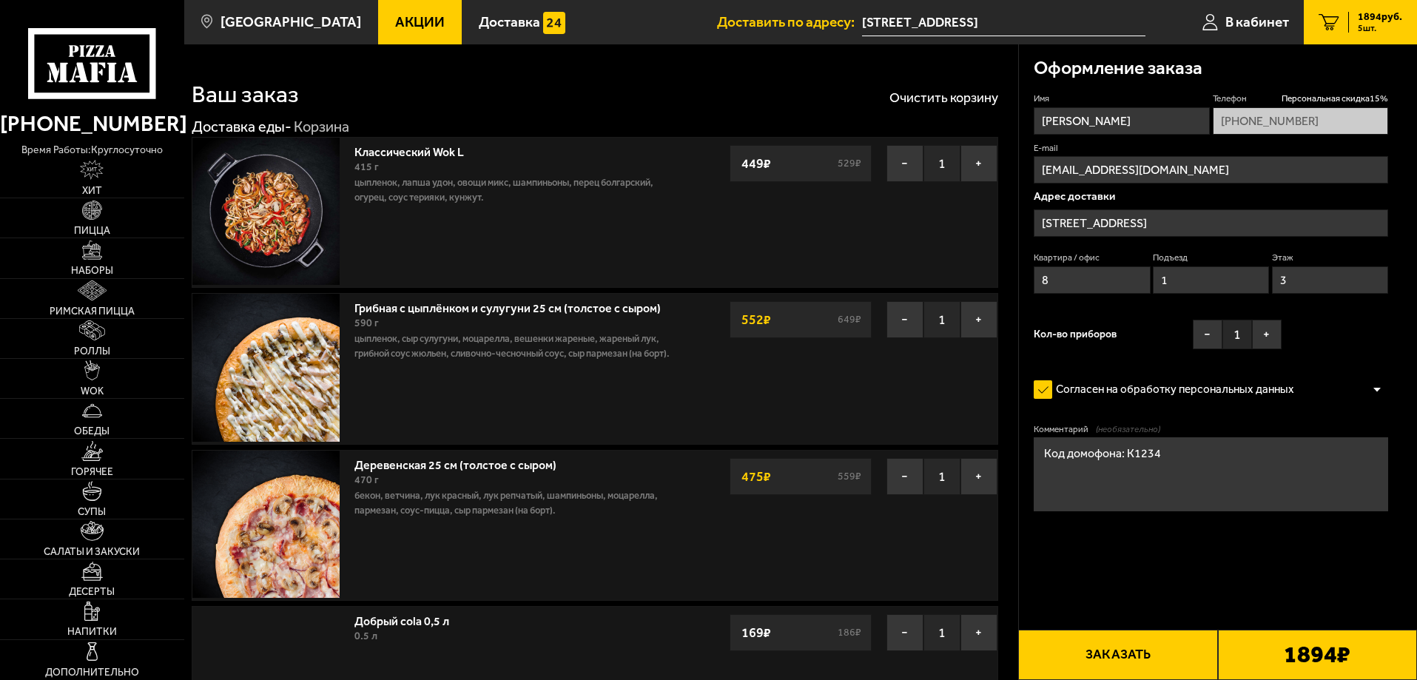
type input "[STREET_ADDRESS]"
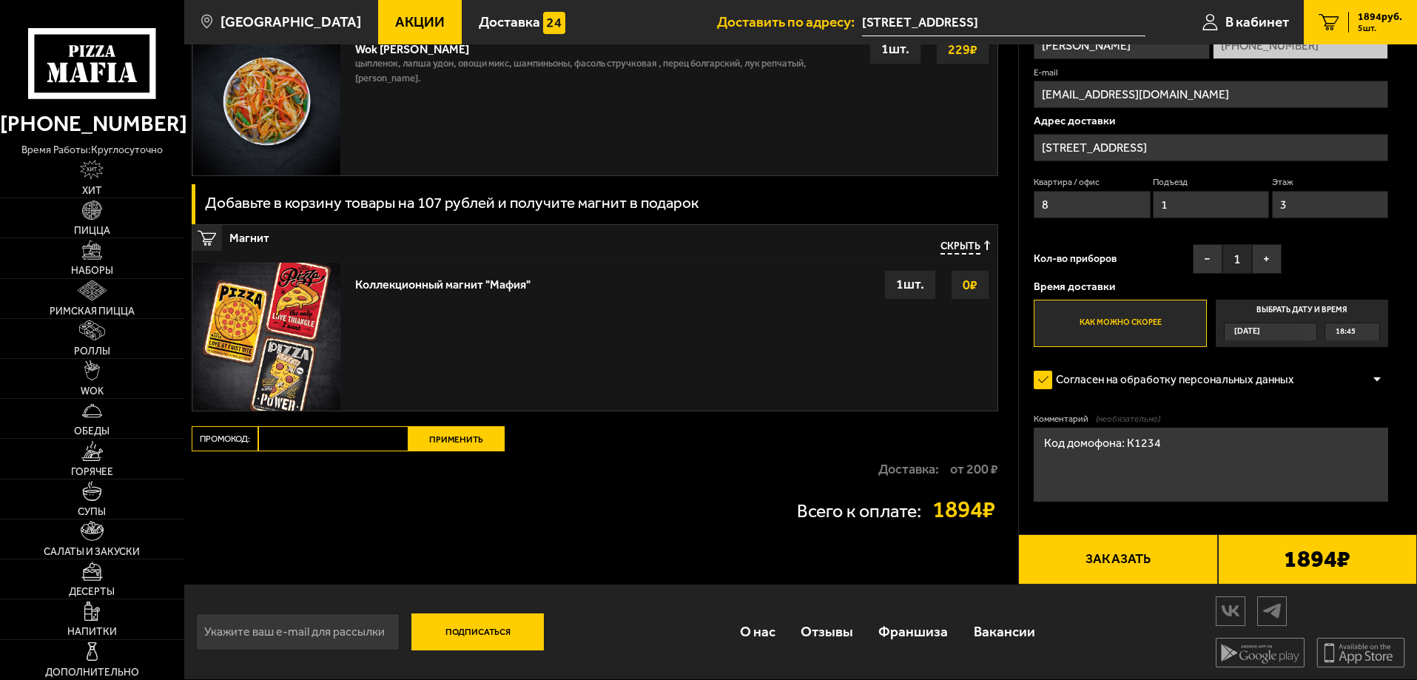
scroll to position [1446, 0]
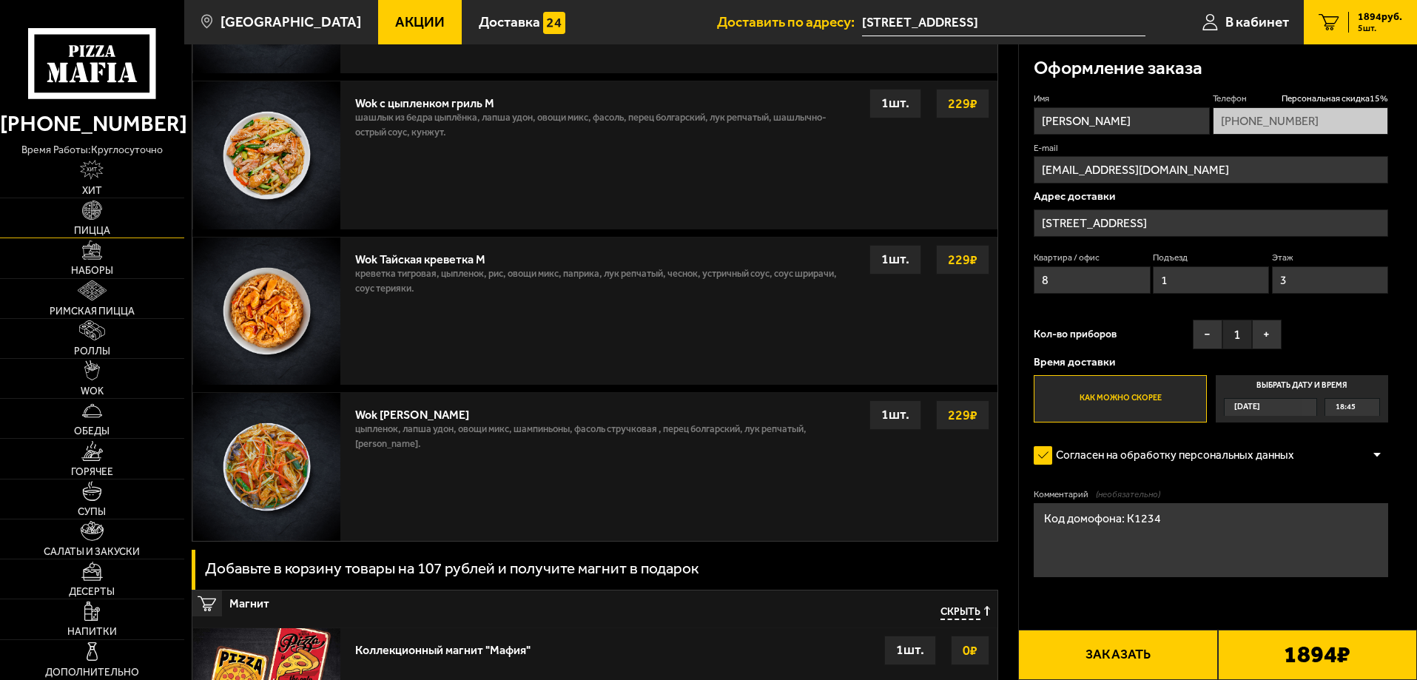
click at [56, 217] on link "Пицца" at bounding box center [92, 217] width 184 height 39
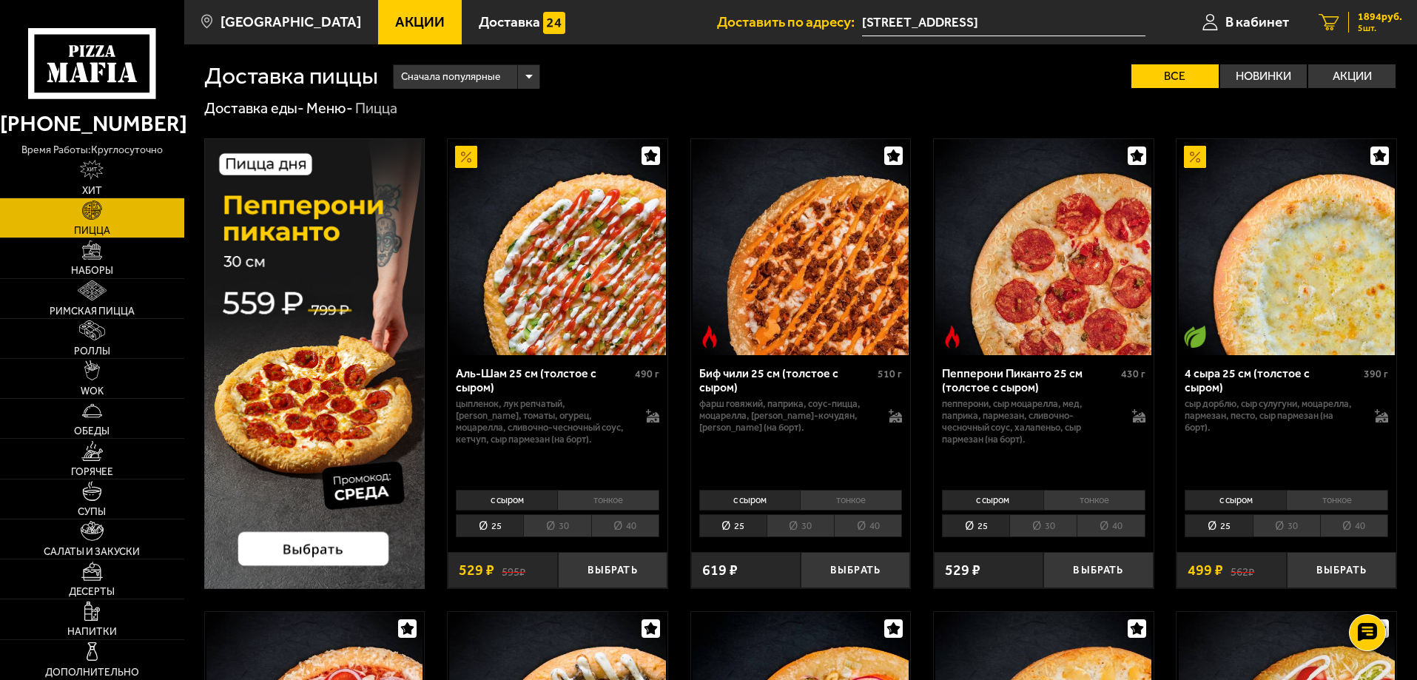
click at [1367, 10] on link "5 1894 руб. 5 шт." at bounding box center [1360, 22] width 113 height 44
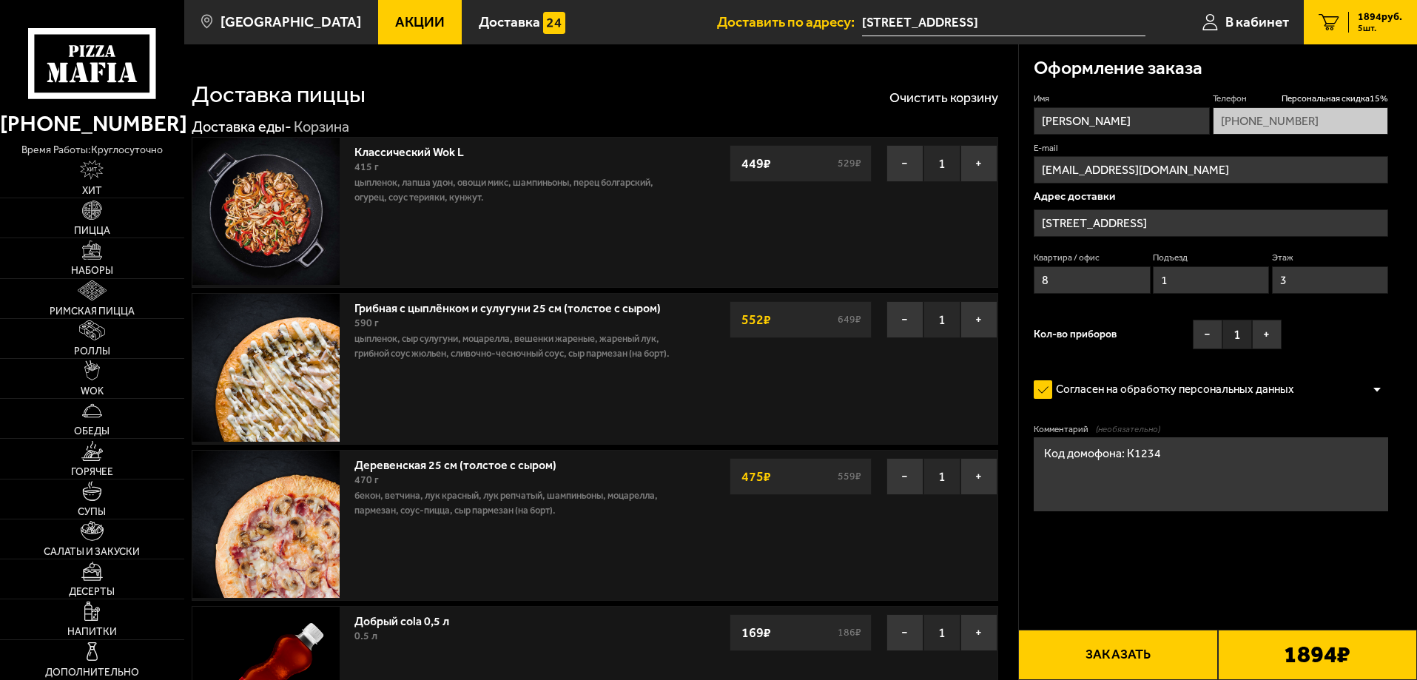
type input "[STREET_ADDRESS]"
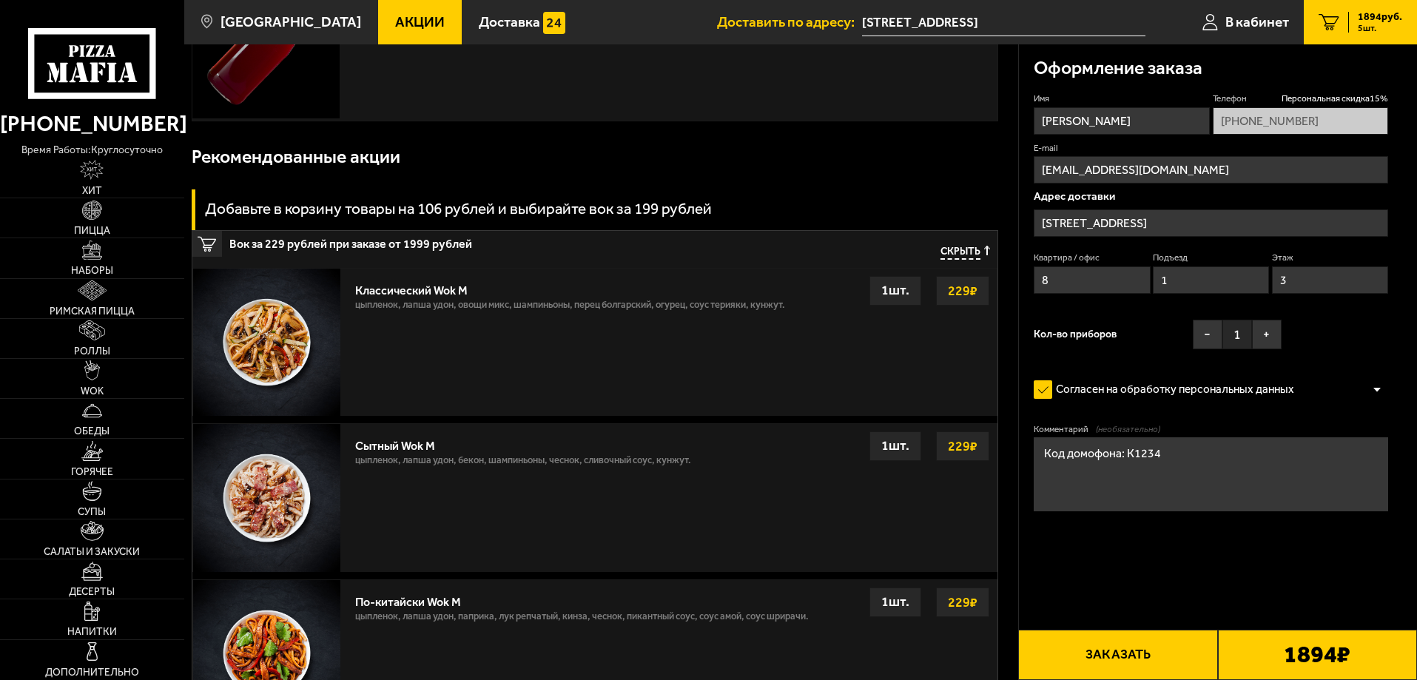
scroll to position [814, 0]
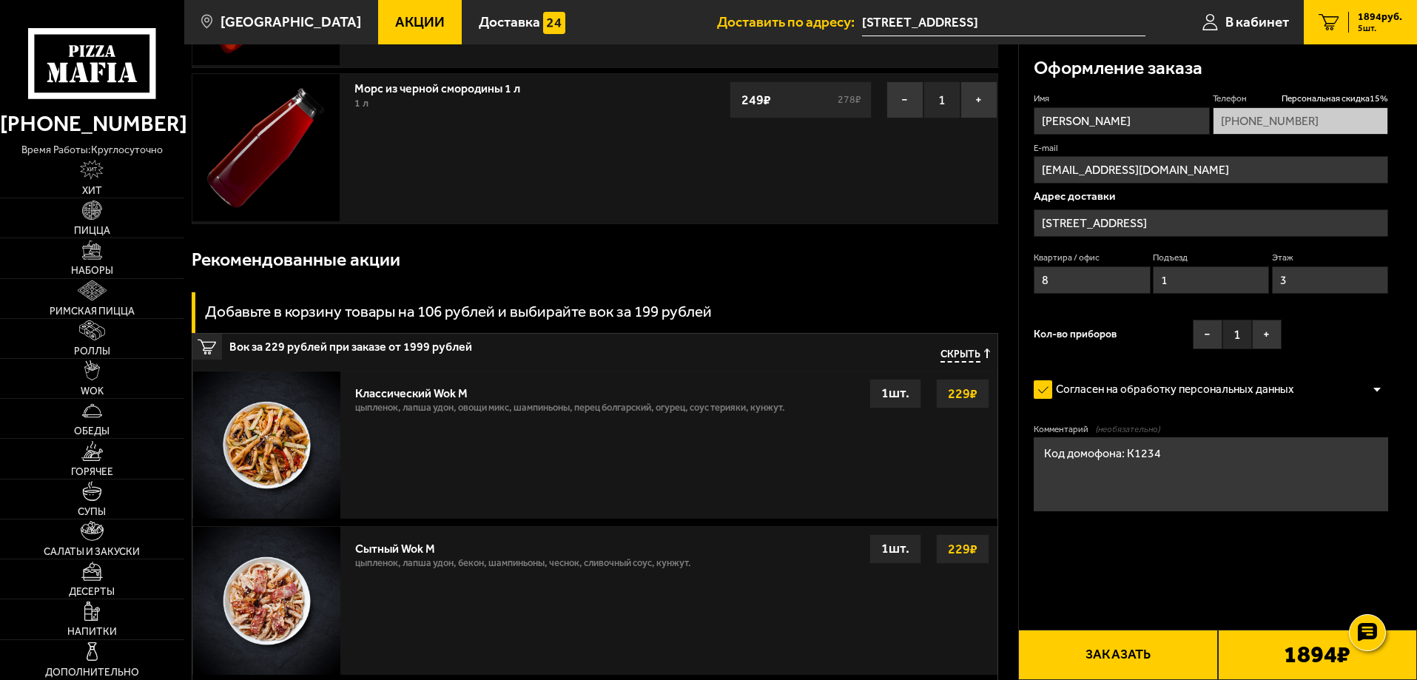
scroll to position [814, 0]
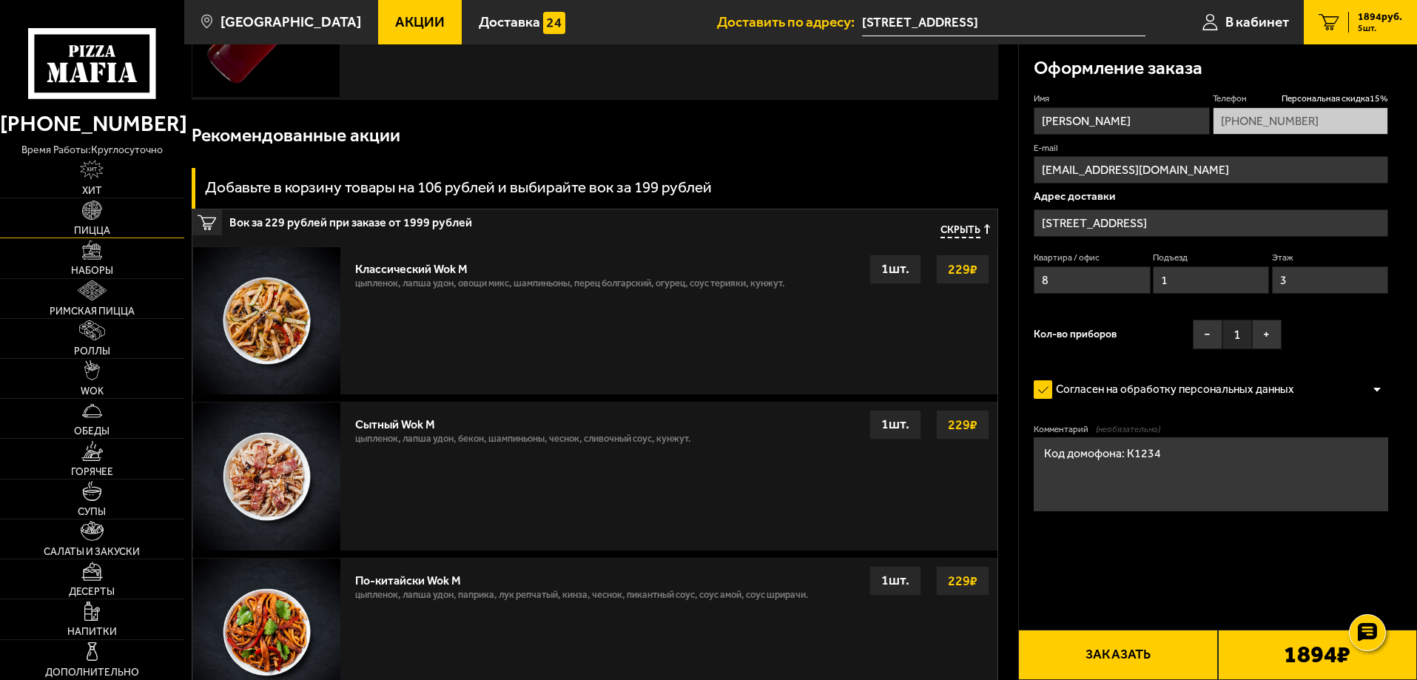
click at [62, 205] on link "Пицца" at bounding box center [92, 217] width 184 height 39
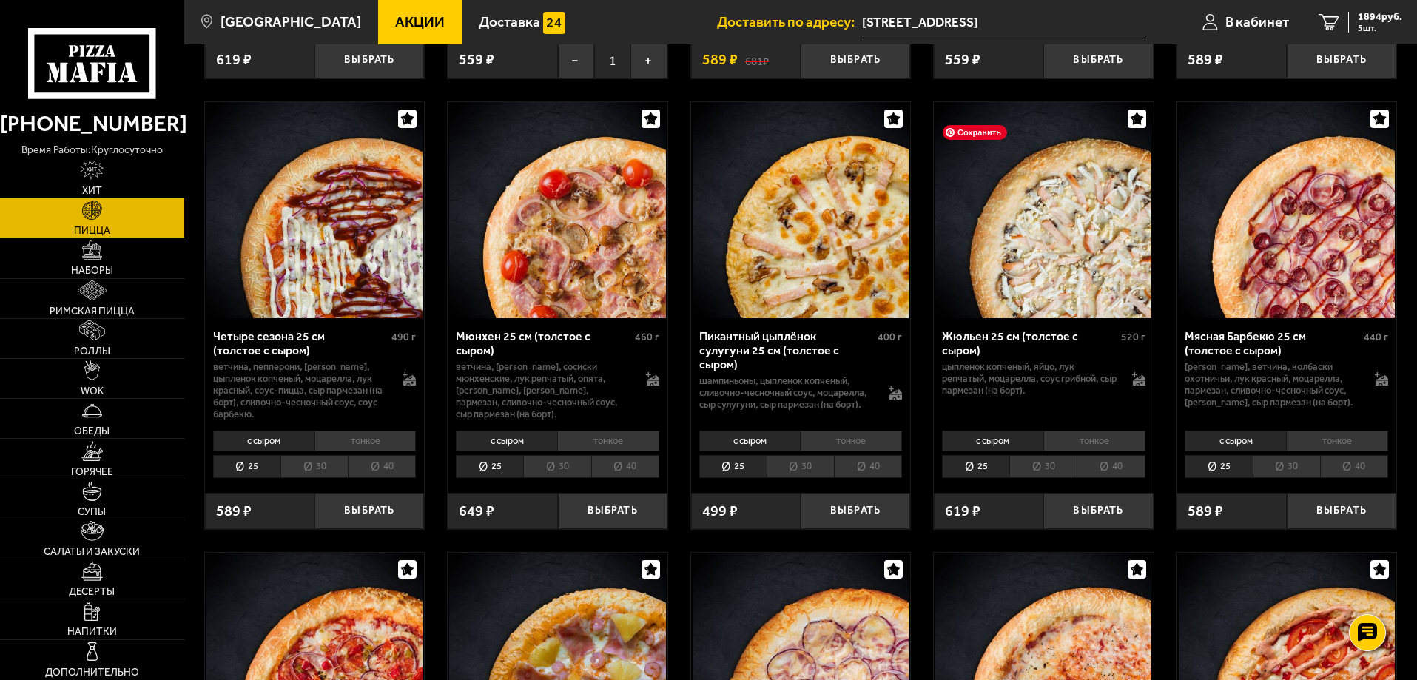
scroll to position [1850, 0]
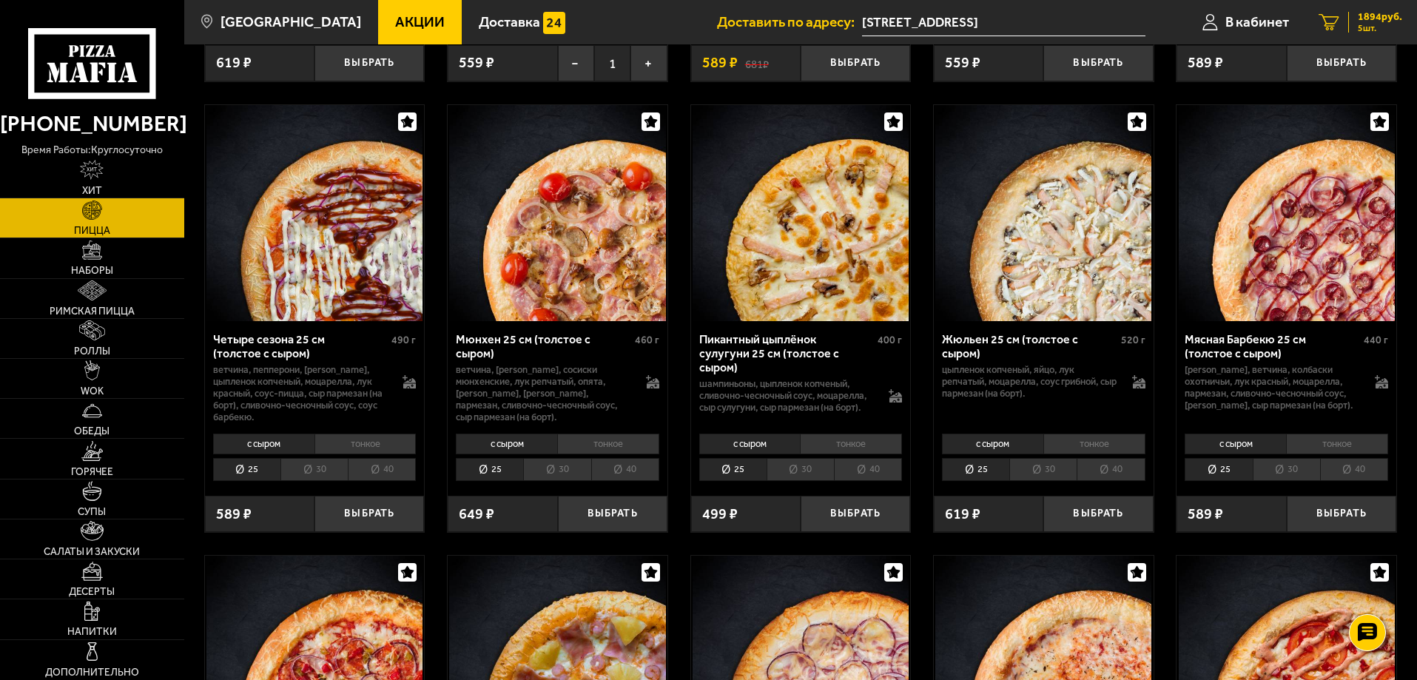
click at [1347, 7] on link "5 1894 руб. 5 шт." at bounding box center [1360, 22] width 113 height 44
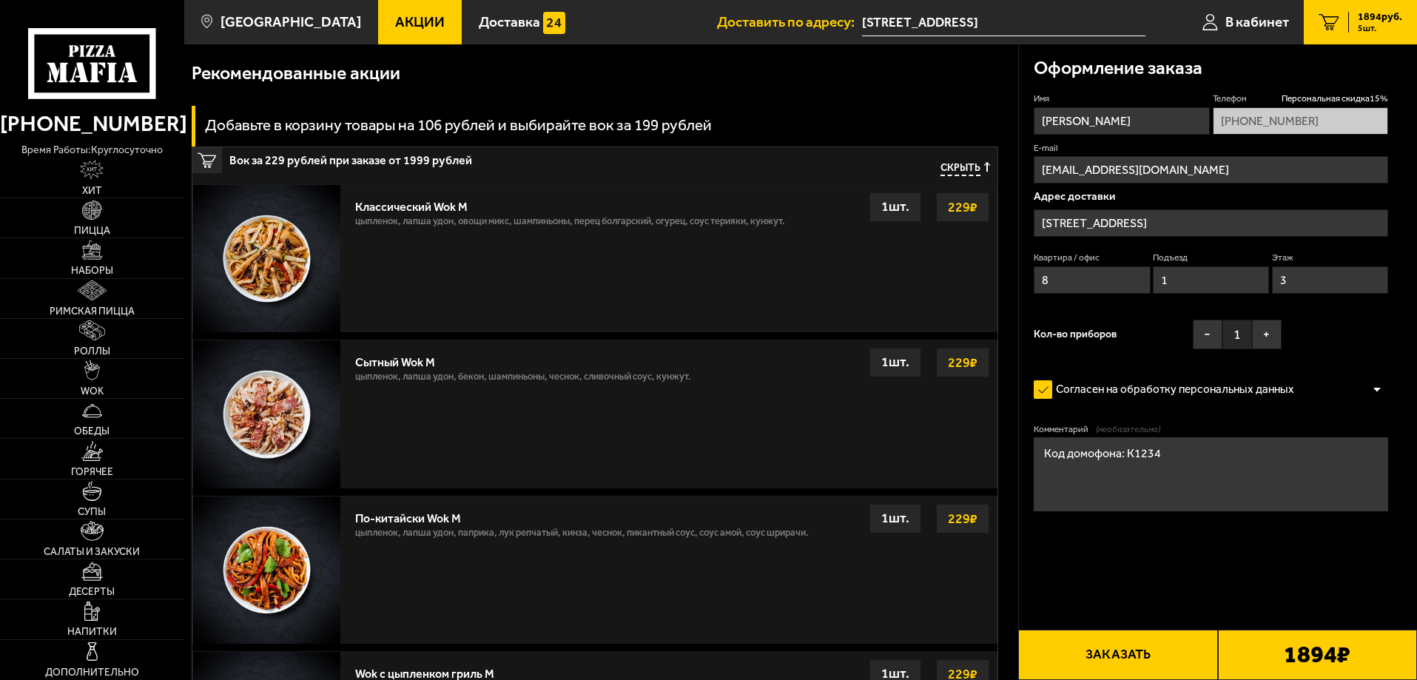
scroll to position [666, 0]
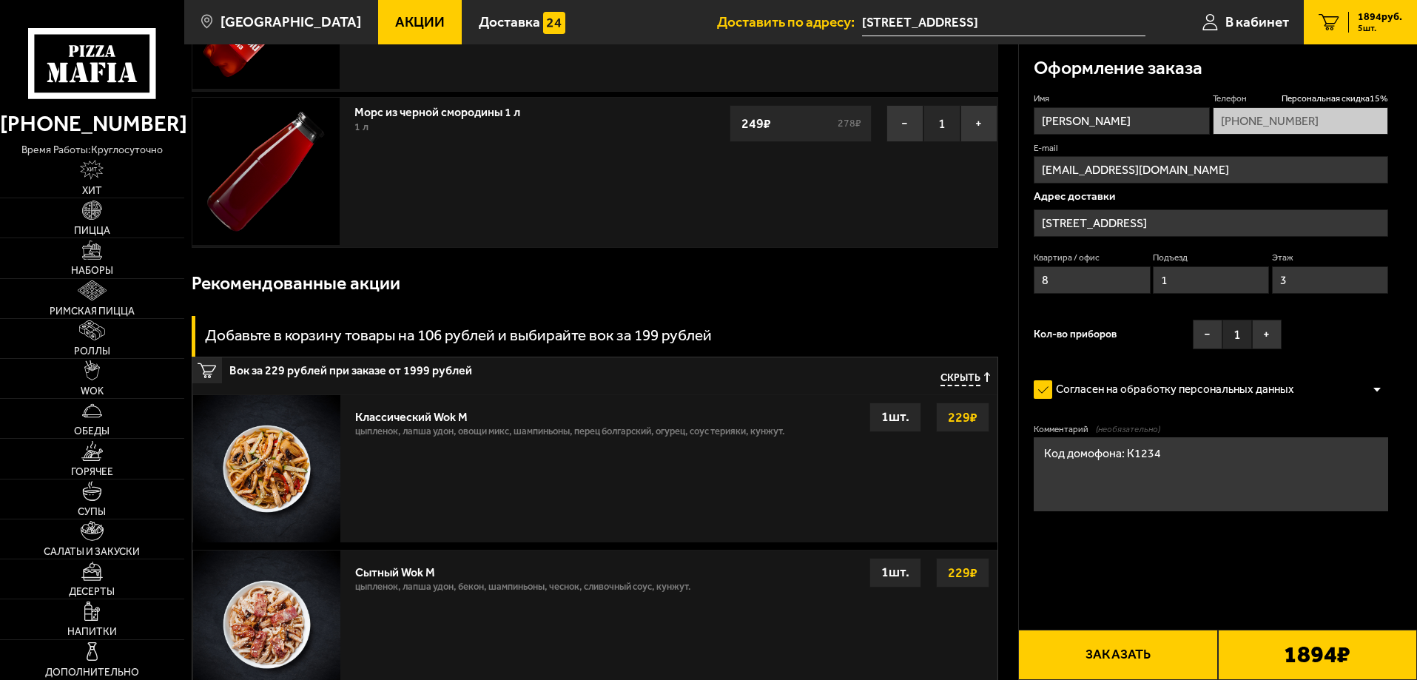
click at [1314, 664] on b "1894 ₽" at bounding box center [1317, 655] width 67 height 24
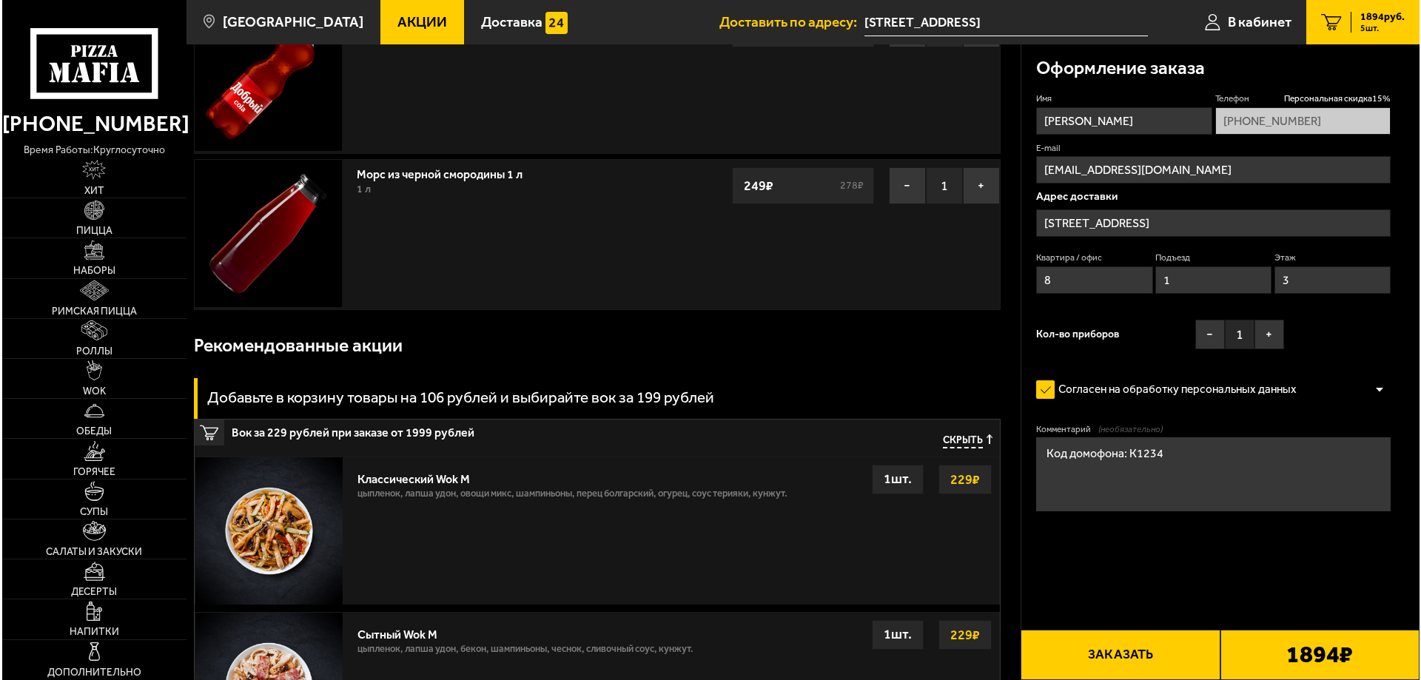
scroll to position [518, 0]
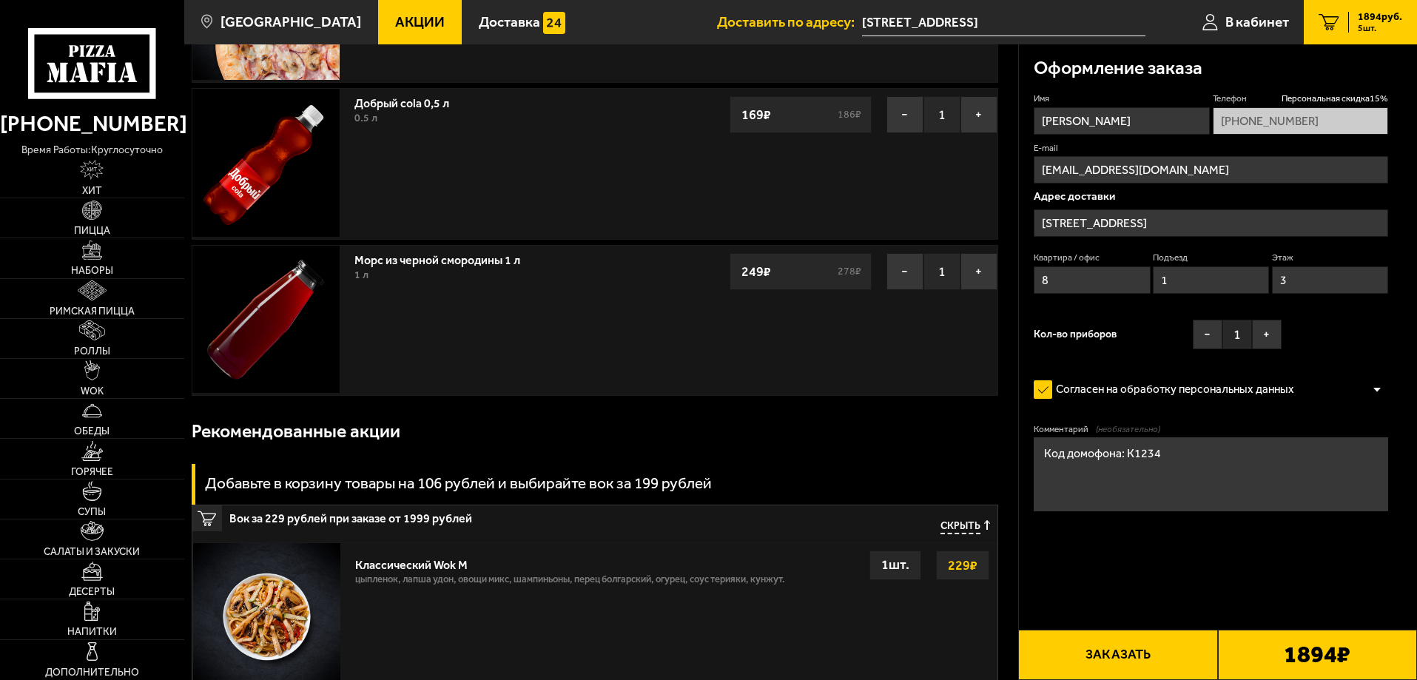
click at [1082, 647] on button "Заказать" at bounding box center [1117, 655] width 199 height 50
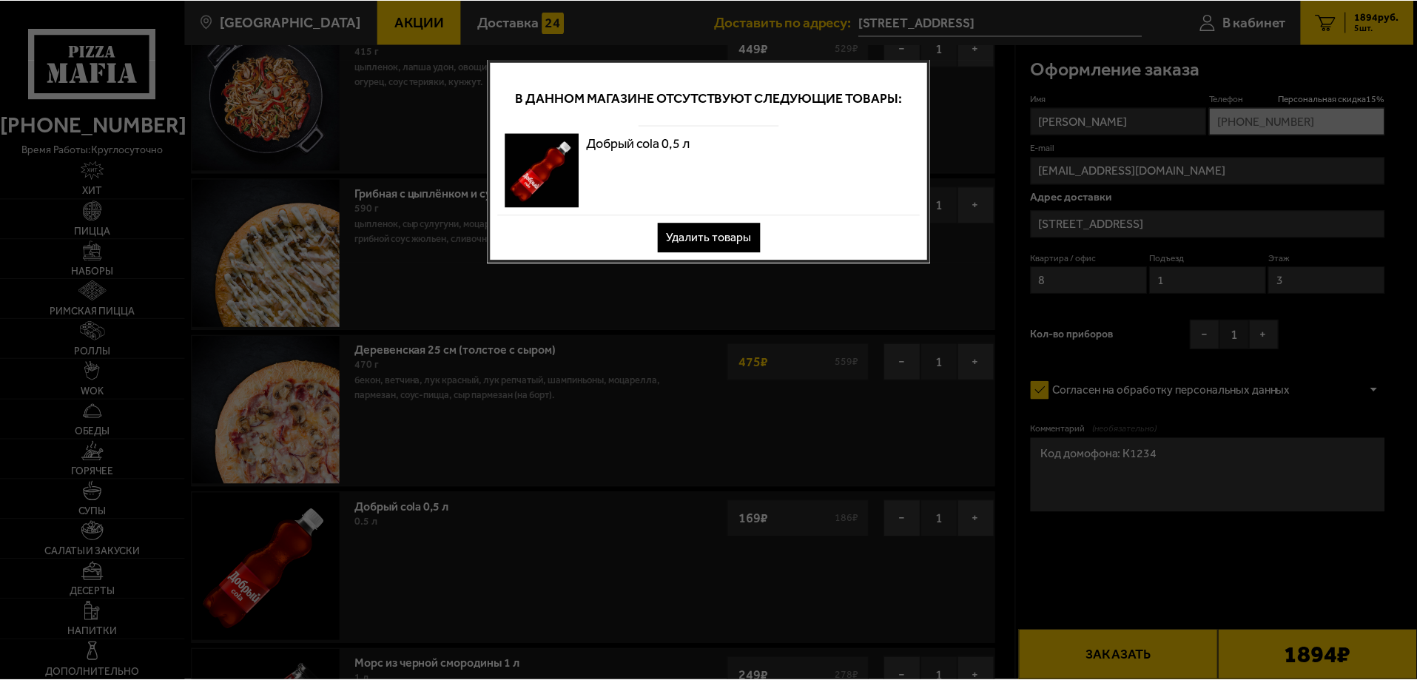
scroll to position [0, 0]
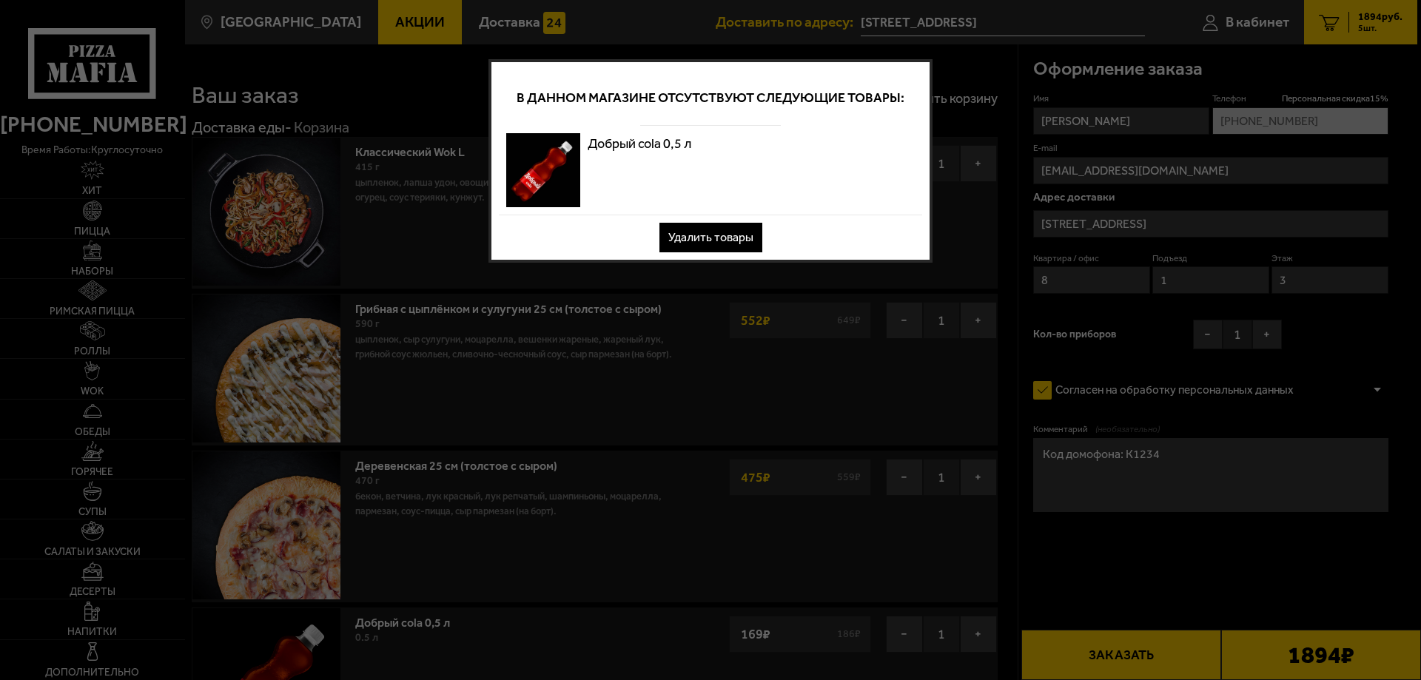
click at [718, 237] on button "Удалить товары" at bounding box center [710, 238] width 103 height 30
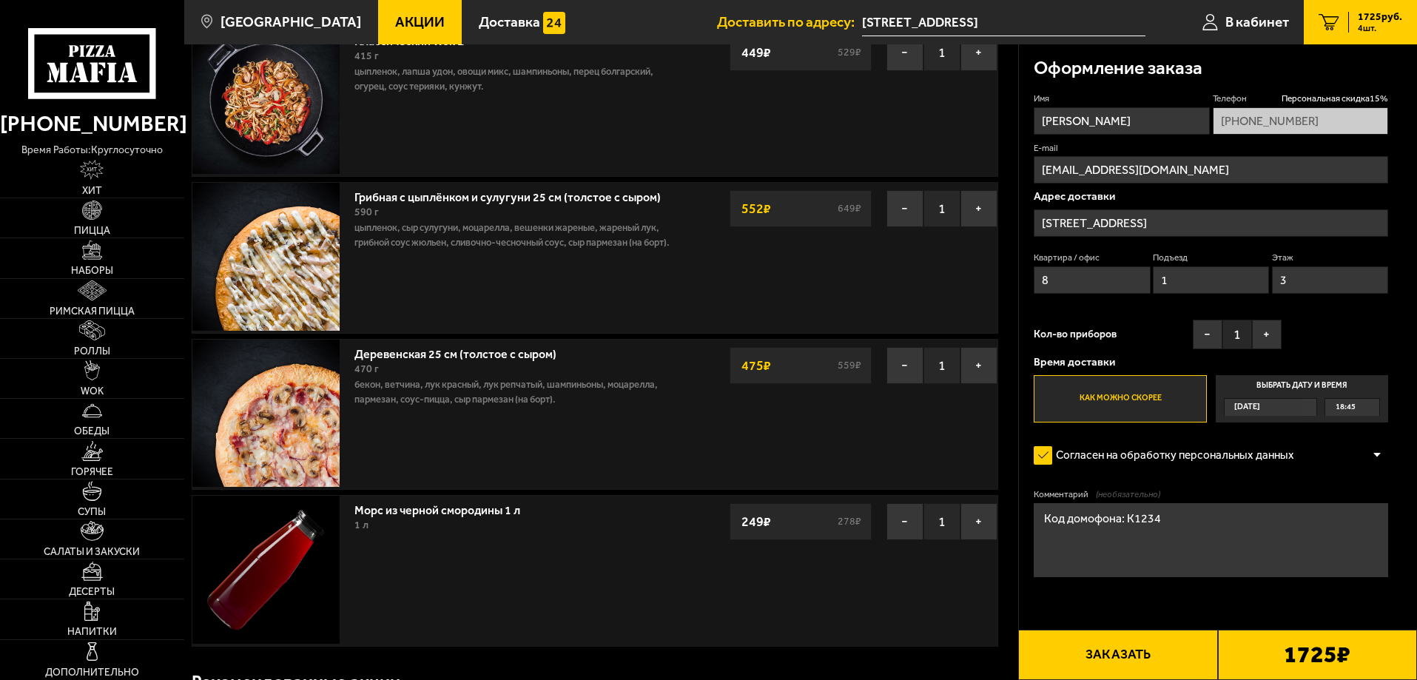
scroll to position [222, 0]
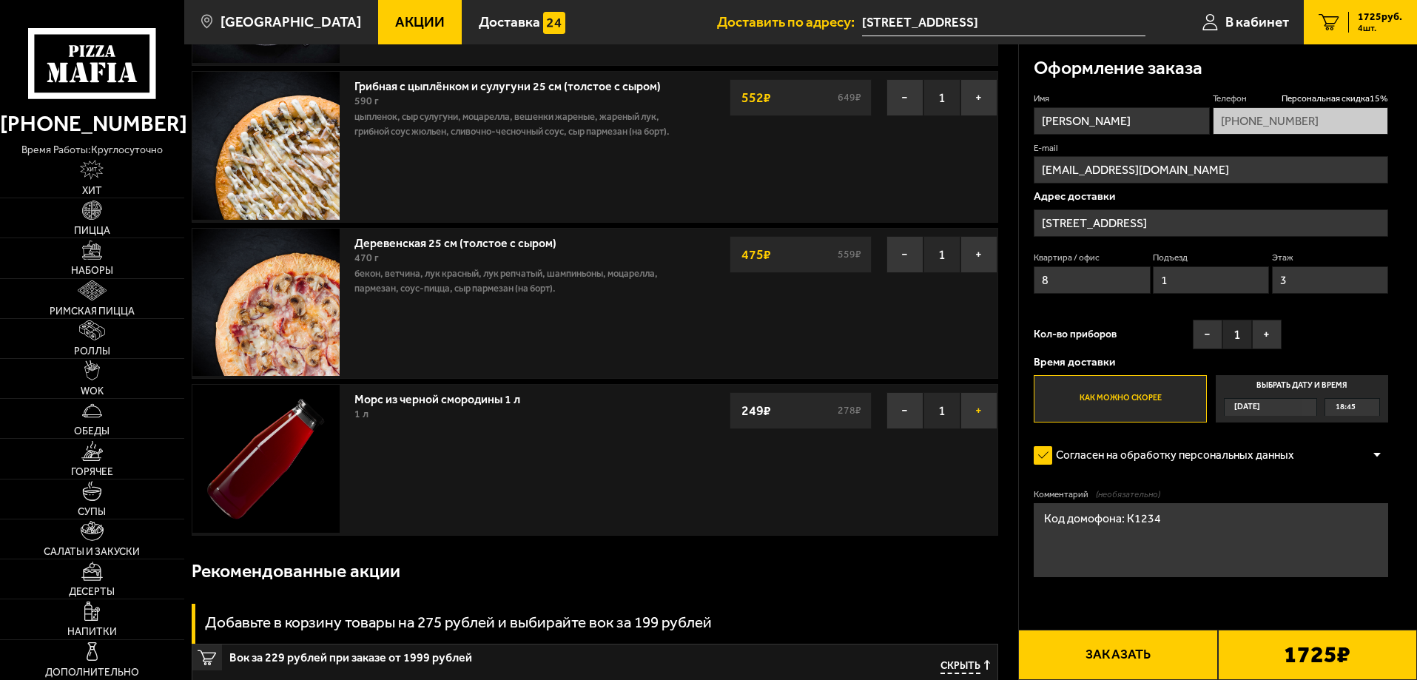
click at [971, 416] on button "+" at bounding box center [978, 410] width 37 height 37
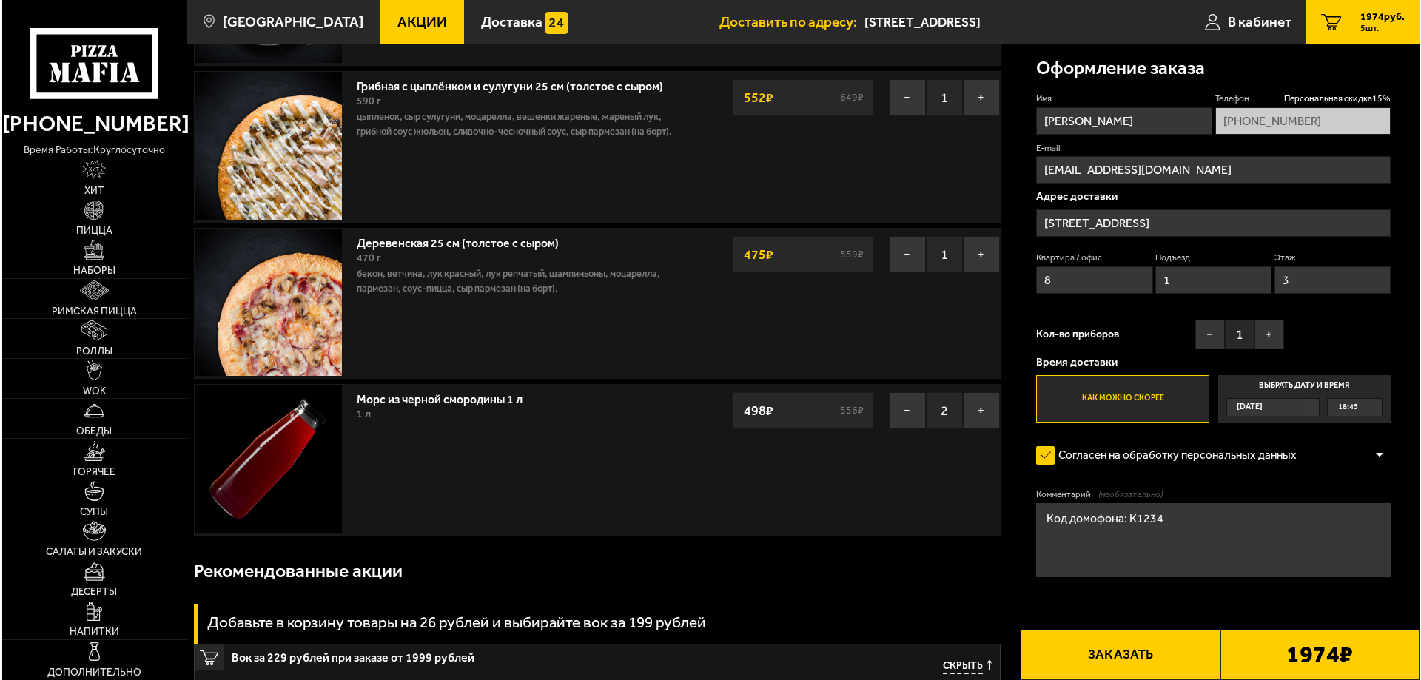
scroll to position [0, 0]
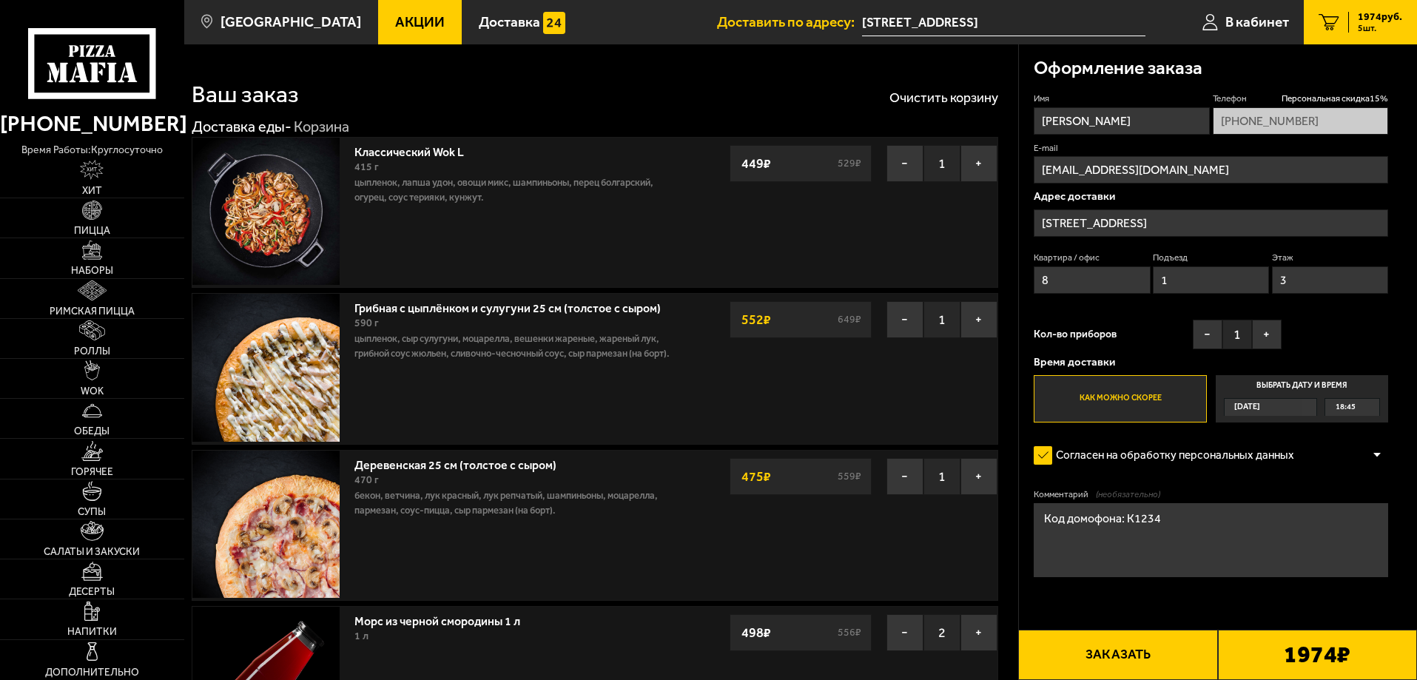
click at [1122, 640] on button "Заказать" at bounding box center [1117, 655] width 199 height 50
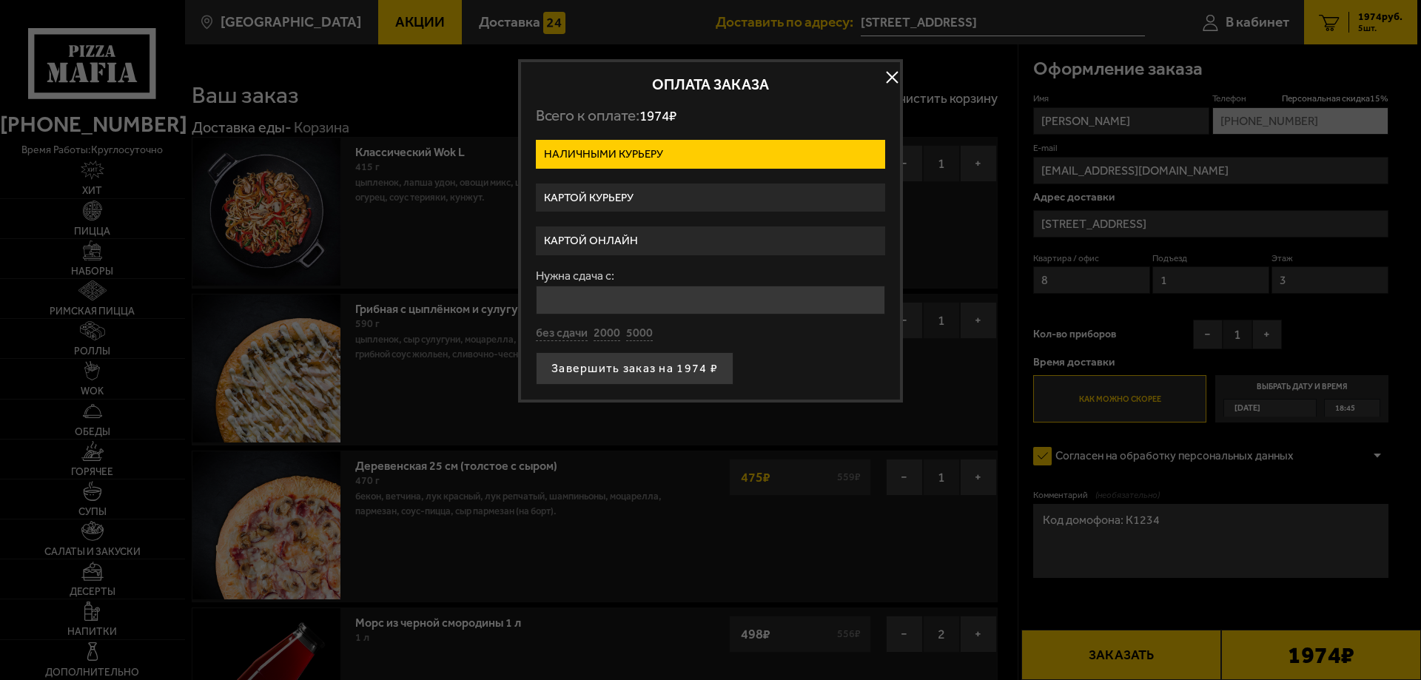
click at [601, 238] on label "Картой онлайн" at bounding box center [710, 240] width 349 height 29
click at [0, 0] on input "Картой онлайн" at bounding box center [0, 0] width 0 height 0
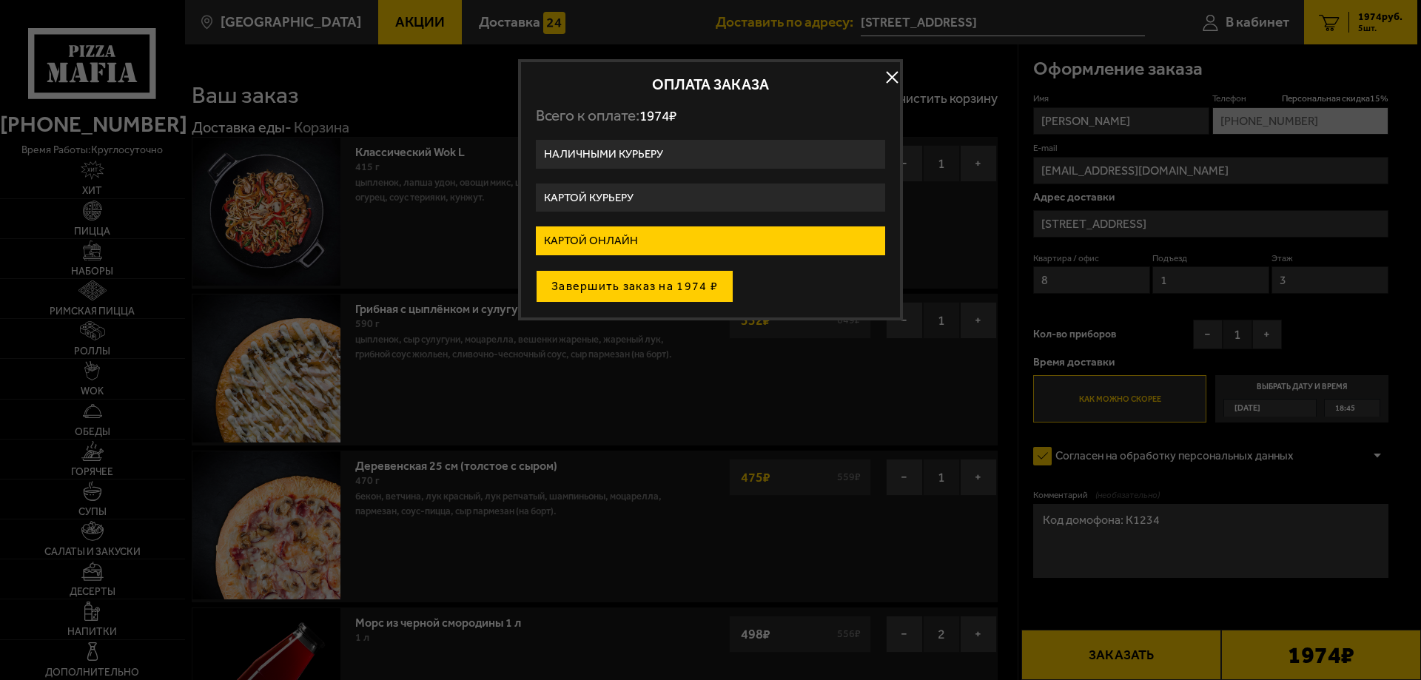
click at [644, 290] on button "Завершить заказ на 1974 ₽" at bounding box center [635, 286] width 198 height 33
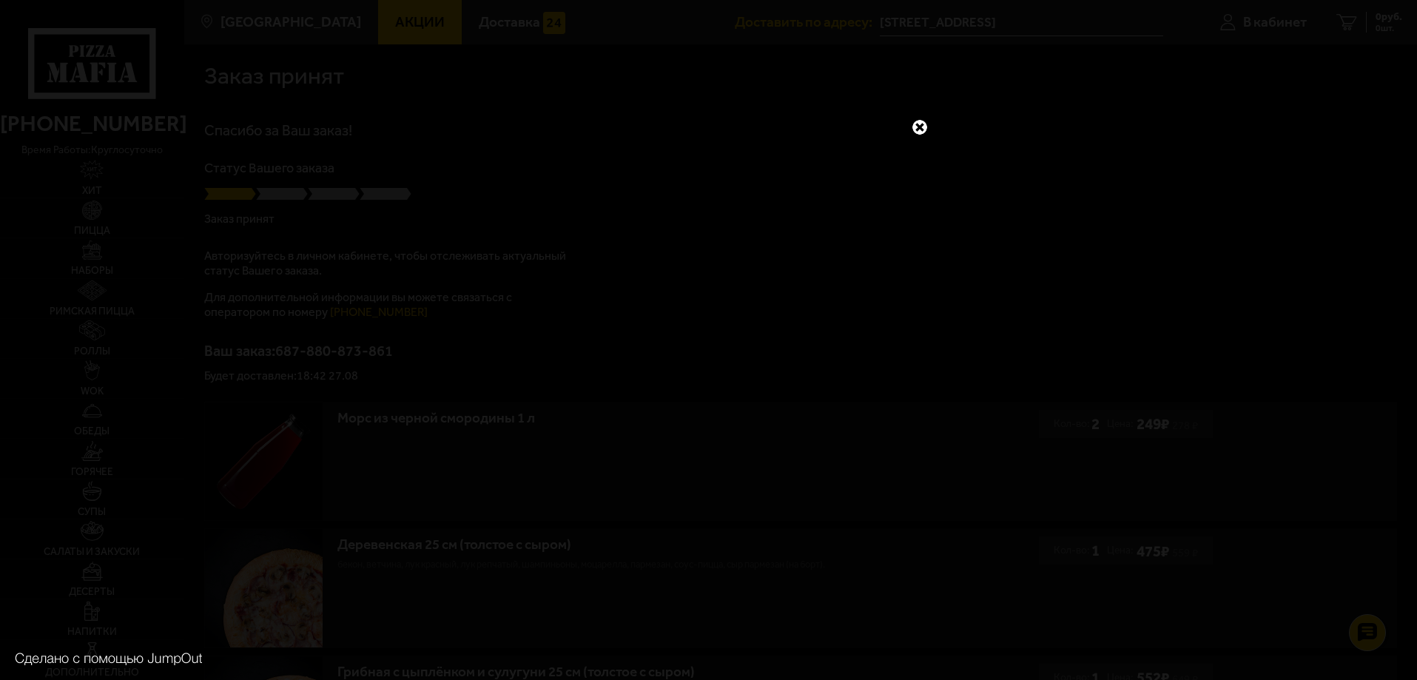
click at [919, 125] on link at bounding box center [919, 127] width 19 height 19
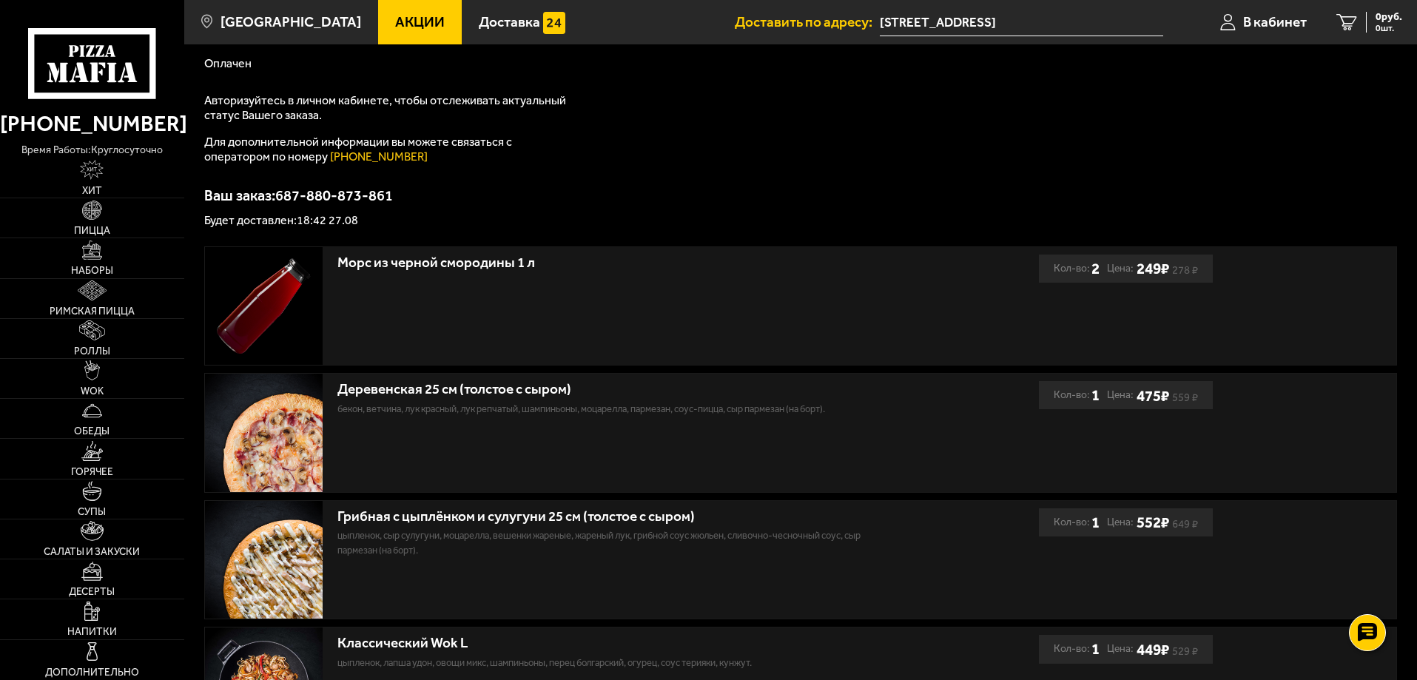
scroll to position [222, 0]
